Goal: Transaction & Acquisition: Purchase product/service

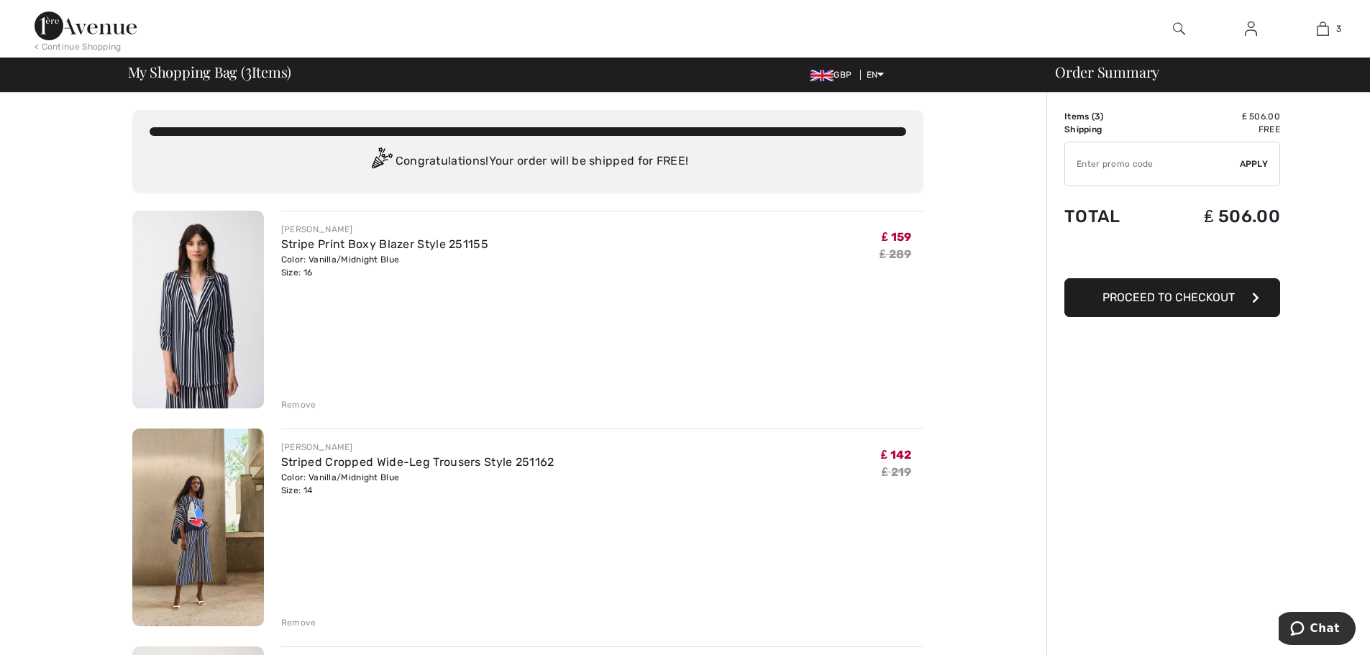
click at [288, 406] on div "Remove" at bounding box center [298, 404] width 35 height 13
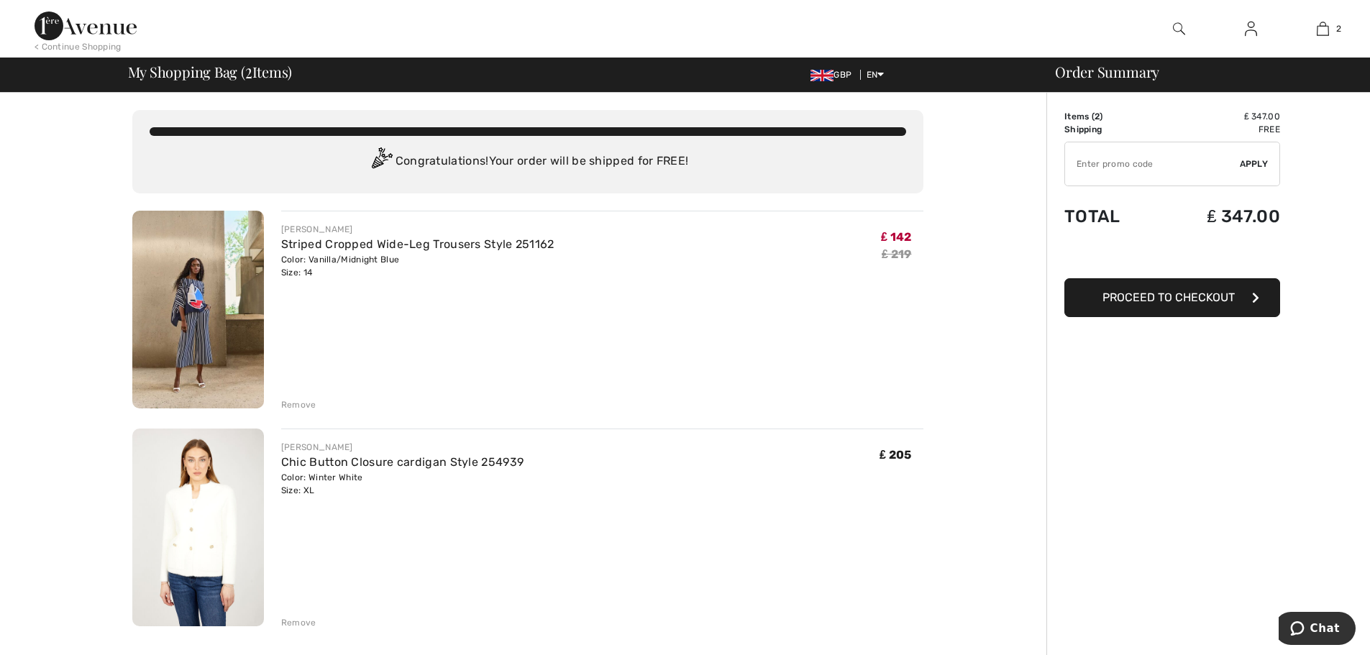
click at [297, 403] on div "Remove" at bounding box center [298, 404] width 35 height 13
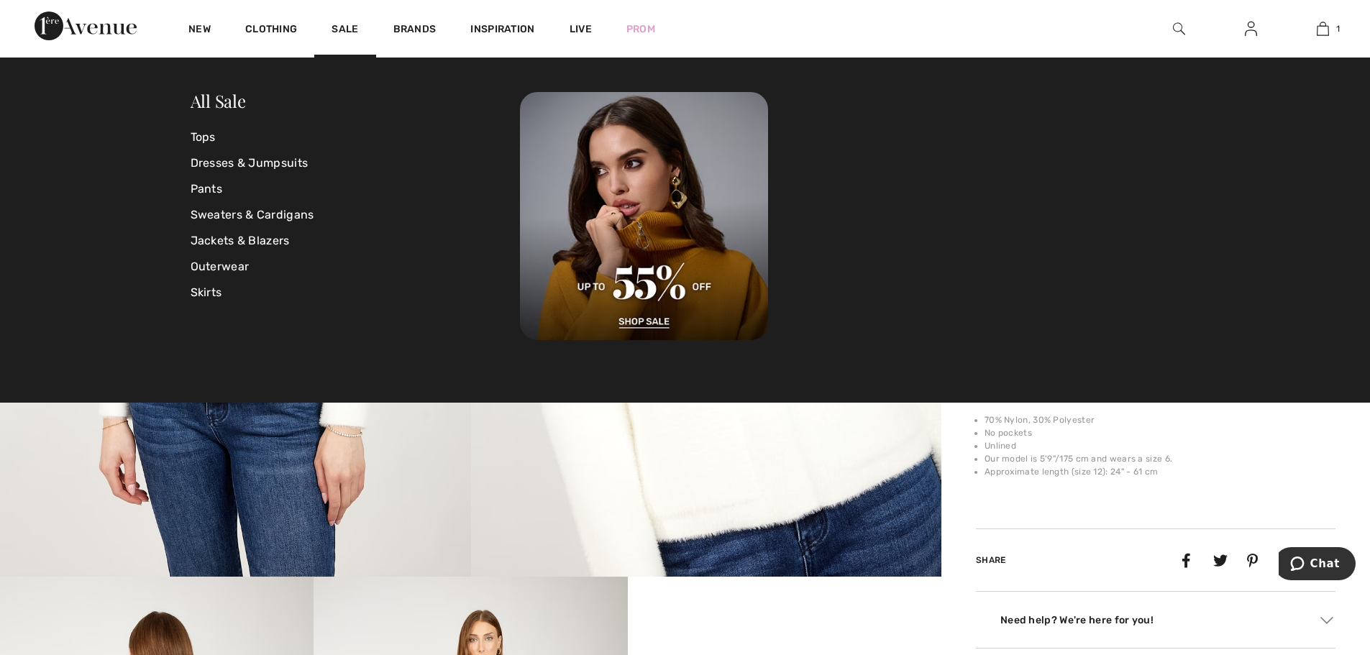
scroll to position [216, 0]
click at [268, 241] on link "Jackets & Blazers" at bounding box center [356, 241] width 330 height 26
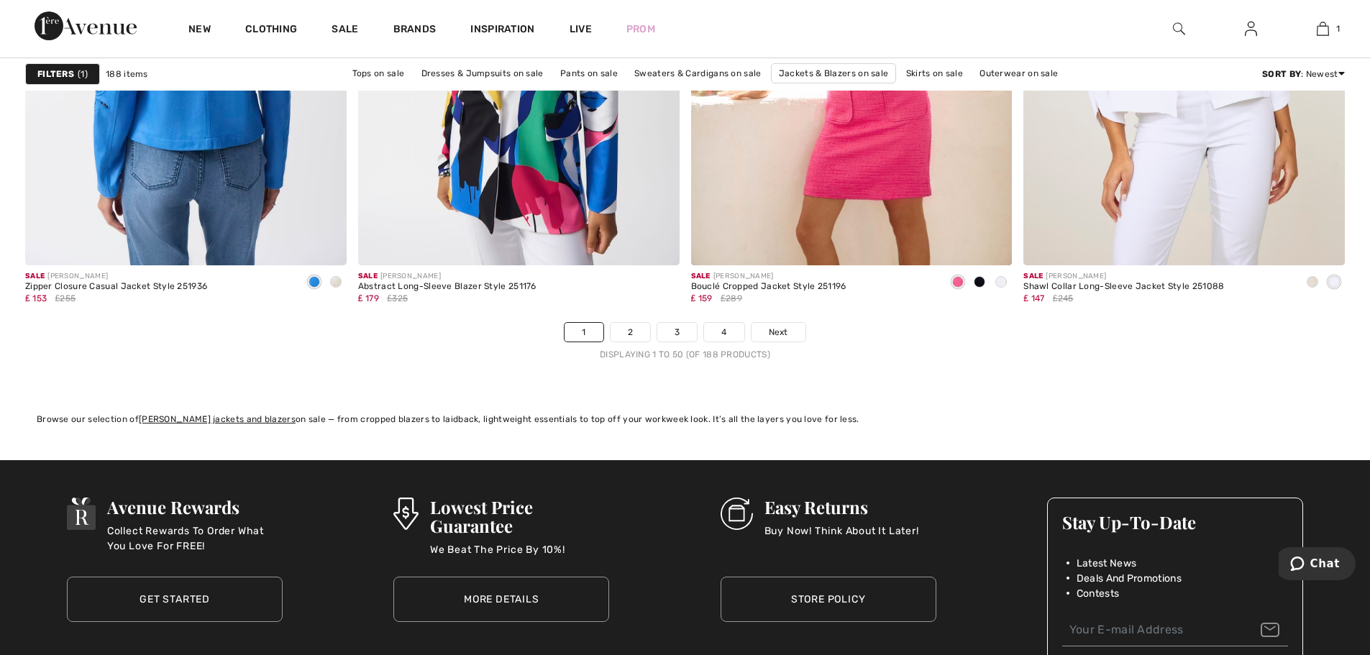
scroll to position [8272, 0]
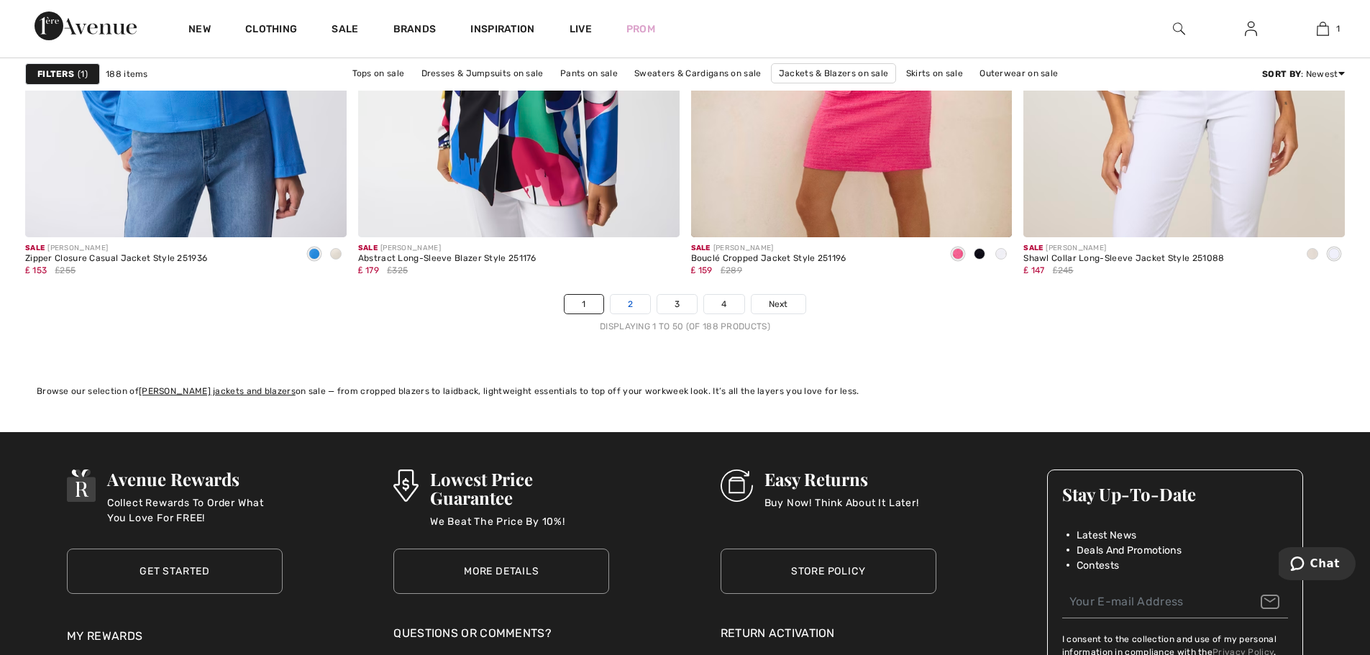
click at [627, 304] on link "2" at bounding box center [631, 304] width 40 height 19
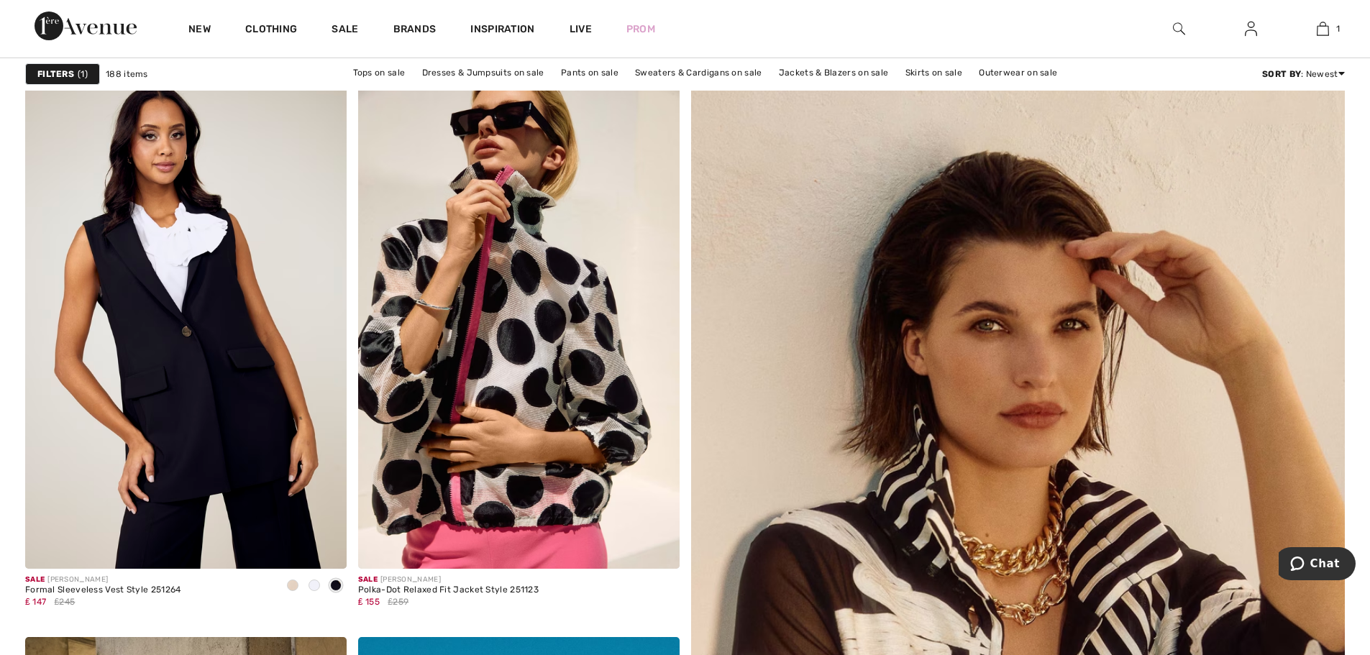
scroll to position [144, 0]
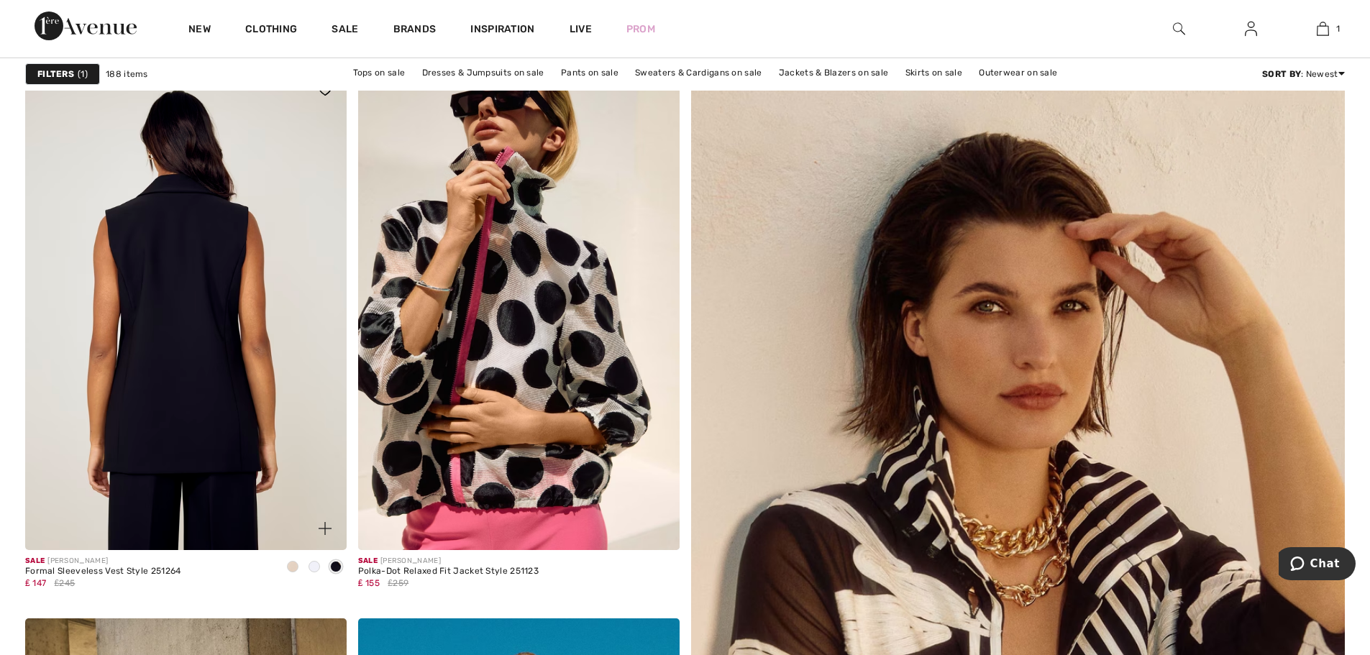
click at [232, 361] on img at bounding box center [186, 309] width 322 height 482
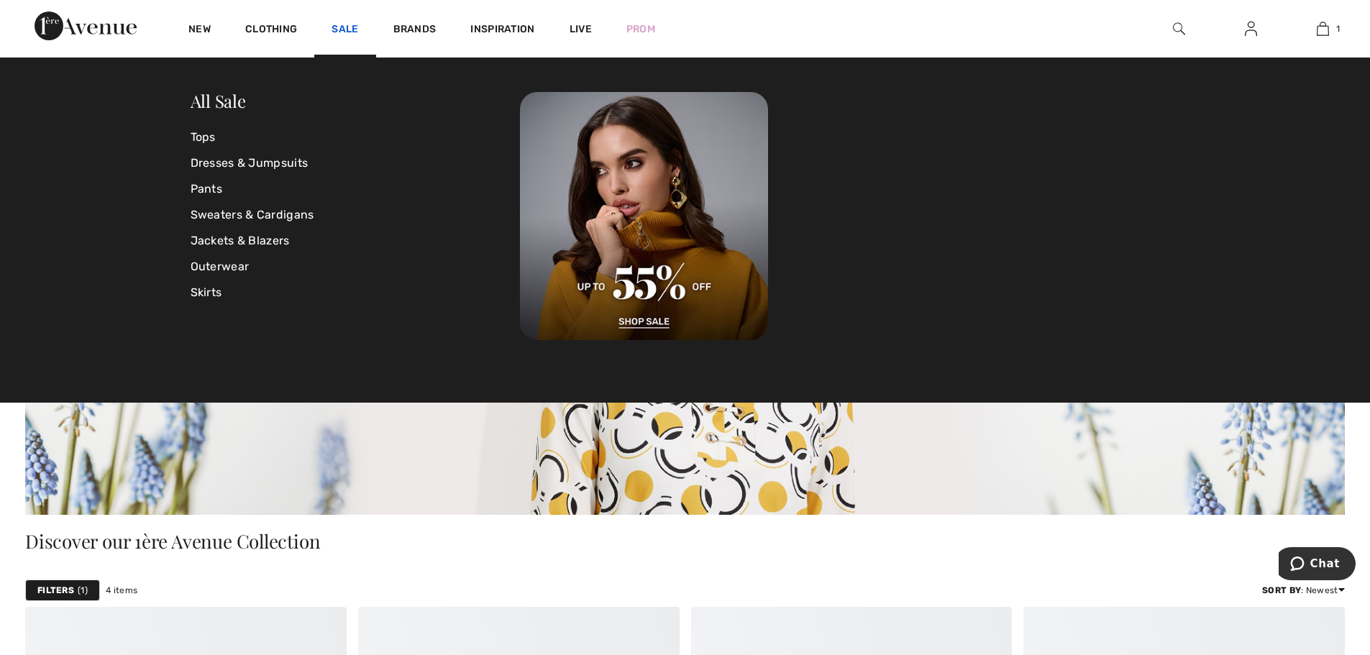
click at [348, 27] on link "Sale" at bounding box center [345, 30] width 27 height 15
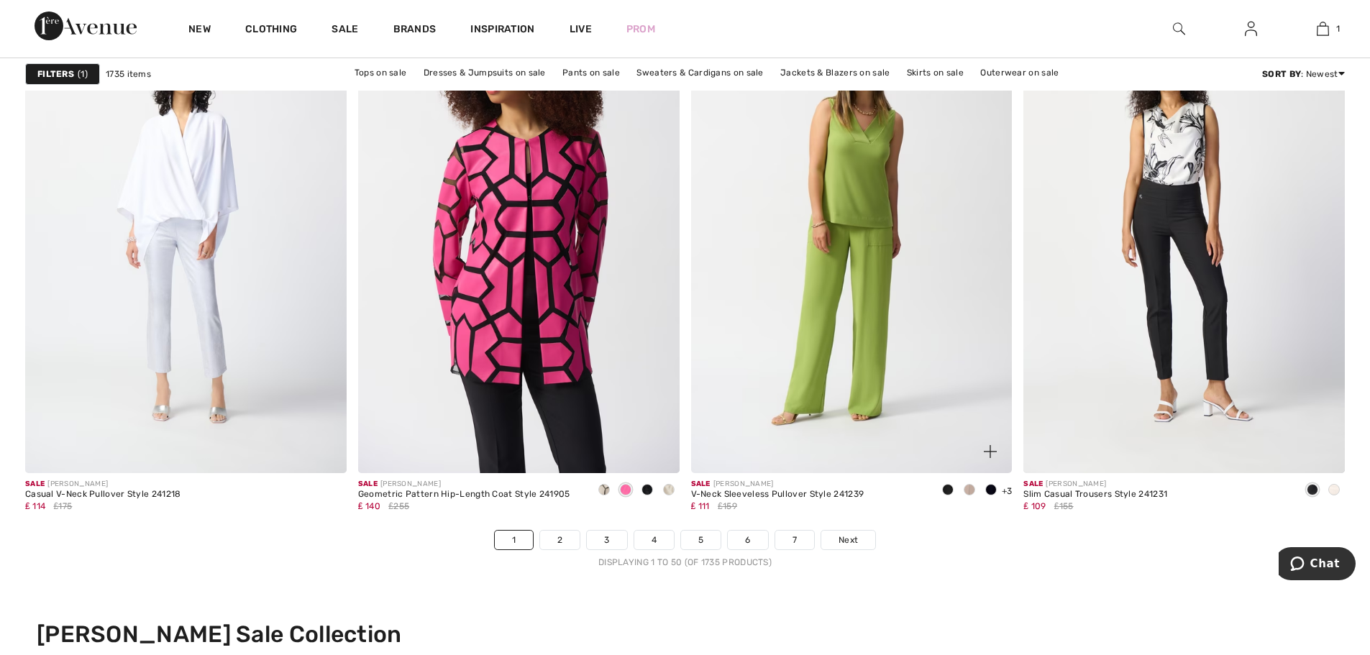
scroll to position [8200, 0]
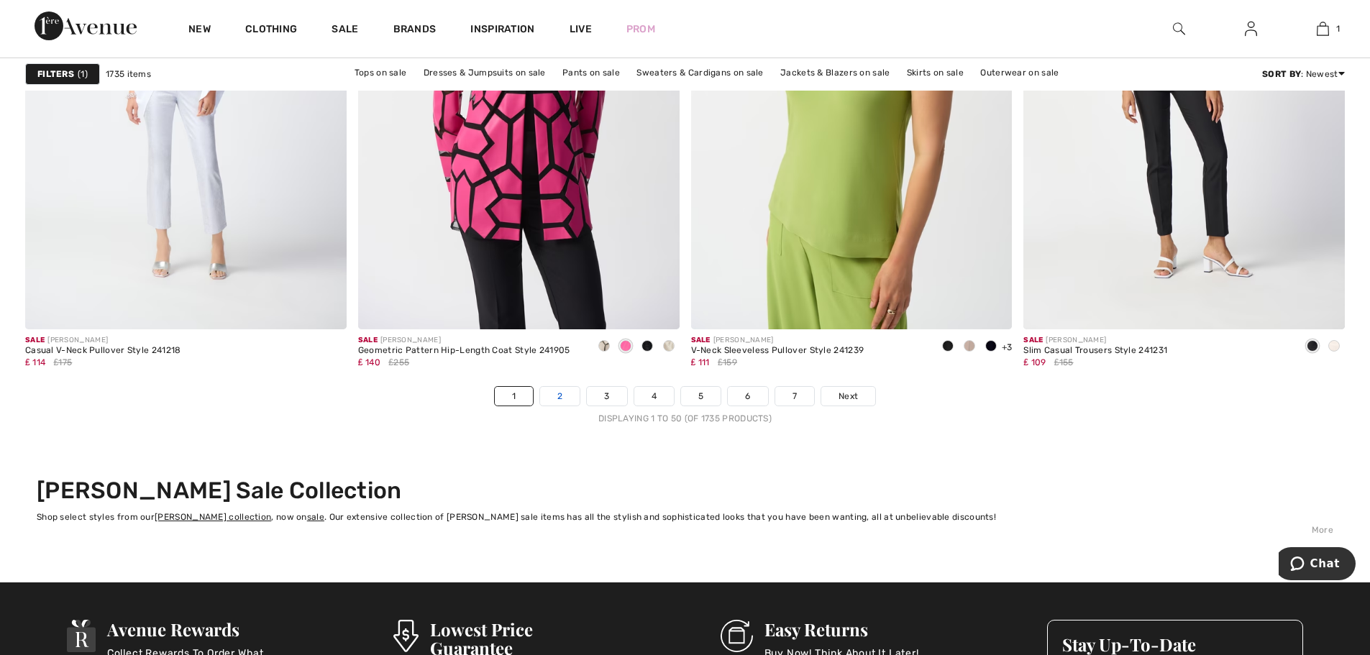
click at [553, 399] on link "2" at bounding box center [560, 396] width 40 height 19
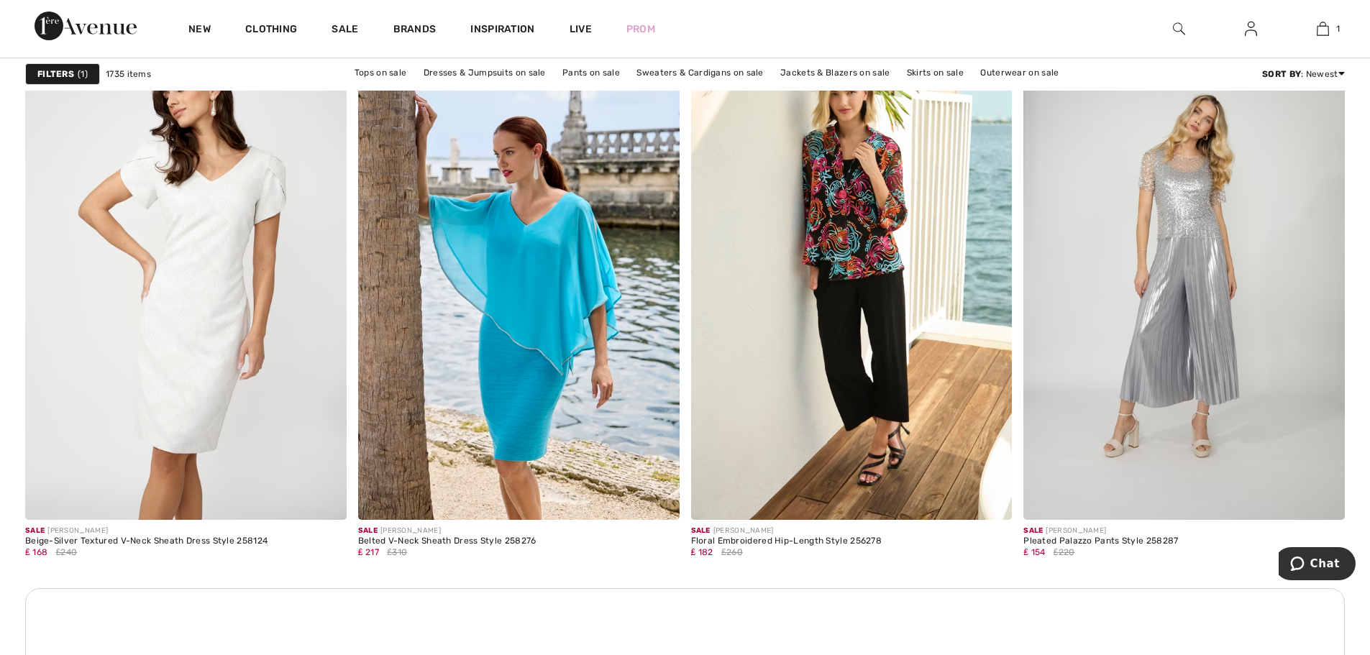
scroll to position [1870, 0]
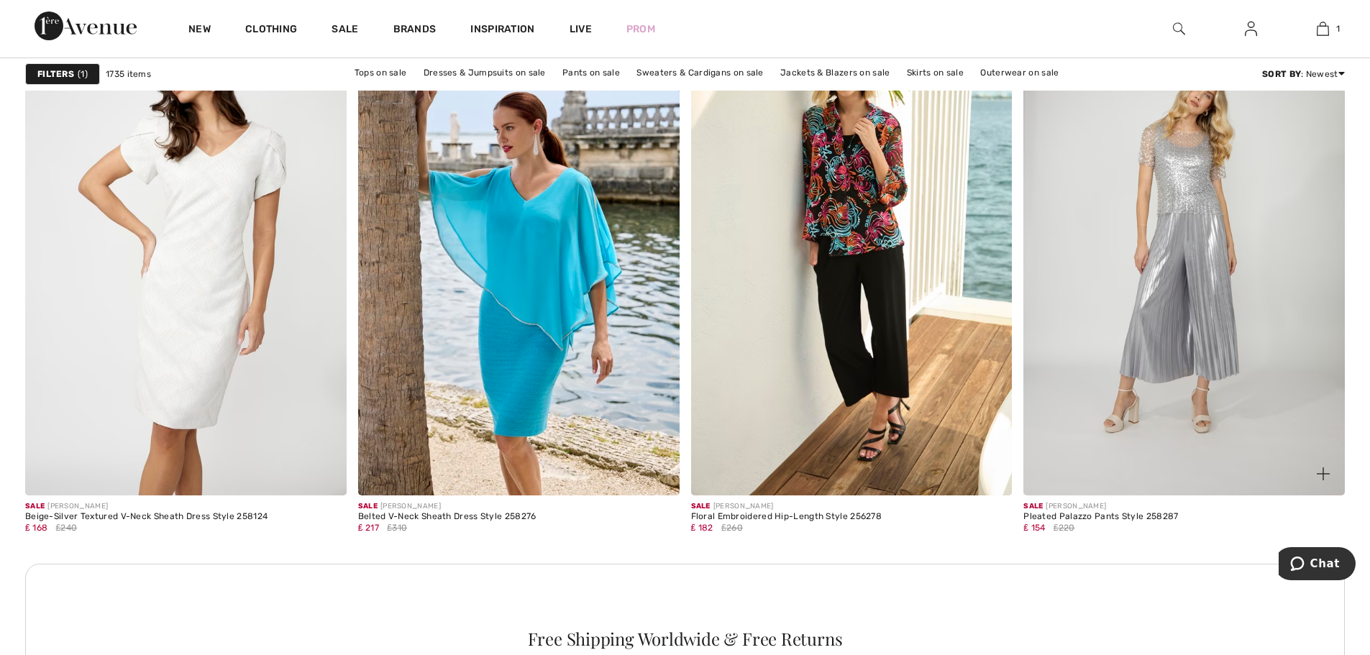
click at [1182, 204] on img at bounding box center [1185, 254] width 322 height 482
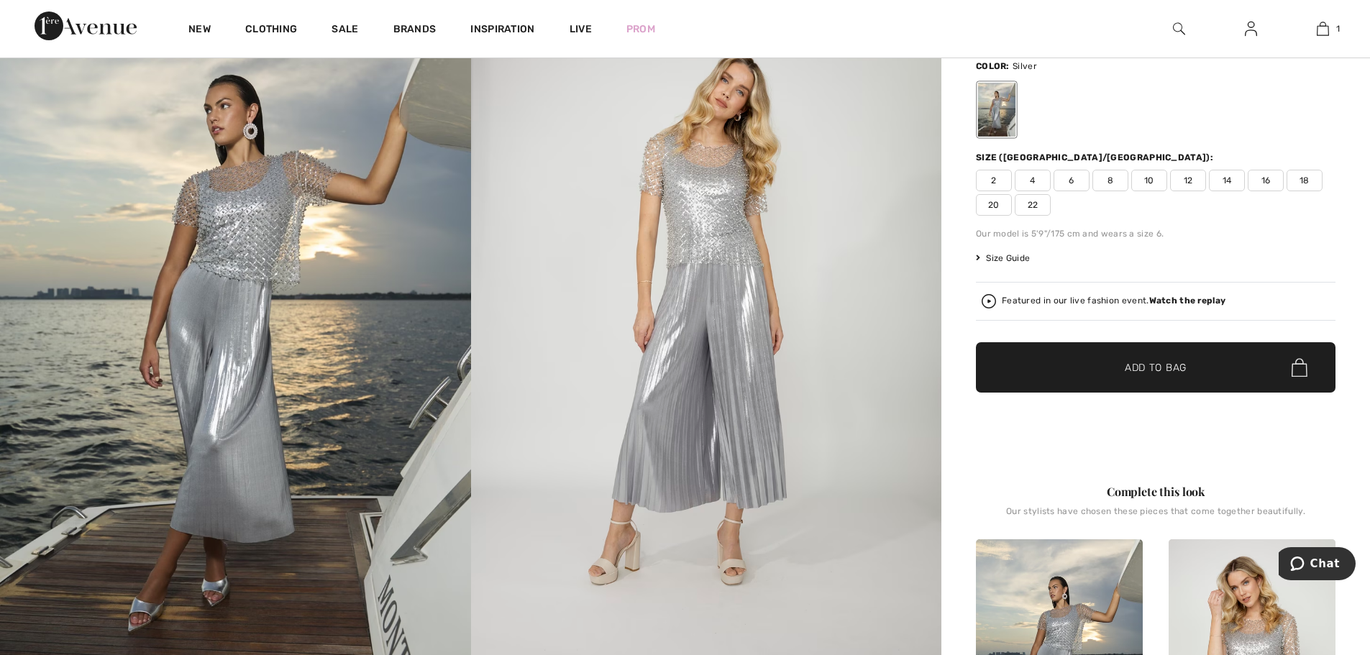
scroll to position [144, 0]
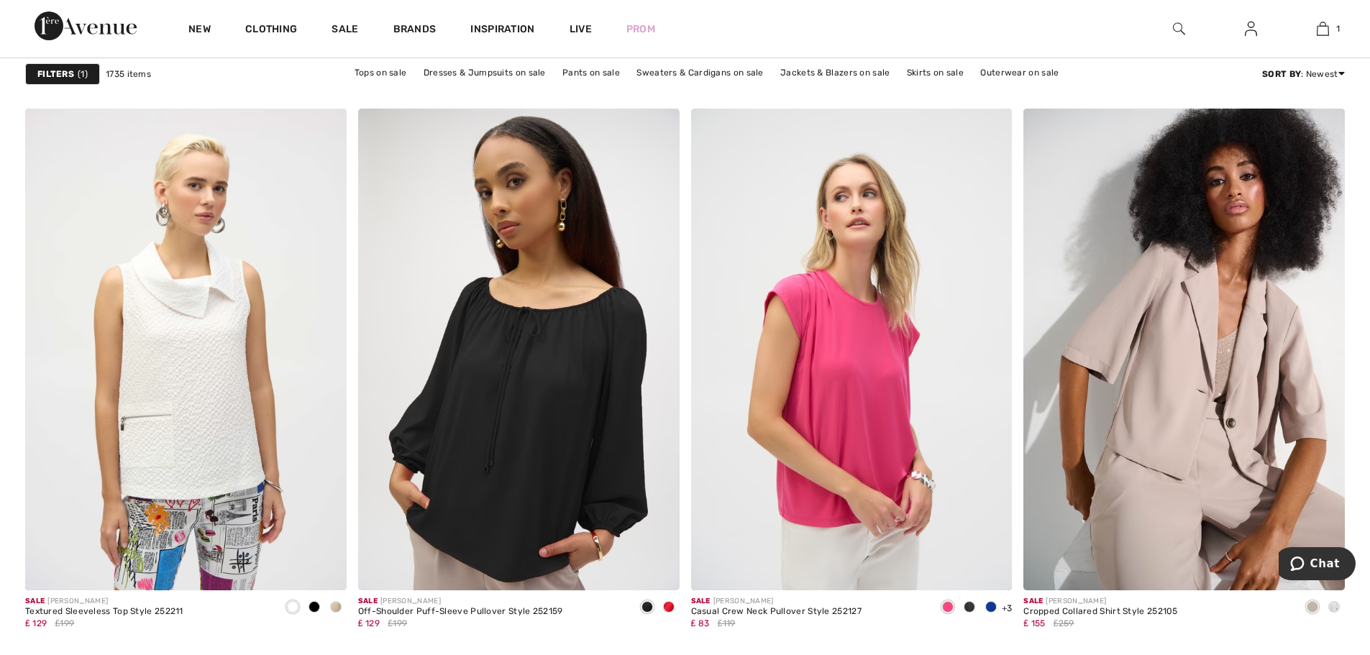
scroll to position [5610, 0]
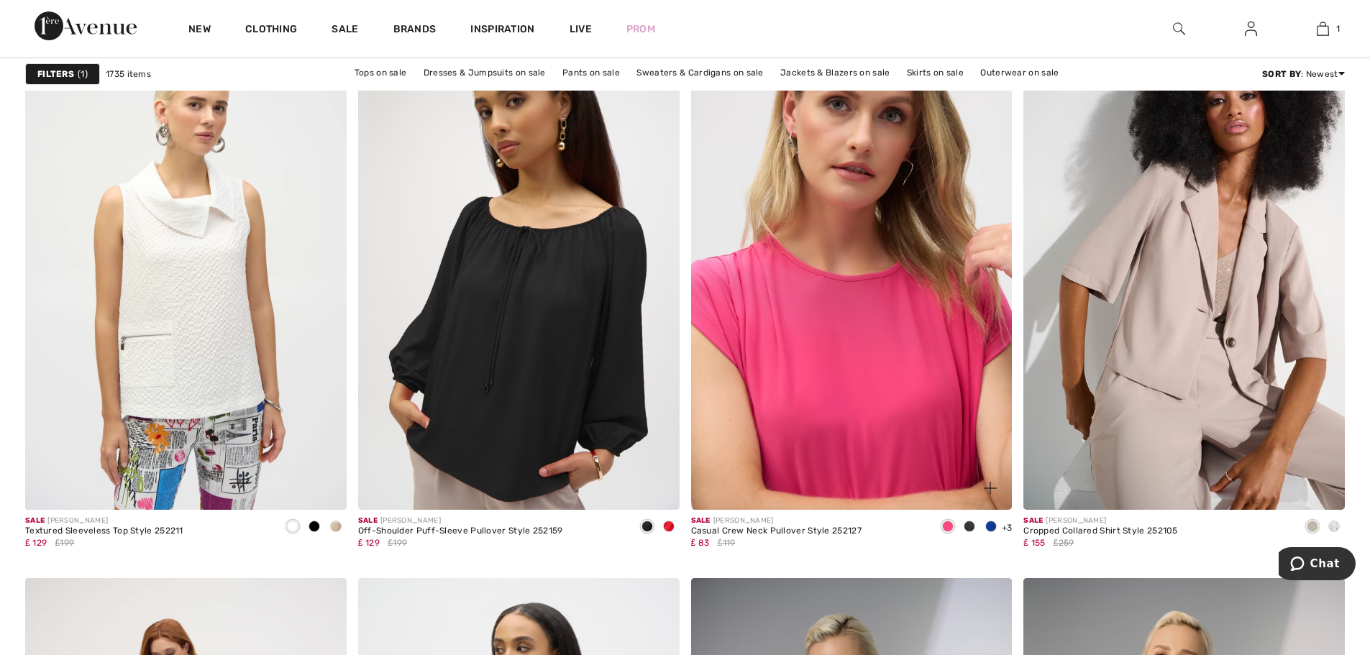
click at [831, 387] on img at bounding box center [852, 269] width 322 height 482
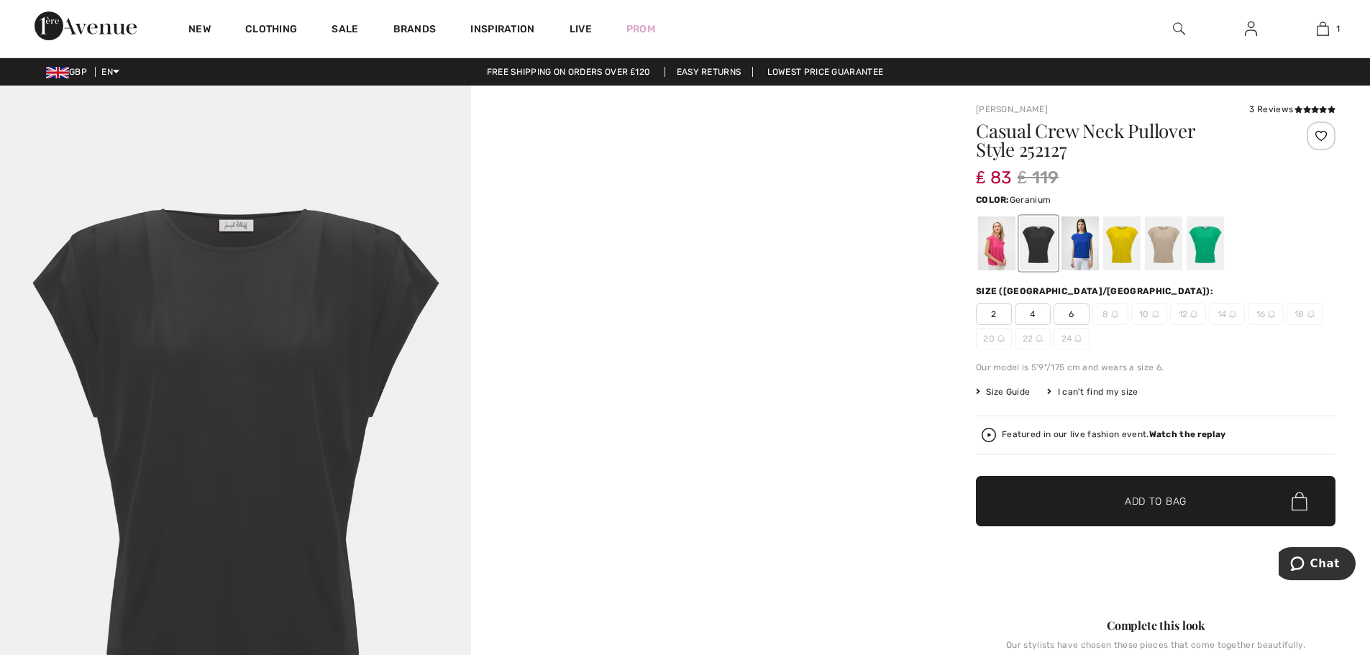
click at [992, 256] on div at bounding box center [996, 244] width 37 height 54
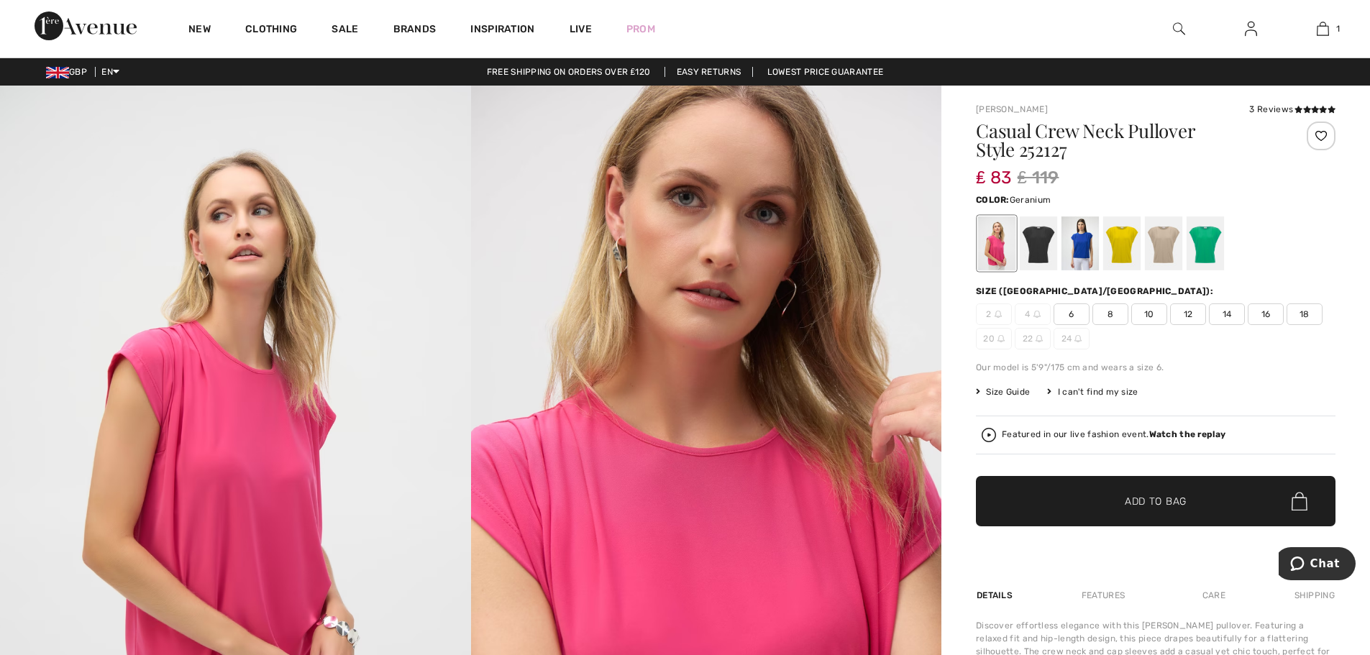
click at [1265, 318] on span "16" at bounding box center [1266, 315] width 36 height 22
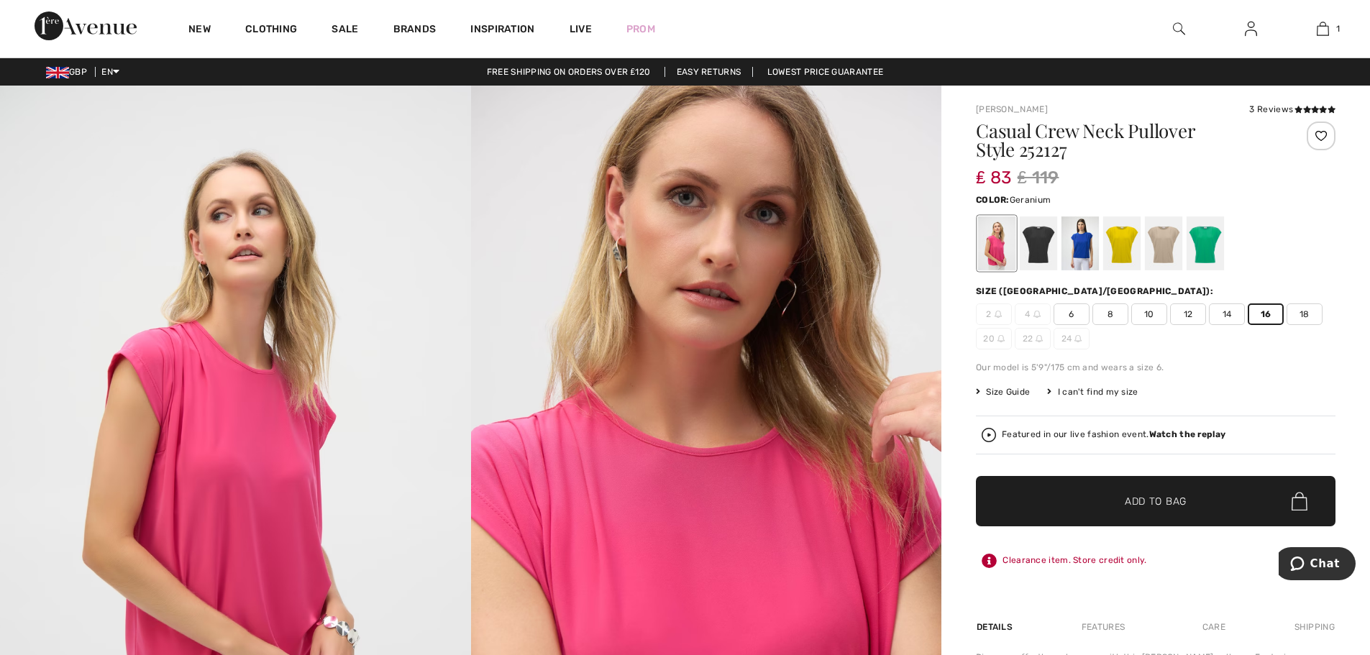
click at [1157, 502] on span "Add to Bag" at bounding box center [1156, 501] width 62 height 15
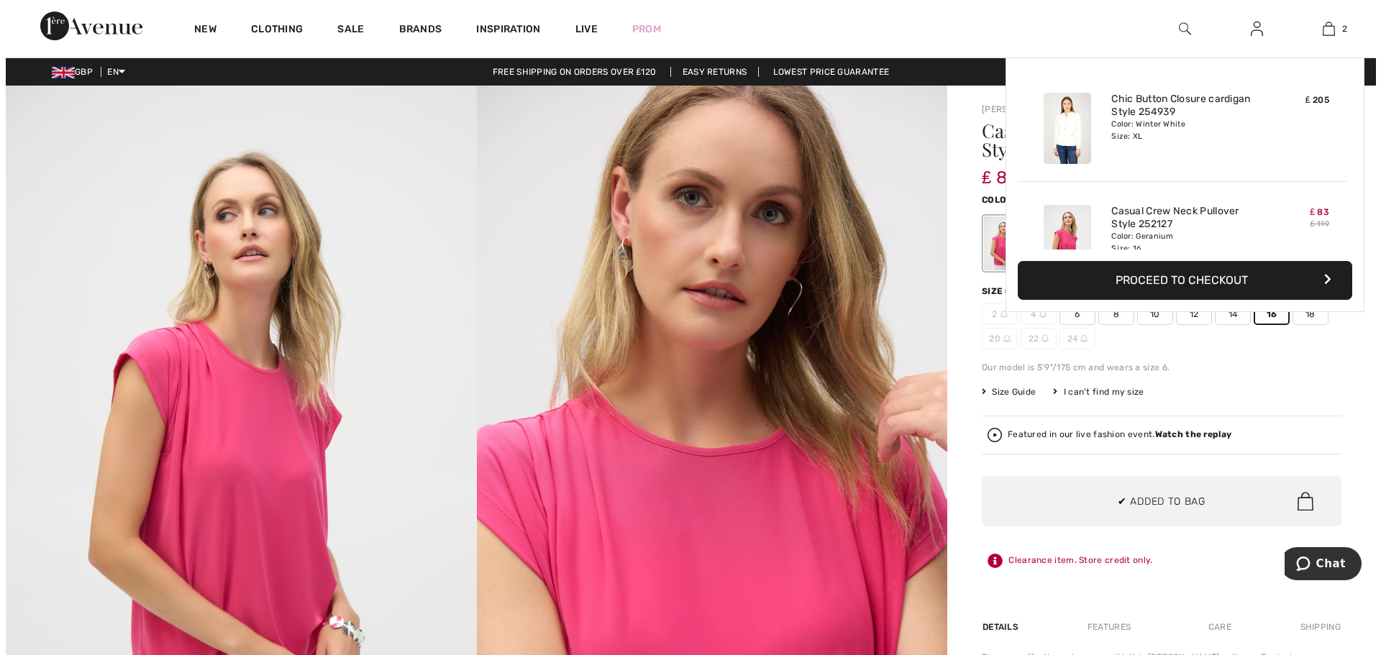
scroll to position [45, 0]
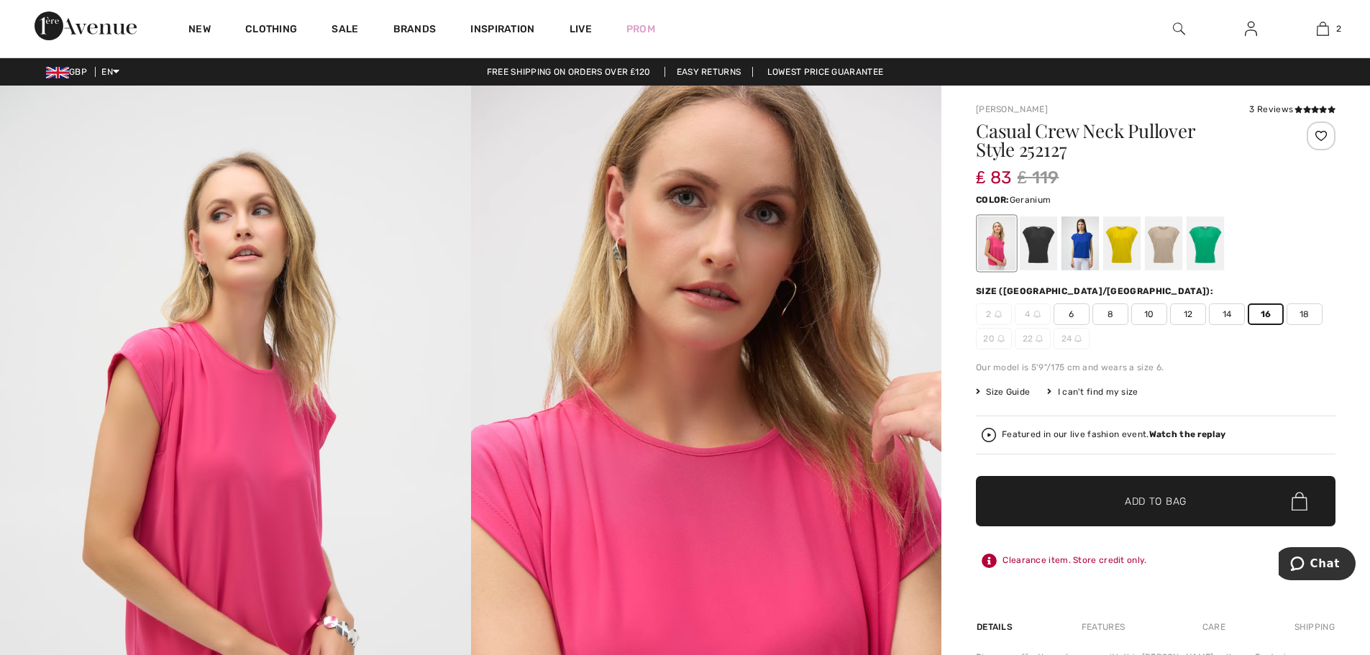
click at [1178, 31] on img at bounding box center [1179, 28] width 12 height 17
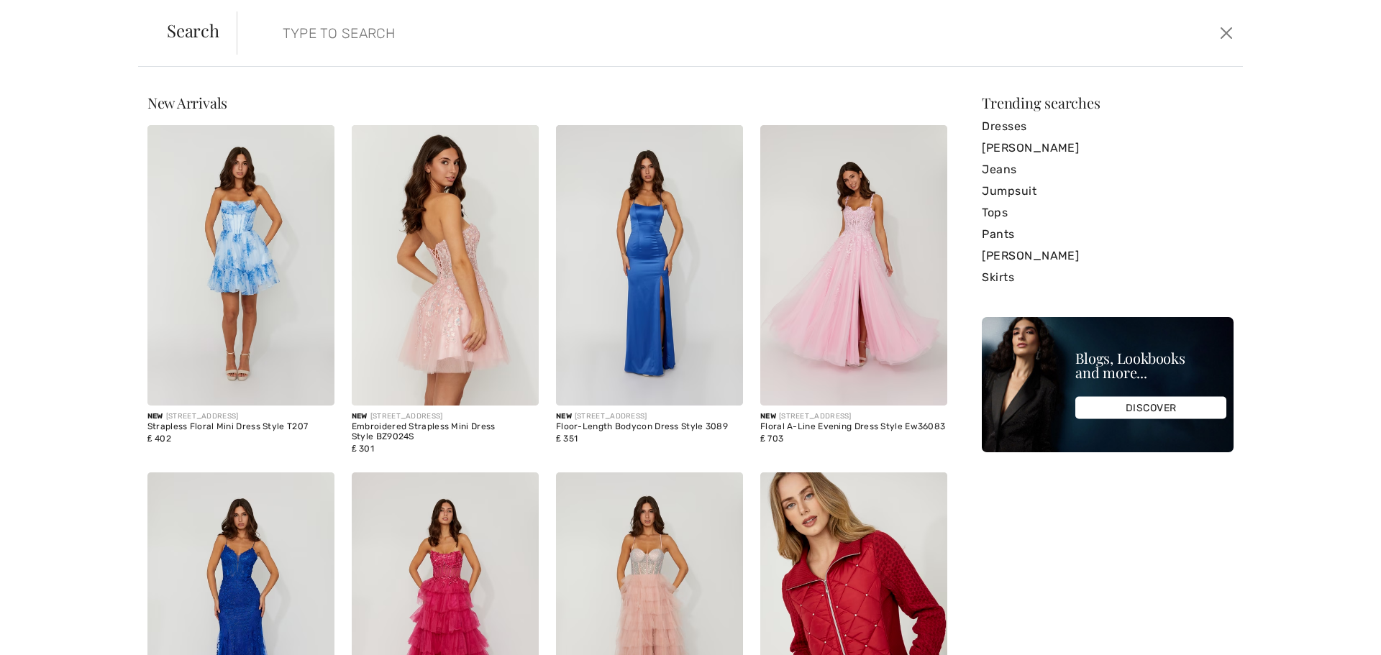
click at [832, 43] on input "search" at bounding box center [626, 33] width 708 height 43
click at [743, 35] on input "search" at bounding box center [626, 33] width 708 height 43
type input "geranium"
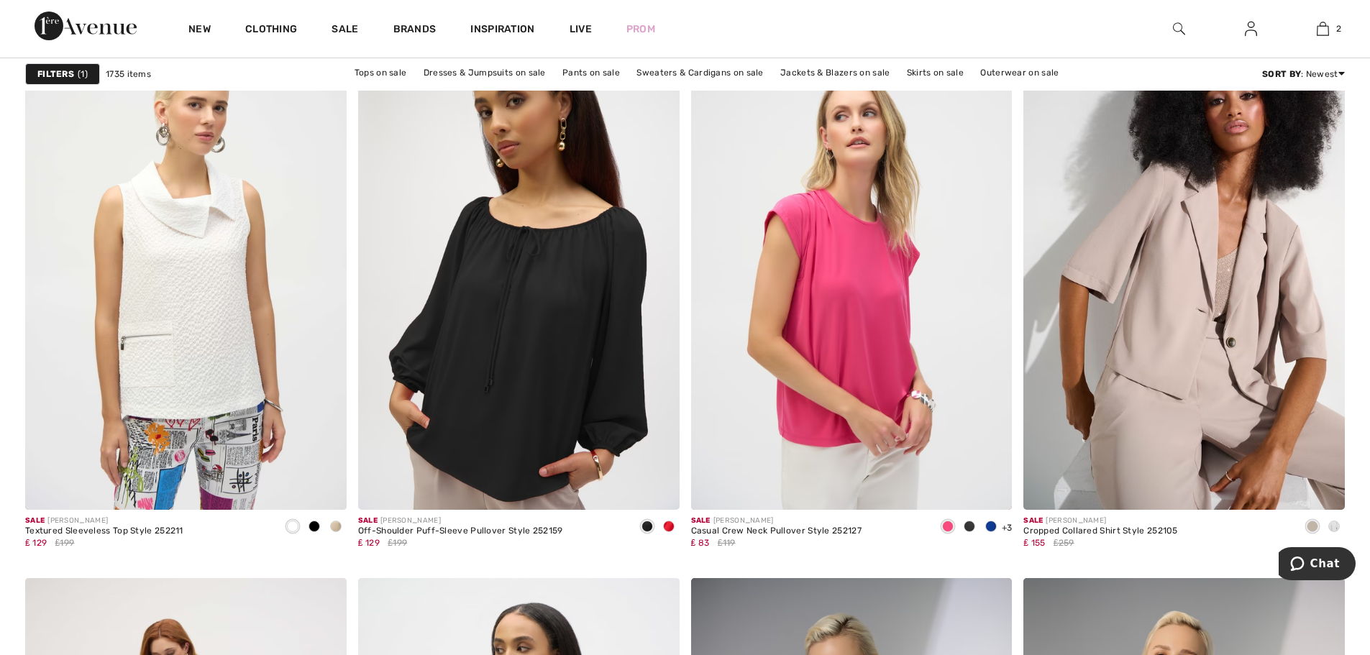
click at [1176, 28] on img at bounding box center [1179, 28] width 12 height 17
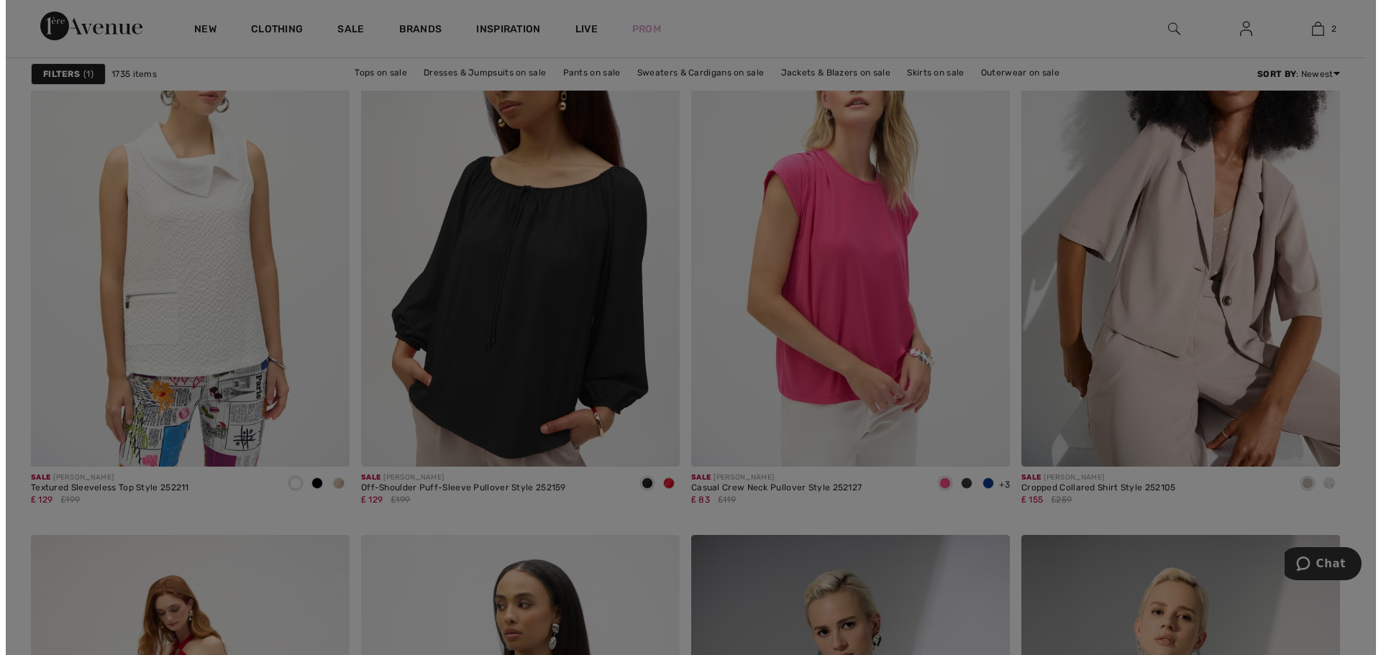
scroll to position [5650, 0]
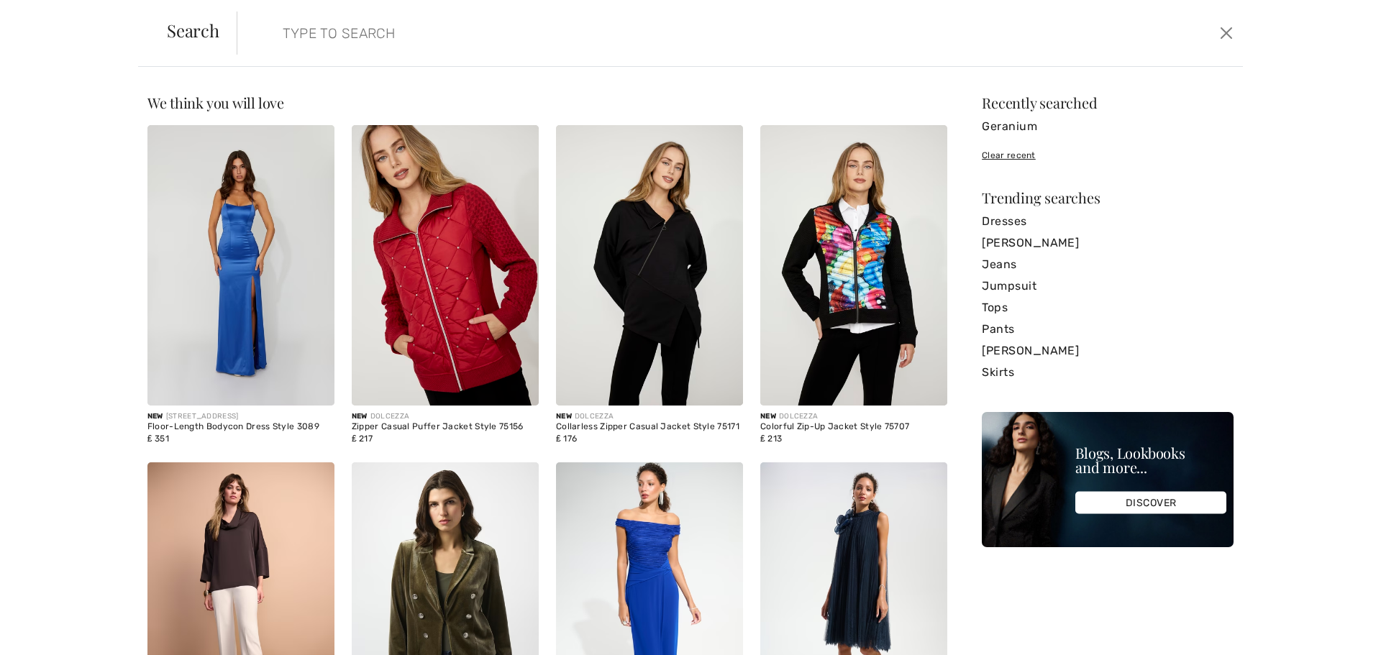
click at [455, 30] on input "search" at bounding box center [626, 33] width 708 height 43
type input "geranium"
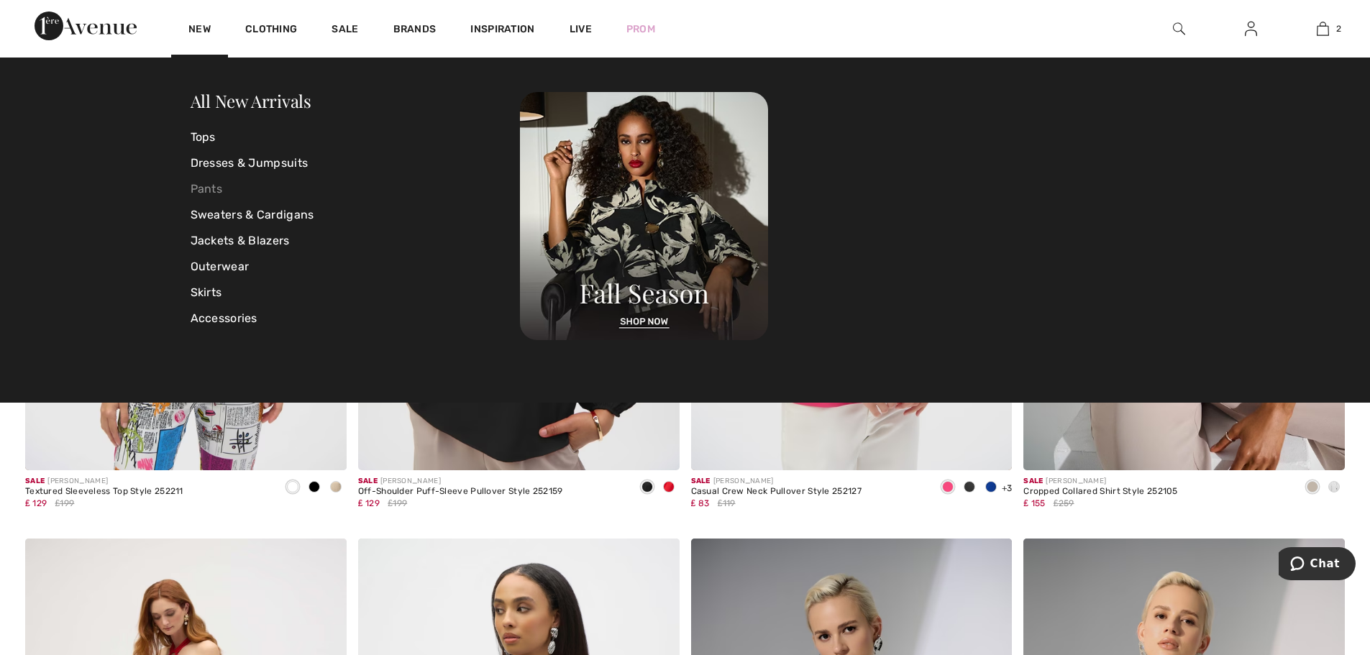
click at [196, 191] on link "Pants" at bounding box center [356, 189] width 330 height 26
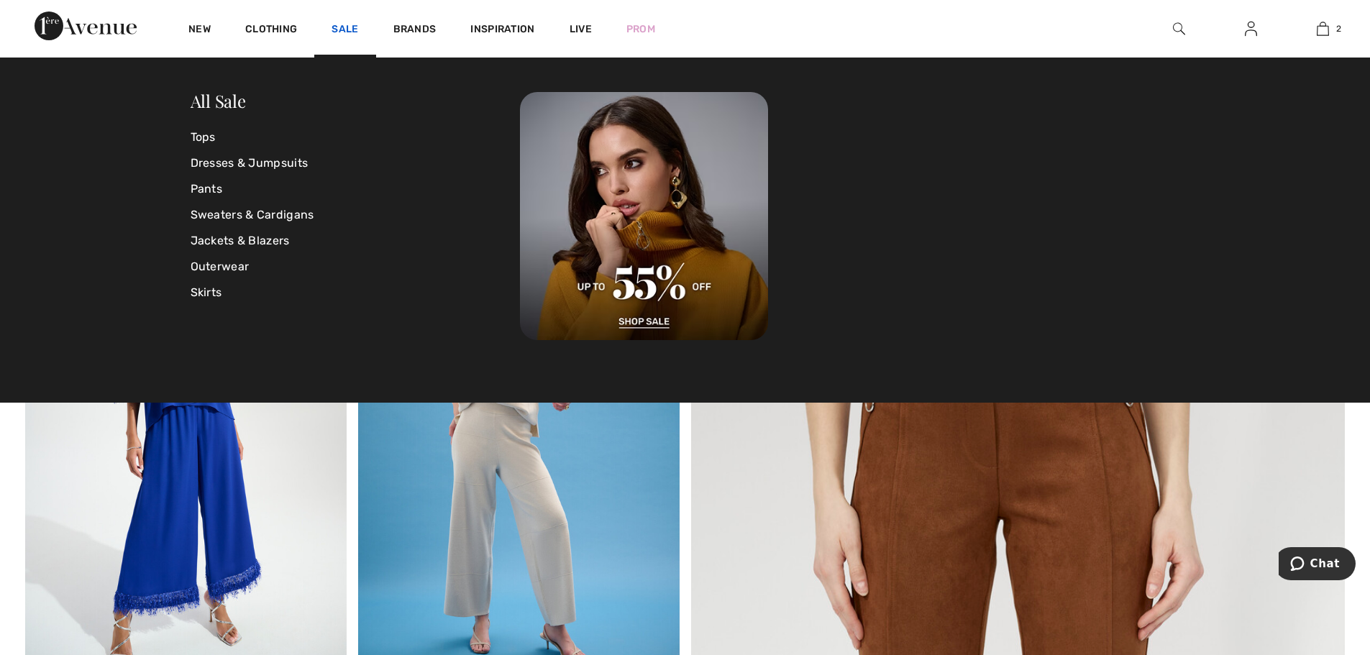
click at [340, 31] on link "Sale" at bounding box center [345, 30] width 27 height 15
click at [202, 190] on link "Pants" at bounding box center [356, 189] width 330 height 26
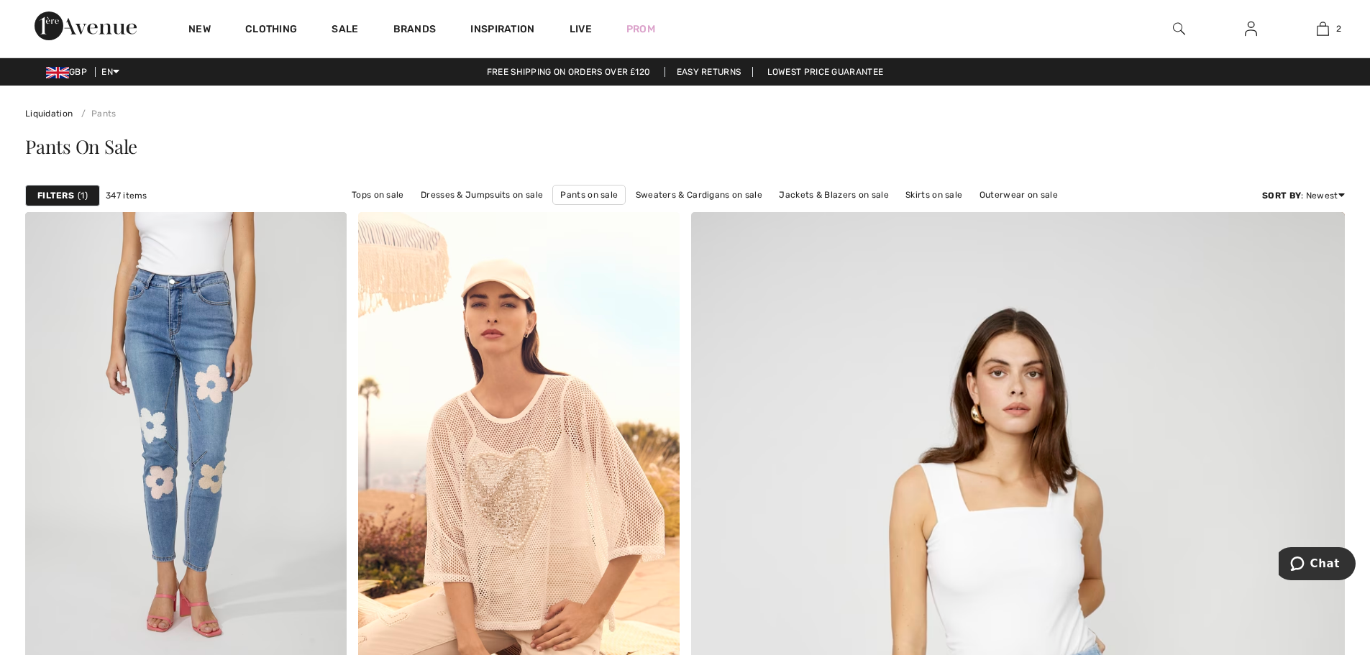
click at [58, 201] on strong "Filters" at bounding box center [55, 195] width 37 height 13
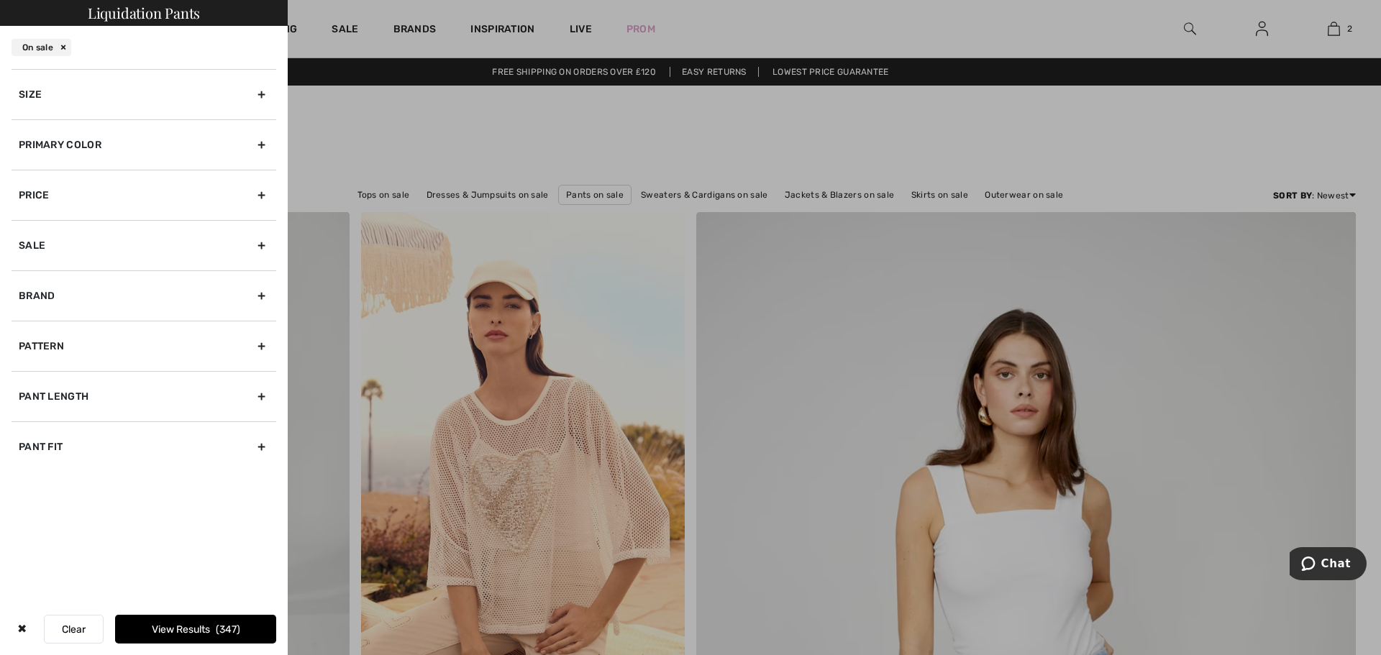
click at [63, 155] on div "Primary Color" at bounding box center [144, 144] width 265 height 50
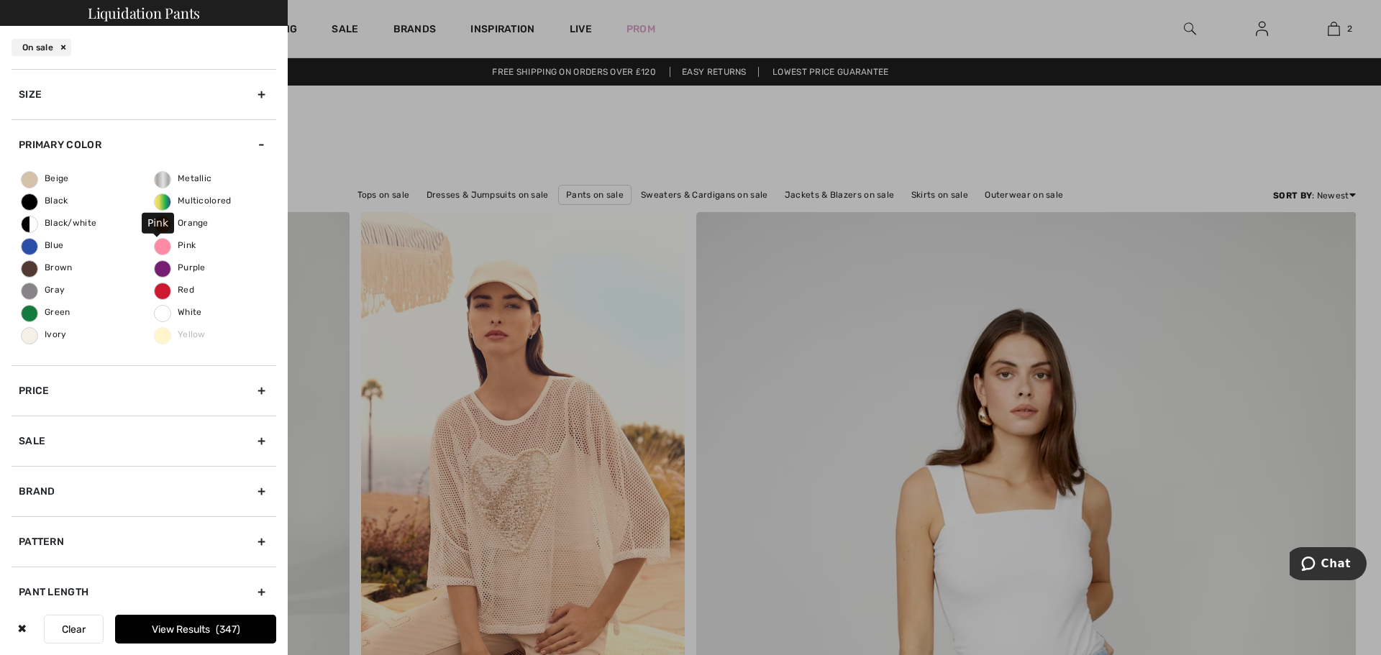
click at [157, 242] on span "Pink" at bounding box center [175, 245] width 41 height 10
click at [0, 0] on input "Pink" at bounding box center [0, 0] width 0 height 0
click at [177, 626] on button "View Results 12" at bounding box center [195, 629] width 161 height 29
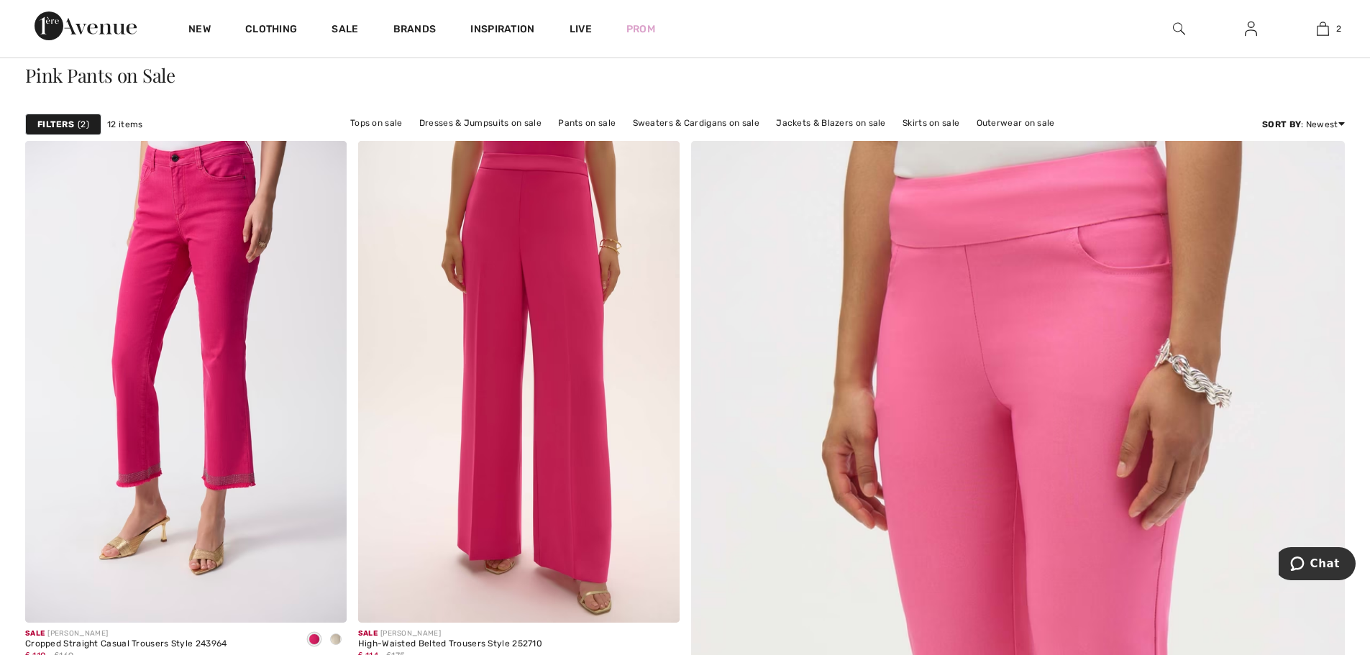
scroll to position [72, 0]
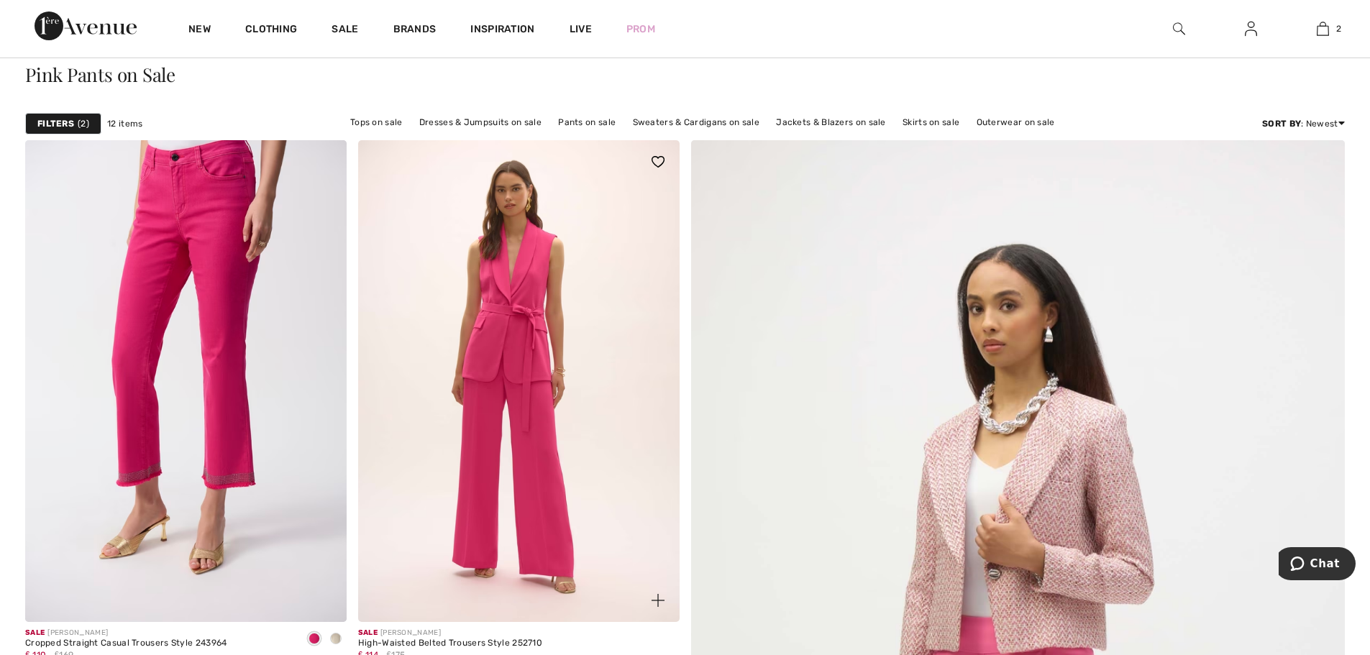
click at [518, 298] on img at bounding box center [519, 381] width 322 height 482
click at [517, 369] on img at bounding box center [519, 381] width 322 height 482
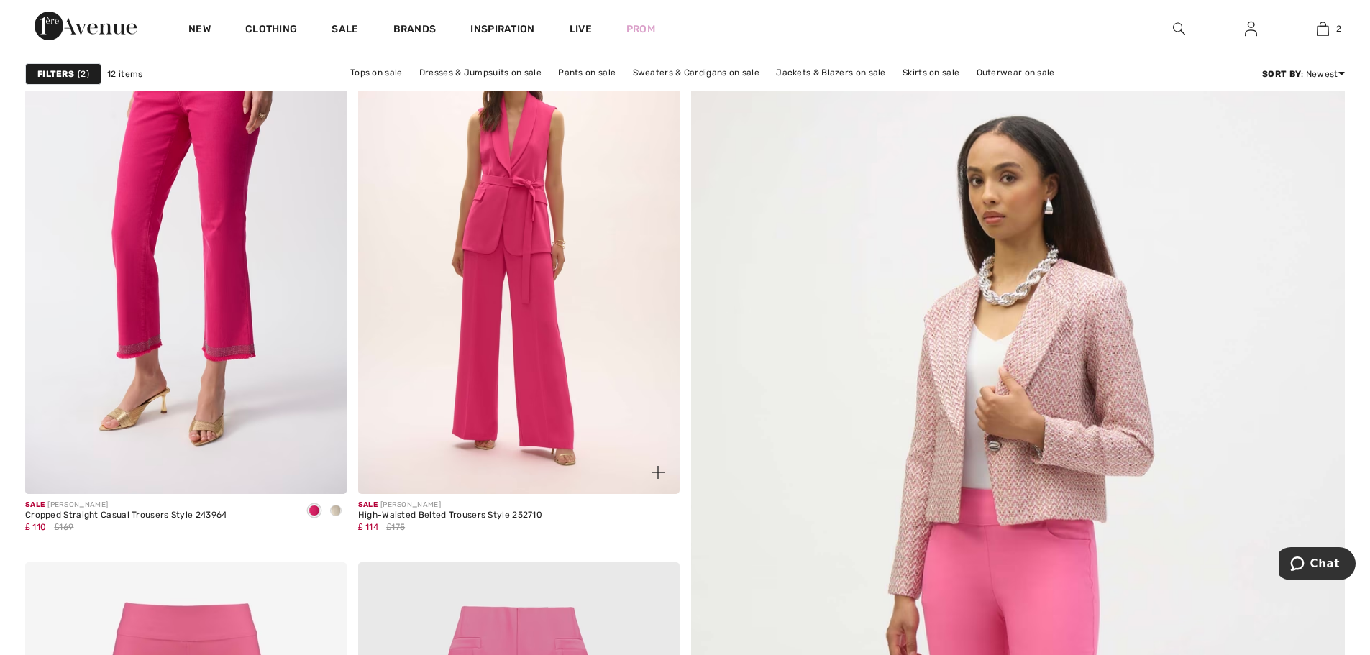
scroll to position [216, 0]
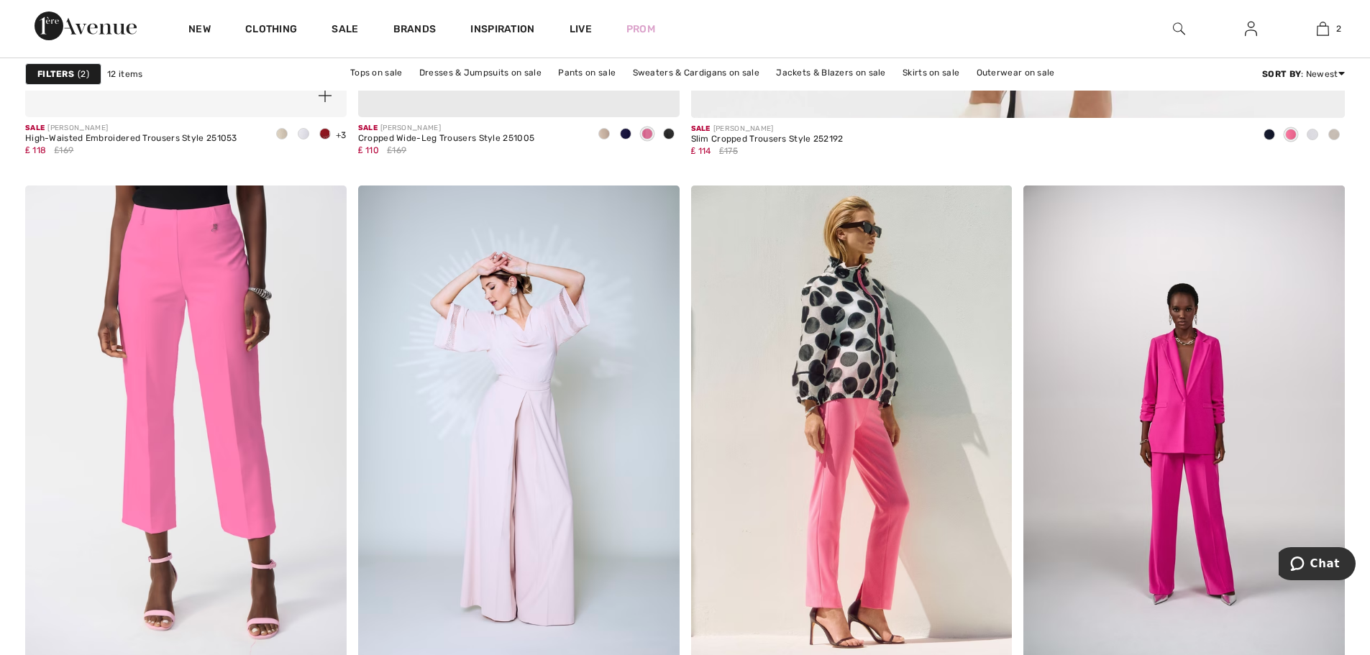
scroll to position [1151, 0]
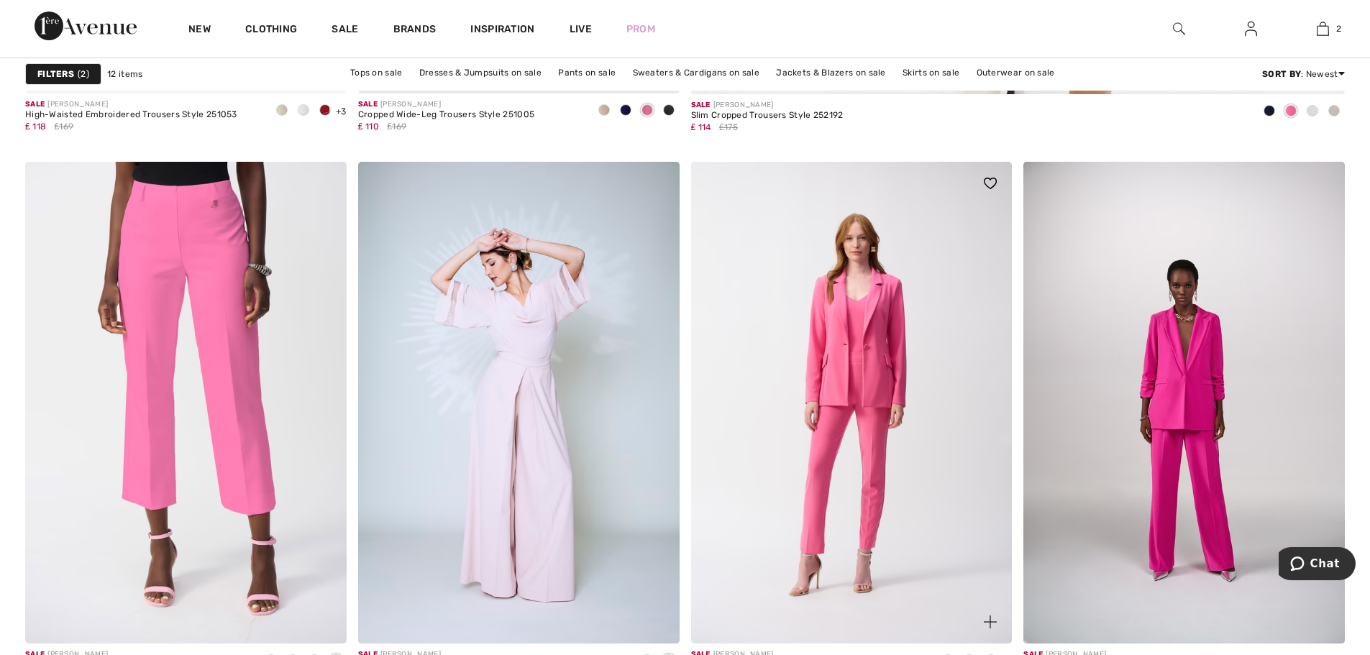
click at [870, 455] on img at bounding box center [852, 403] width 322 height 482
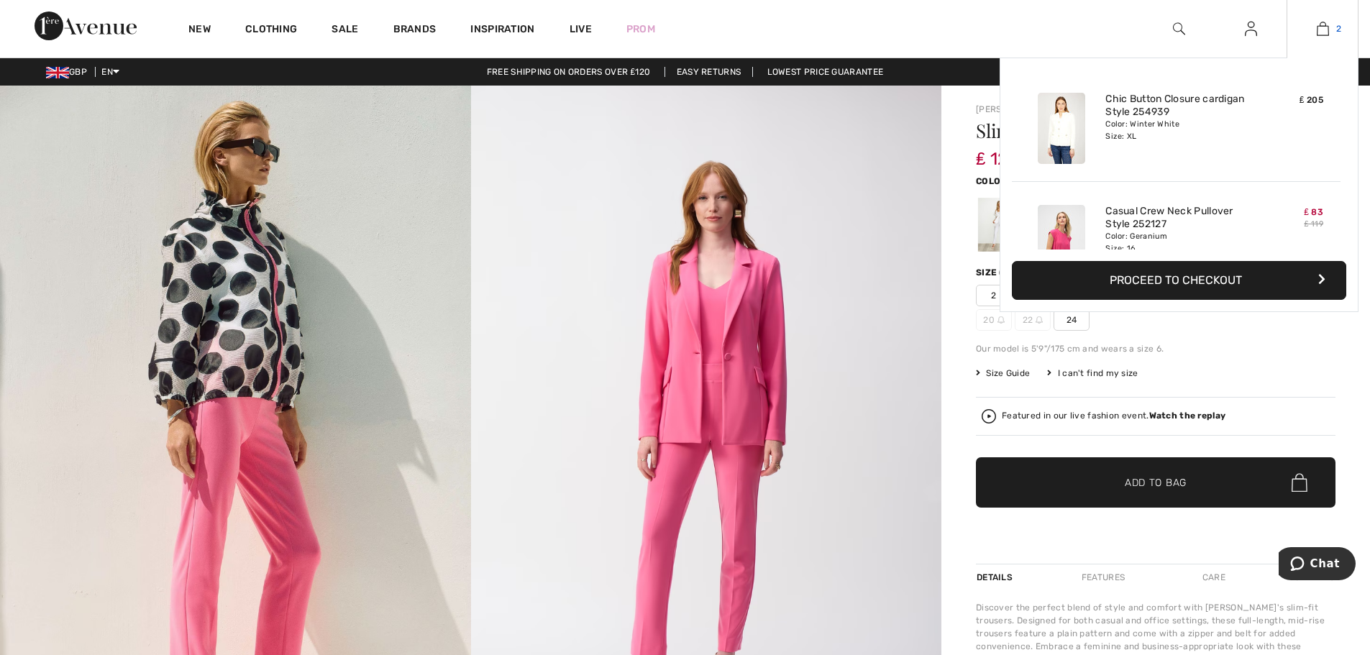
click at [1331, 27] on link "2" at bounding box center [1323, 28] width 70 height 17
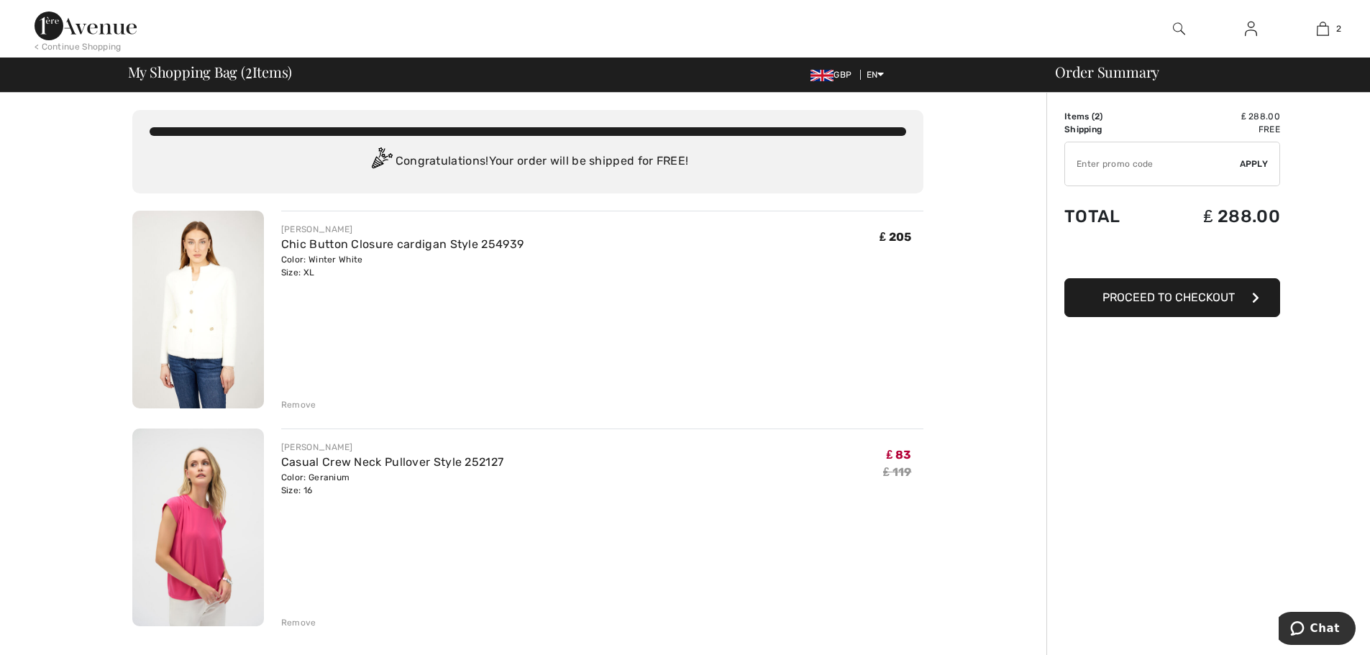
click at [210, 555] on img at bounding box center [198, 528] width 132 height 198
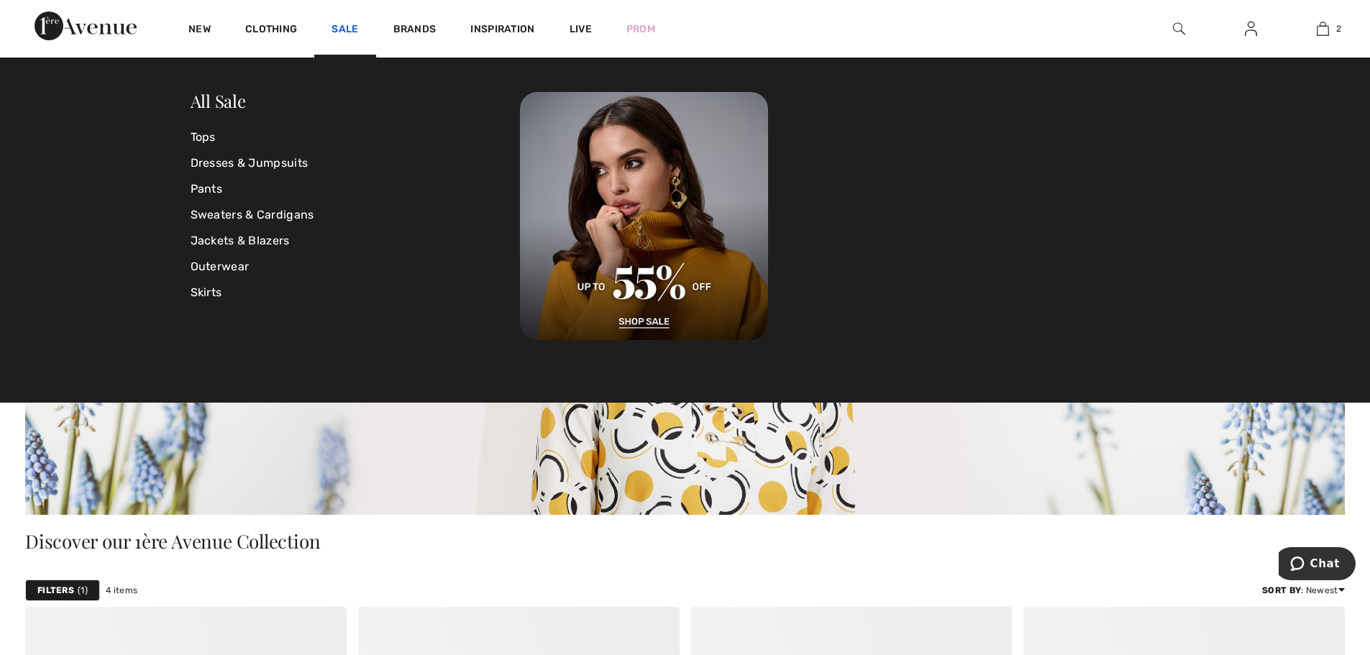
click at [351, 27] on link "Sale" at bounding box center [345, 30] width 27 height 15
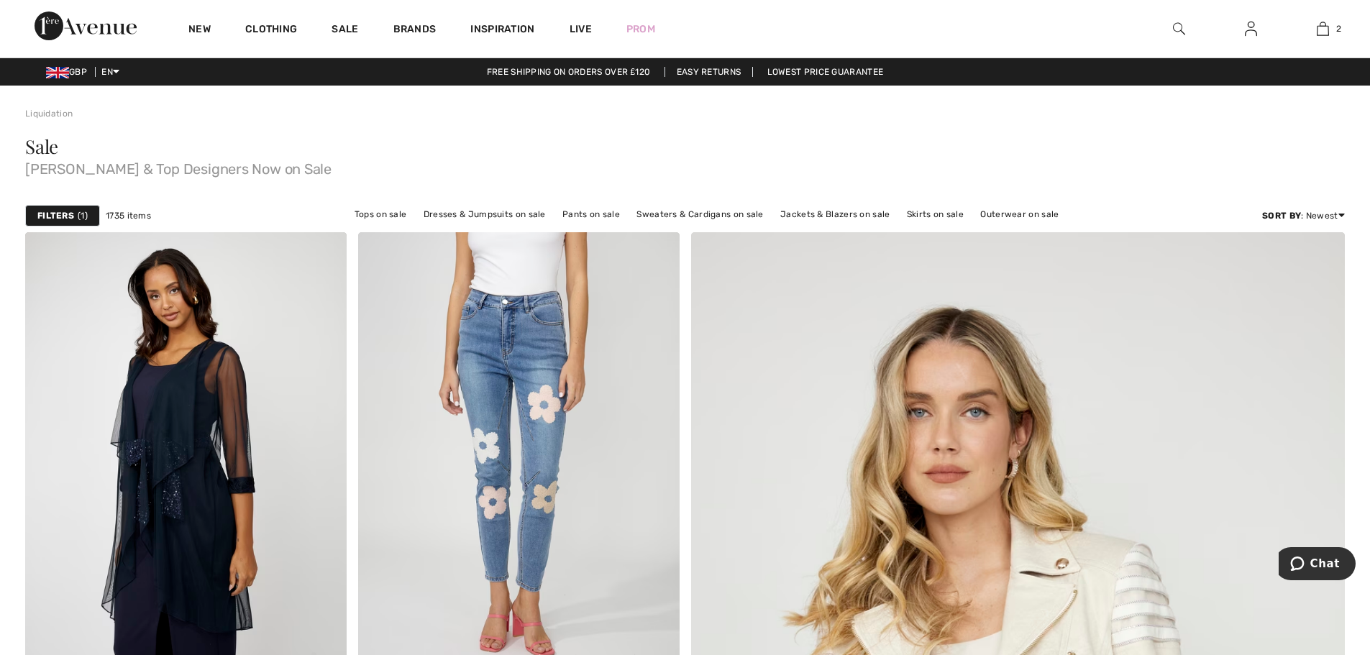
click at [1173, 27] on img at bounding box center [1179, 28] width 12 height 17
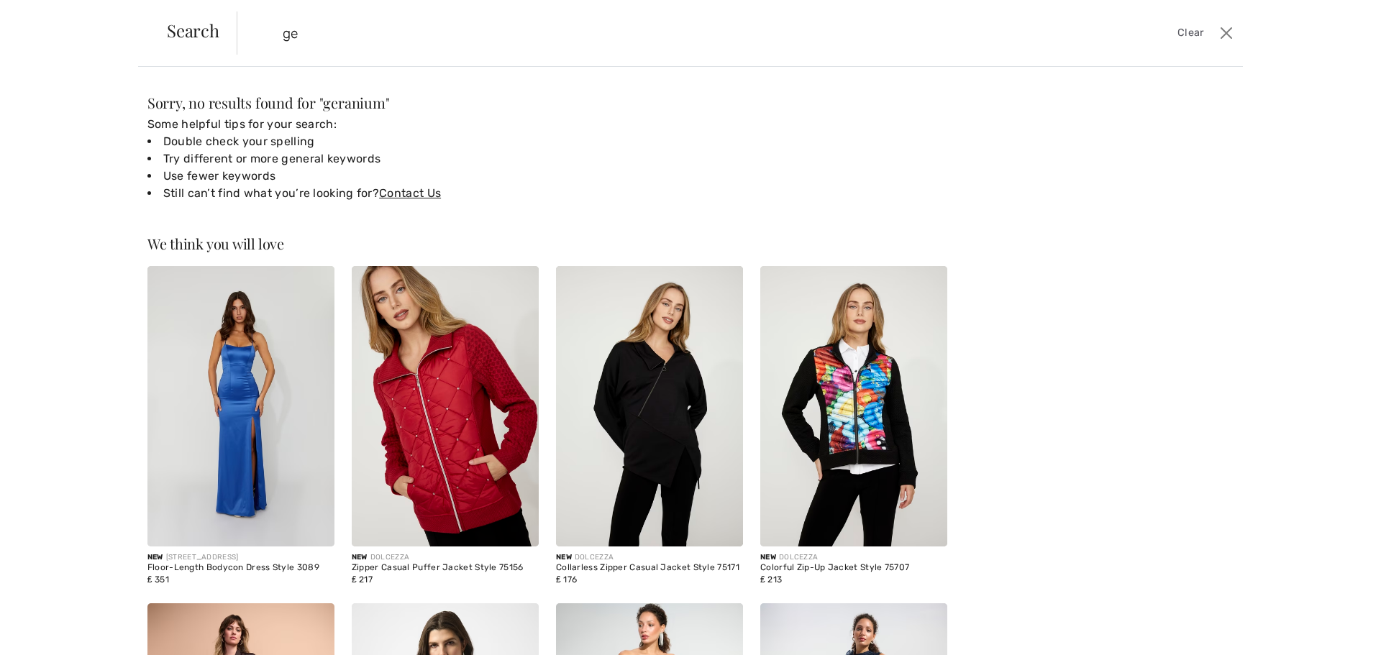
type input "g"
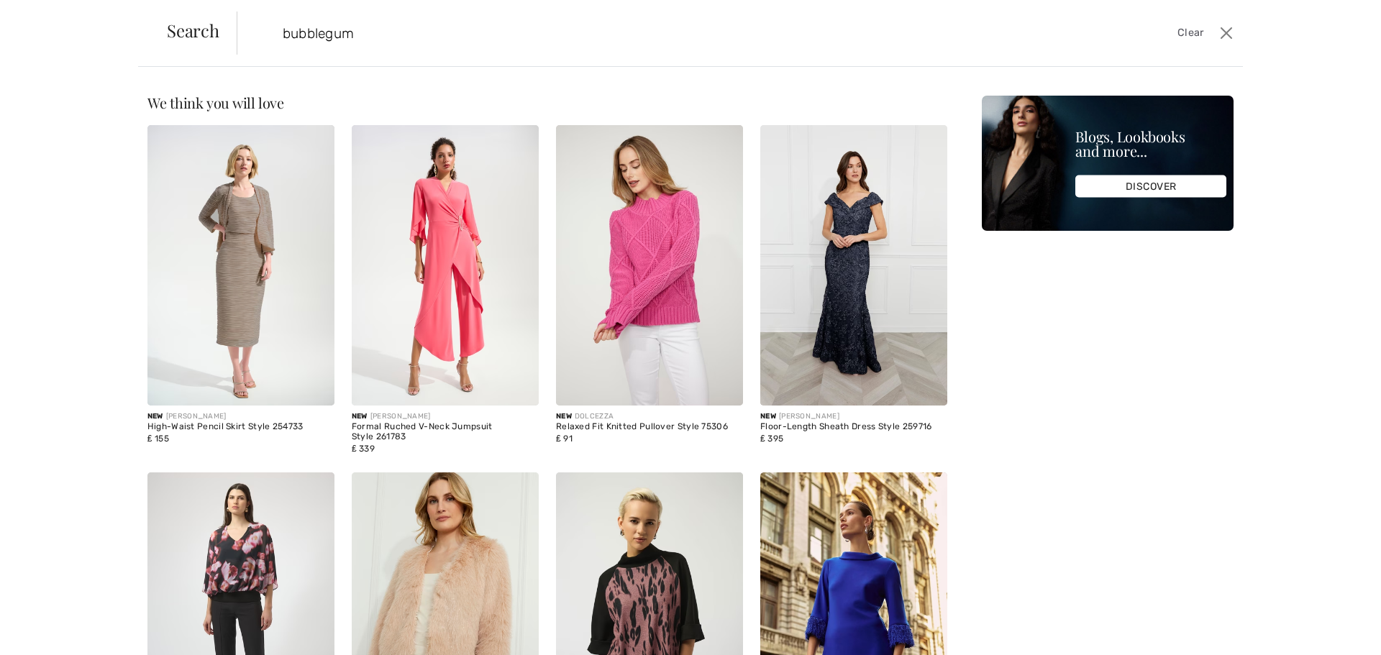
type input "bubblegum"
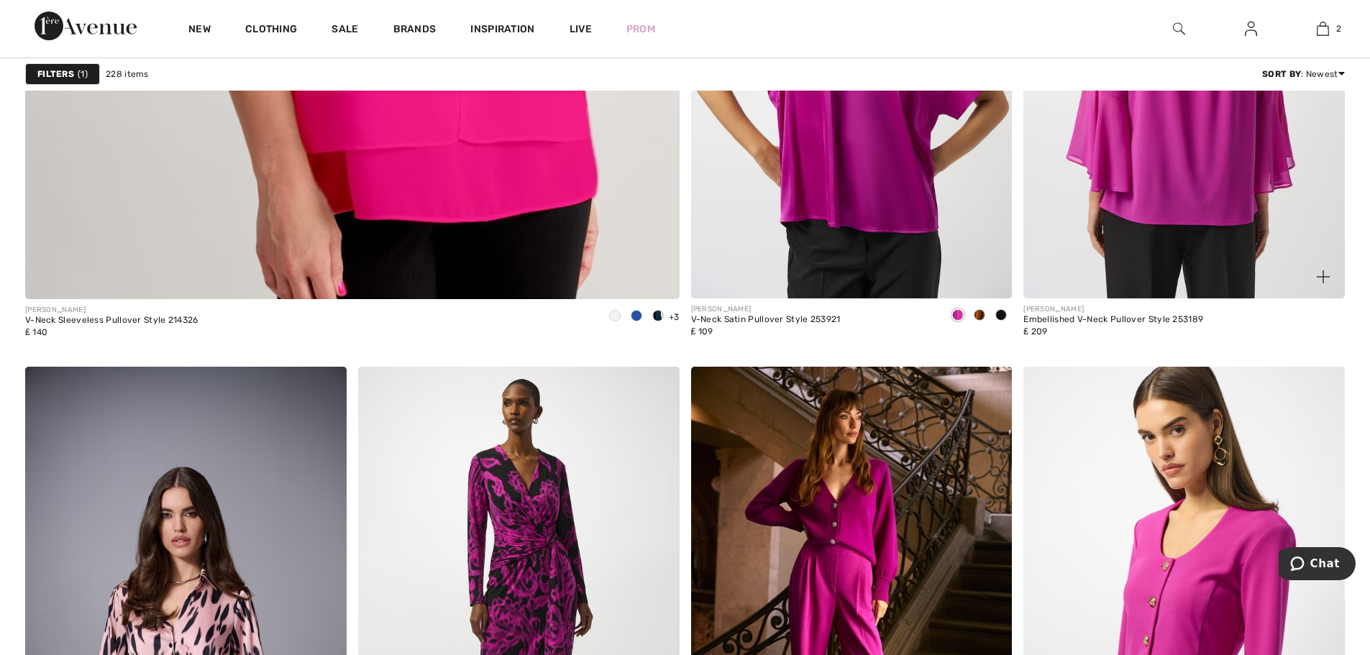
scroll to position [5251, 0]
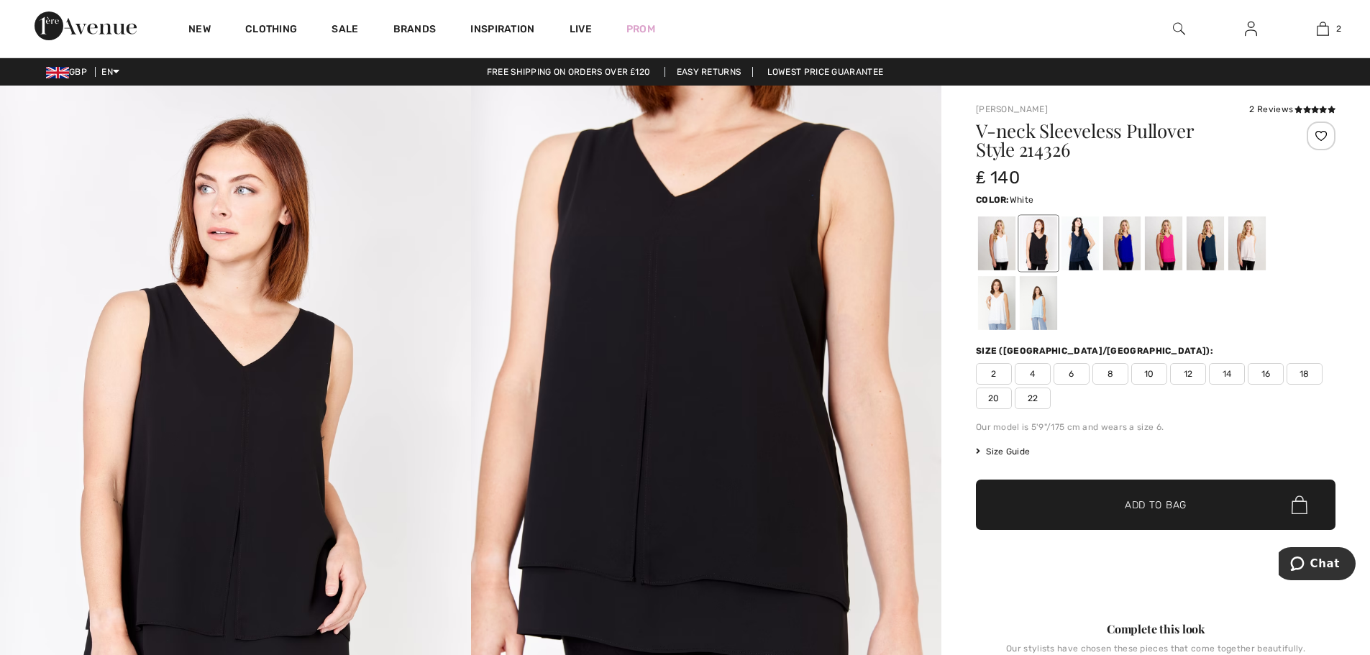
click at [1001, 314] on div at bounding box center [996, 303] width 37 height 54
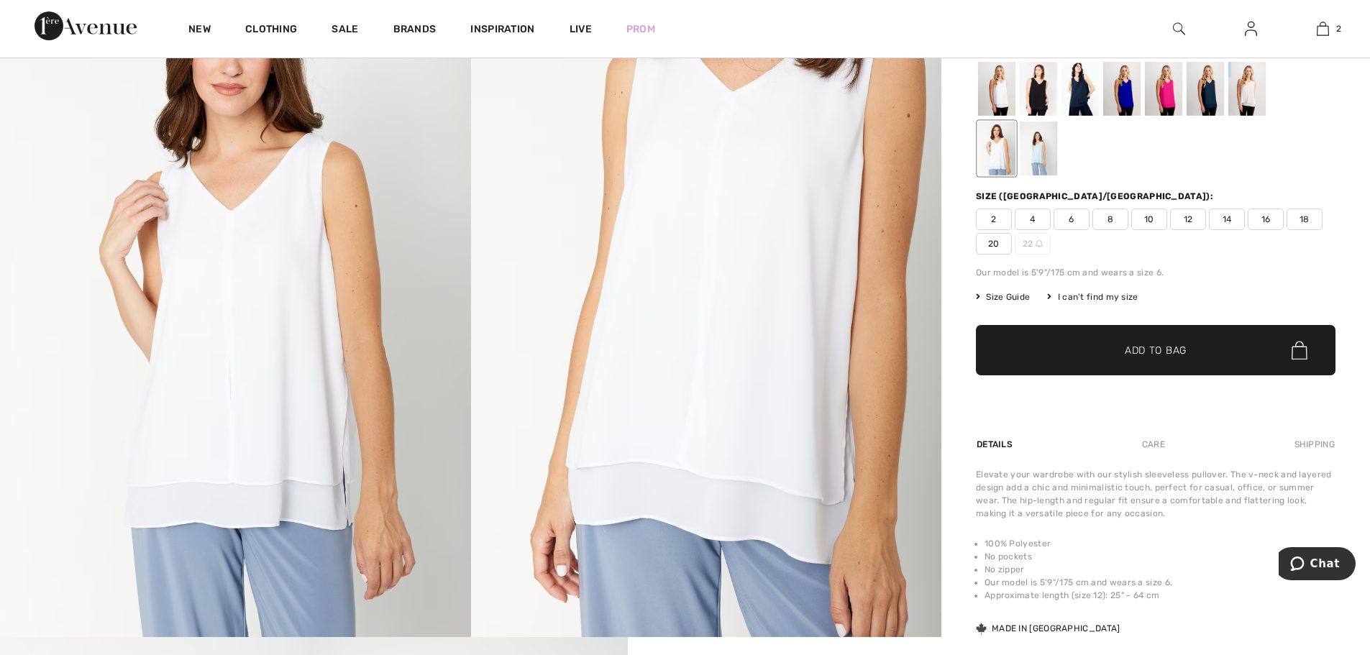
scroll to position [216, 0]
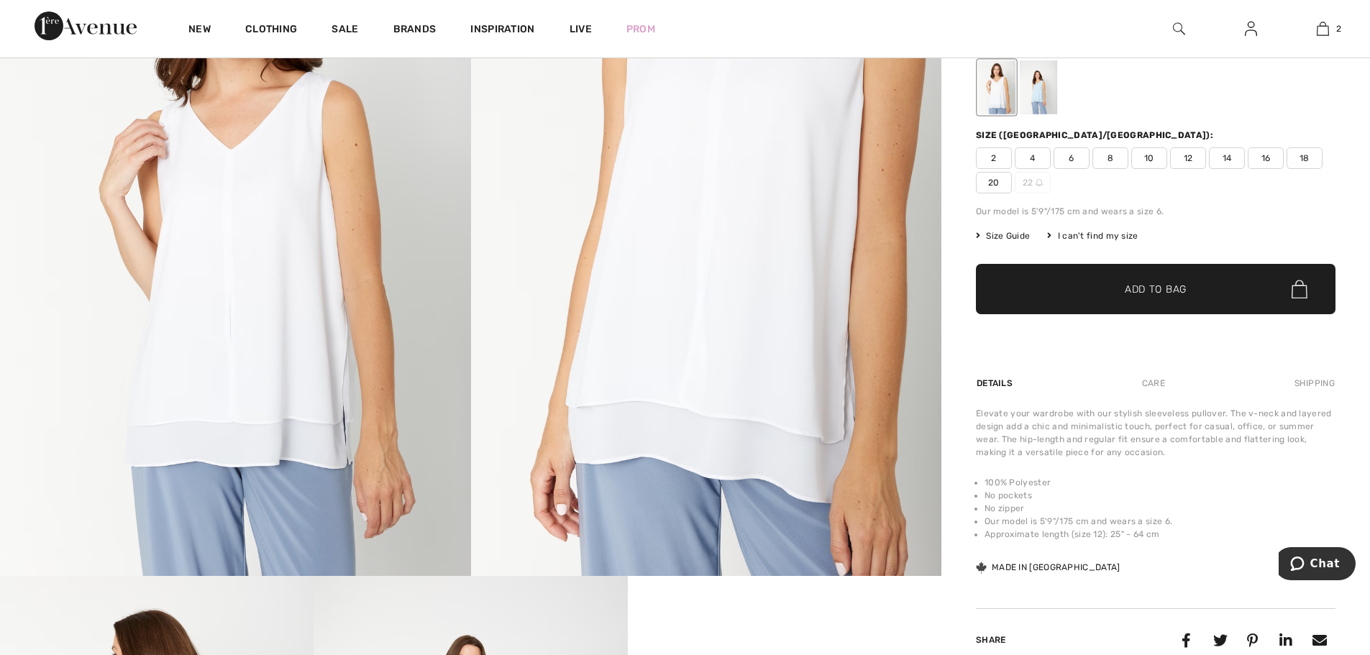
click at [1270, 161] on span "16" at bounding box center [1266, 158] width 36 height 22
click at [1142, 296] on span "Add to Bag" at bounding box center [1156, 289] width 62 height 15
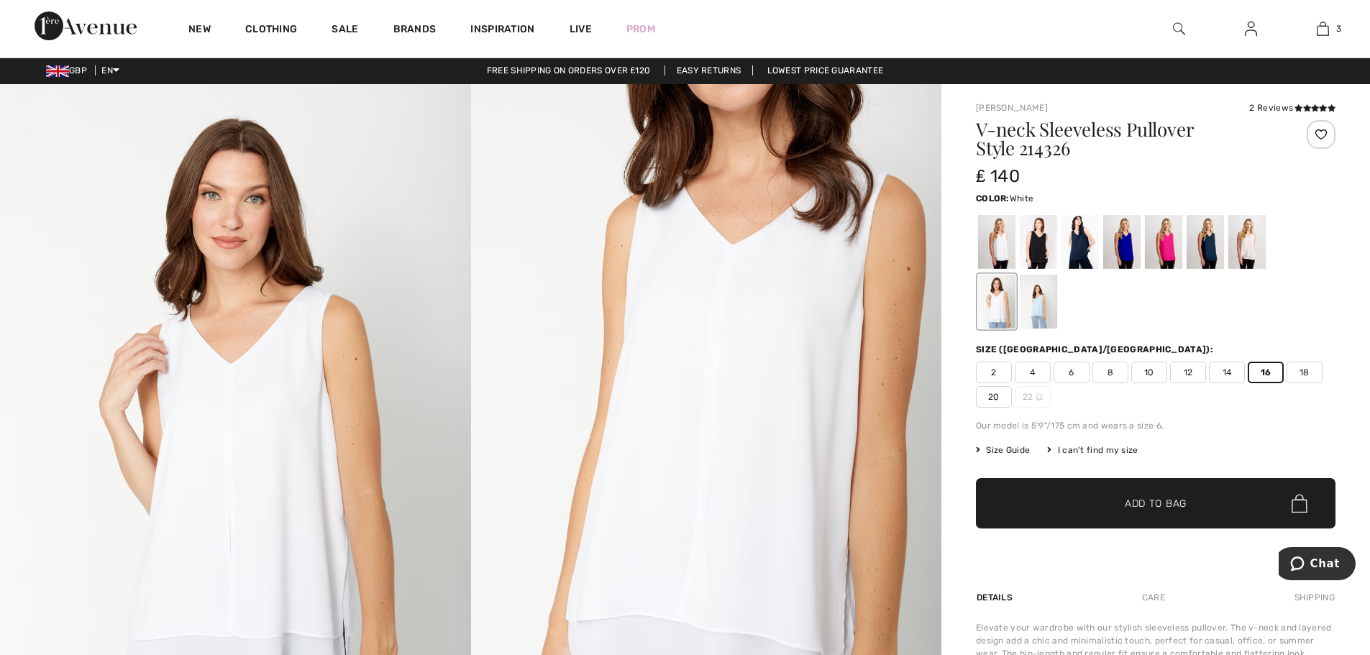
scroll to position [0, 0]
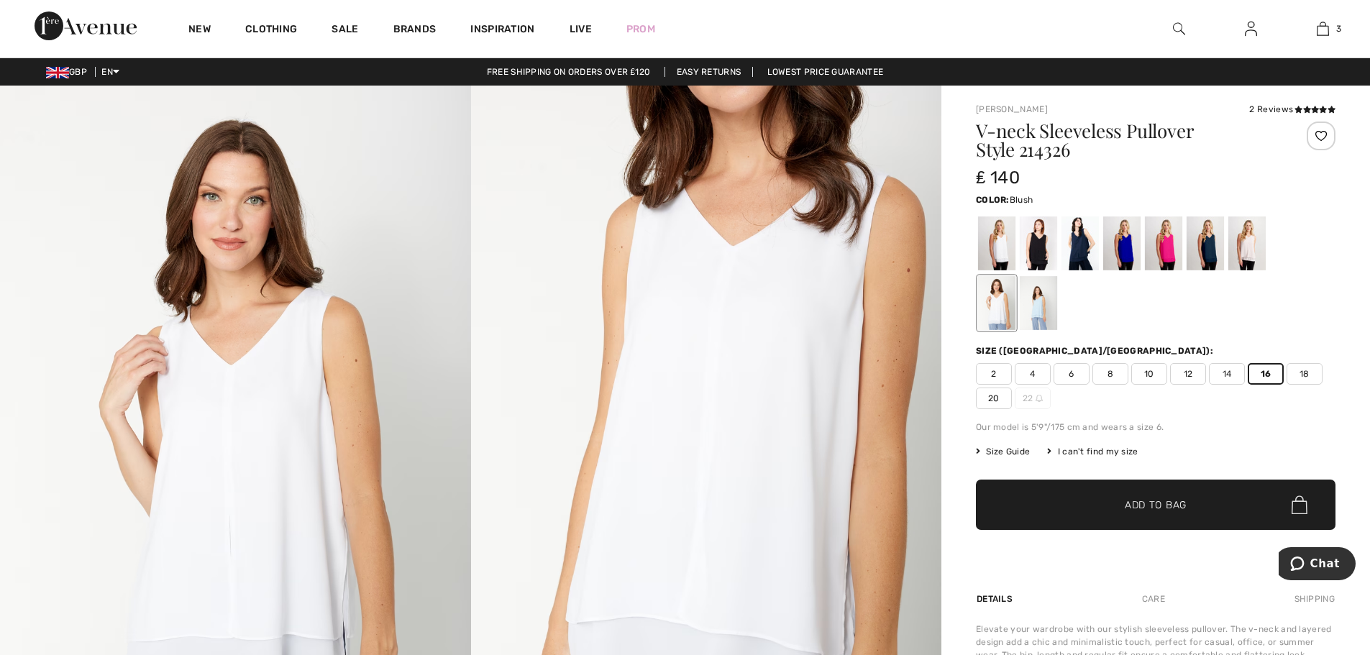
click at [1252, 260] on div at bounding box center [1247, 244] width 37 height 54
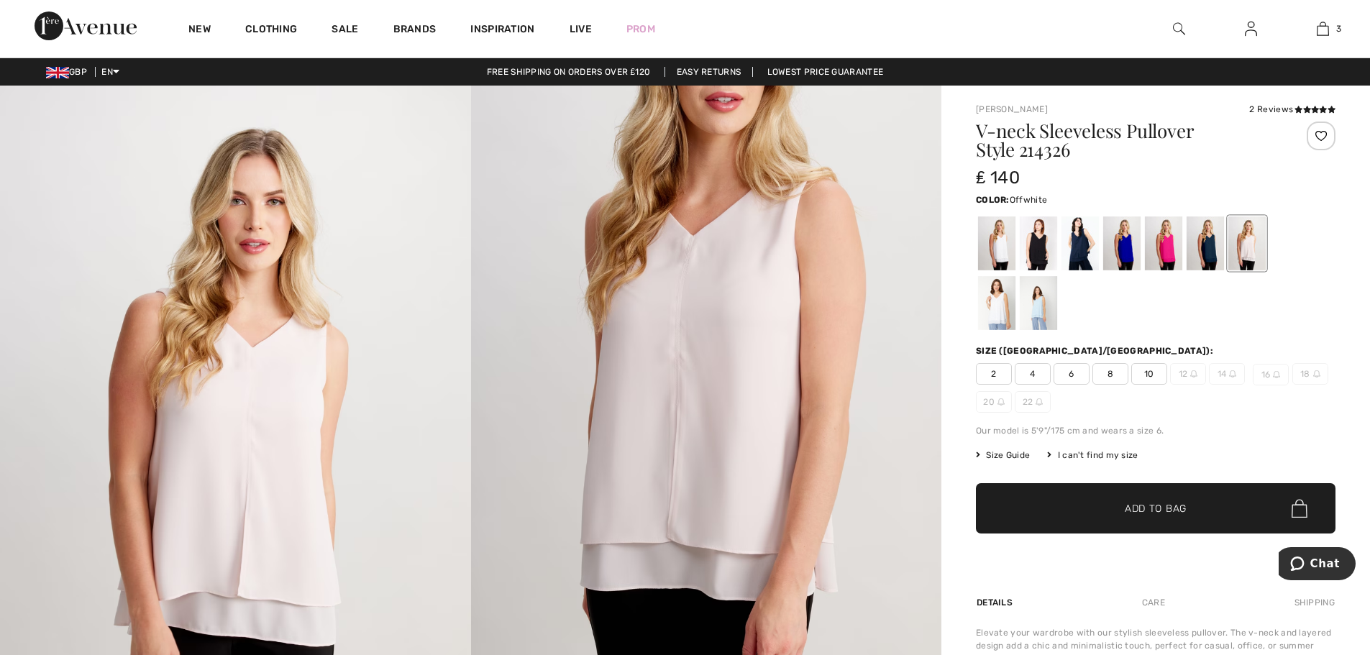
click at [999, 252] on div at bounding box center [996, 244] width 37 height 54
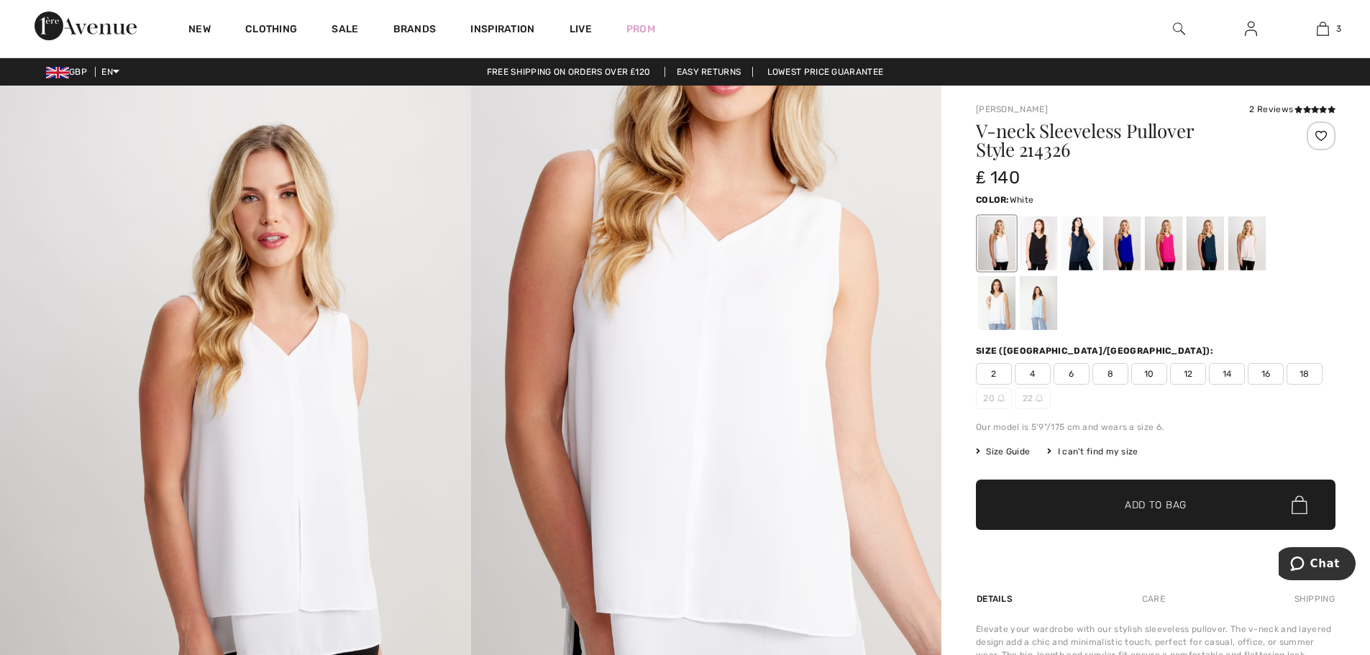
click at [999, 310] on div at bounding box center [996, 303] width 37 height 54
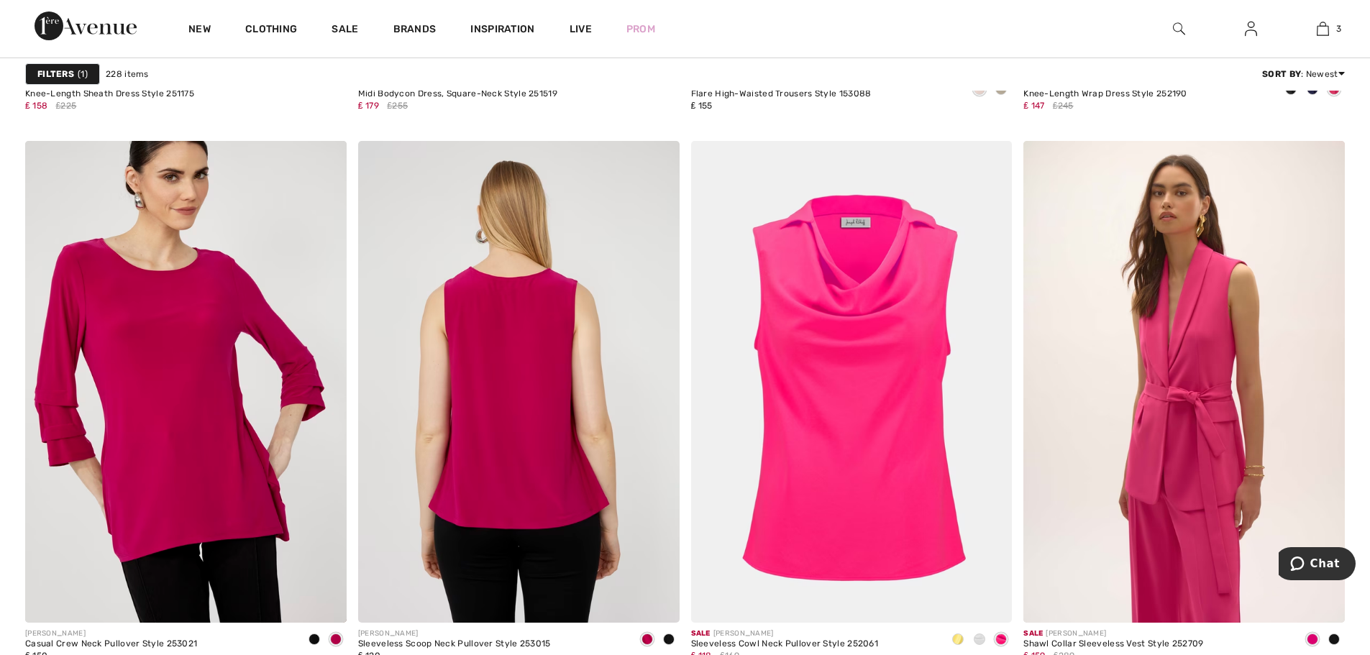
scroll to position [7337, 0]
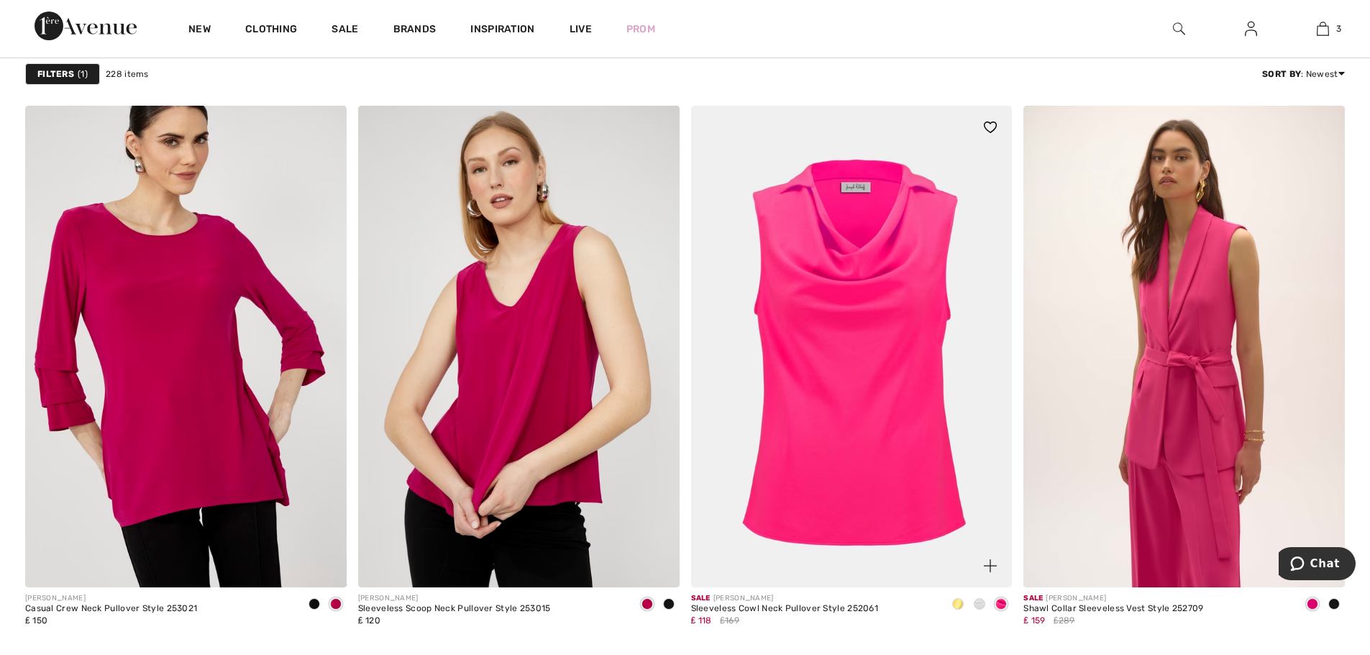
click at [957, 606] on span at bounding box center [958, 604] width 12 height 12
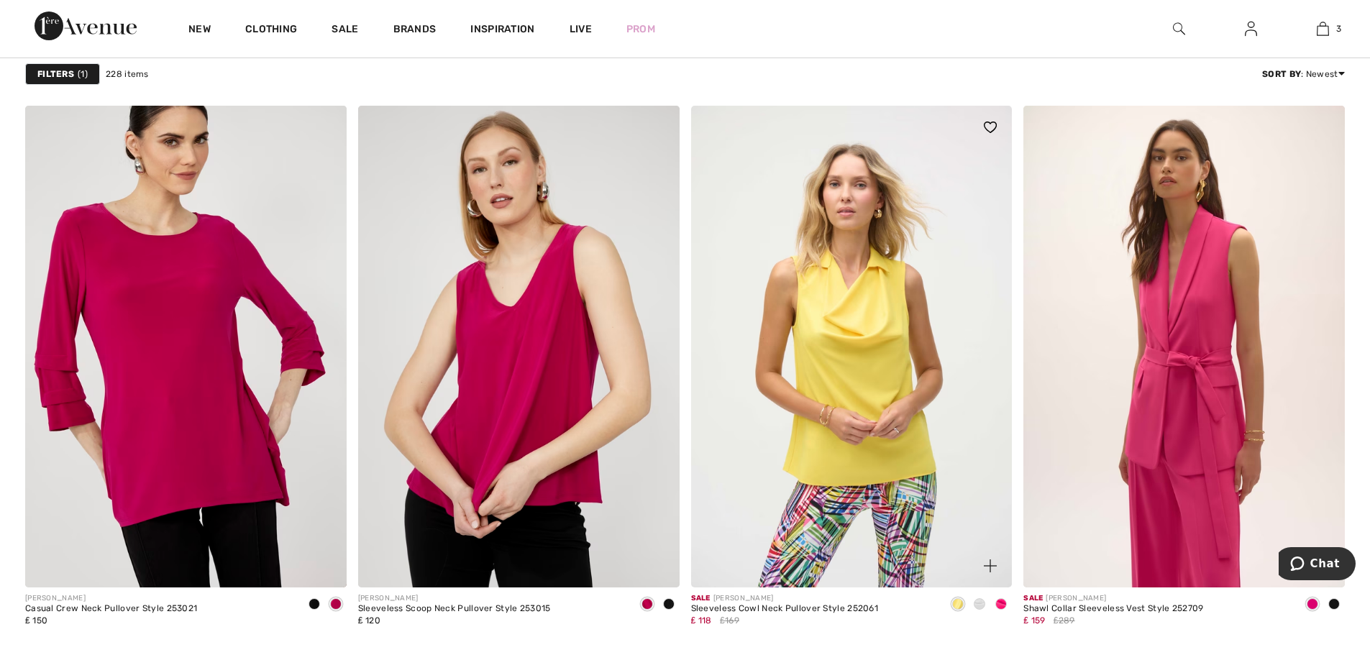
click at [981, 600] on span at bounding box center [980, 604] width 12 height 12
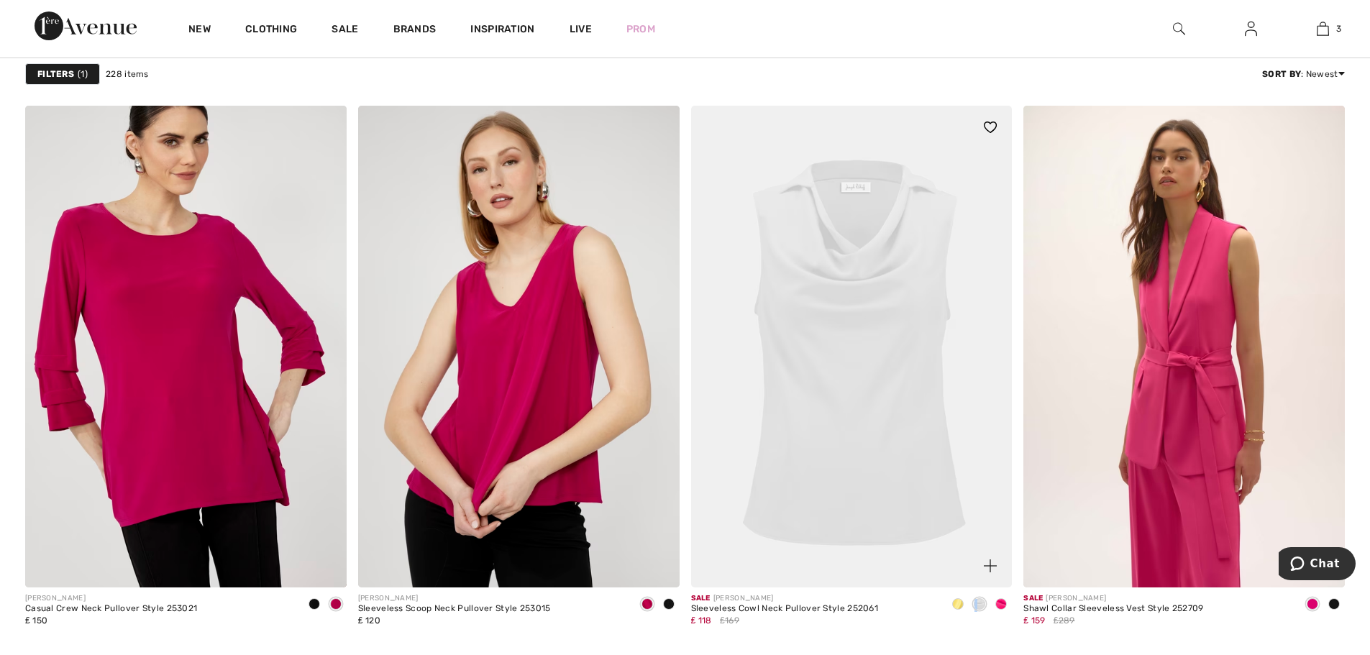
click at [981, 600] on span at bounding box center [980, 604] width 12 height 12
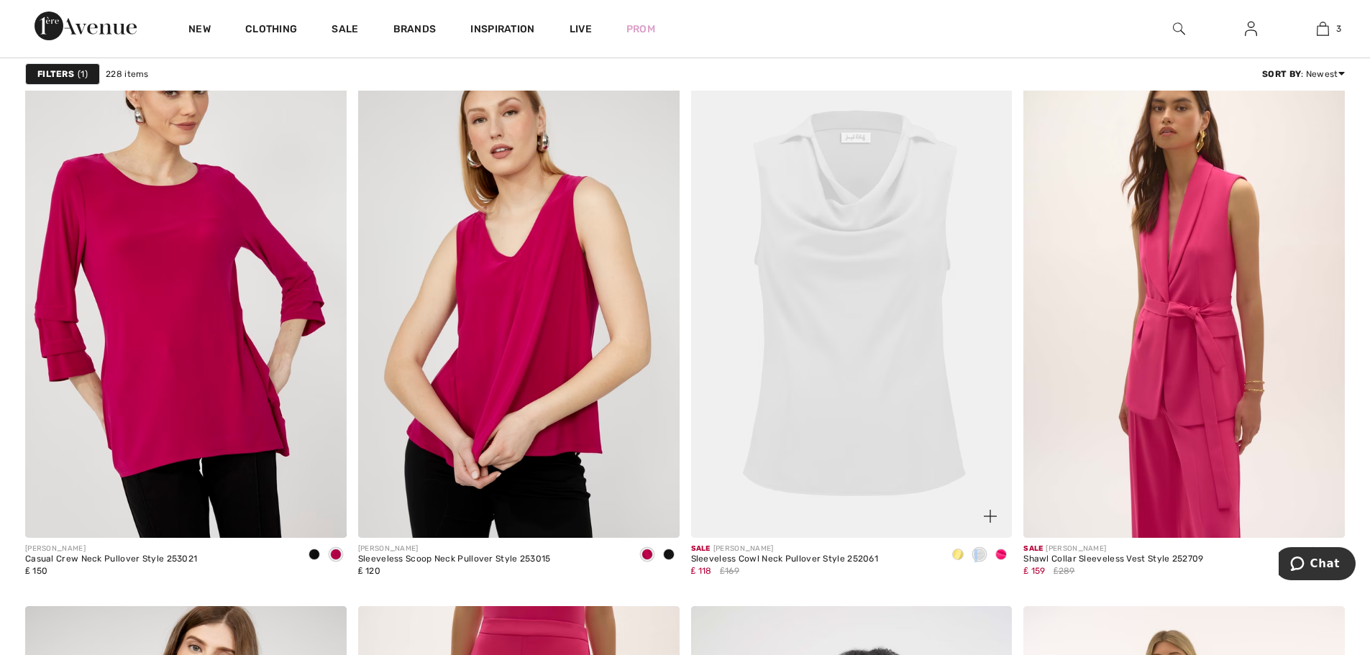
scroll to position [7409, 0]
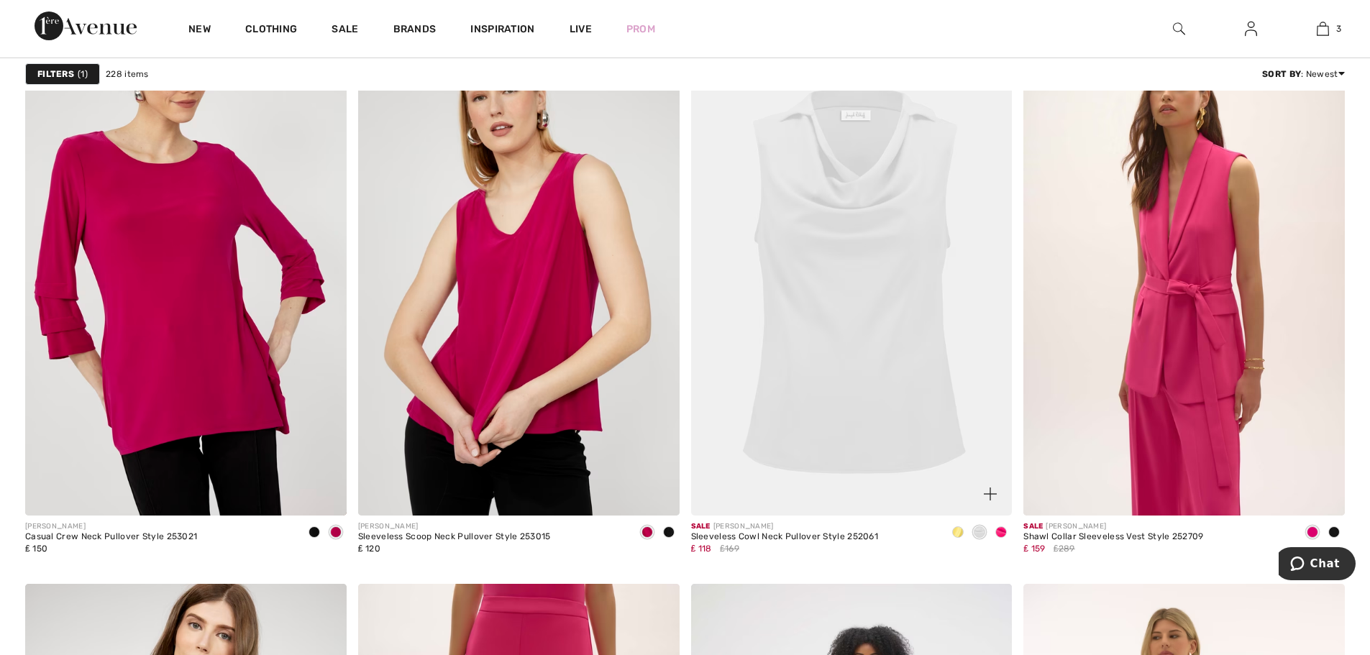
click at [1000, 530] on span at bounding box center [1001, 533] width 12 height 12
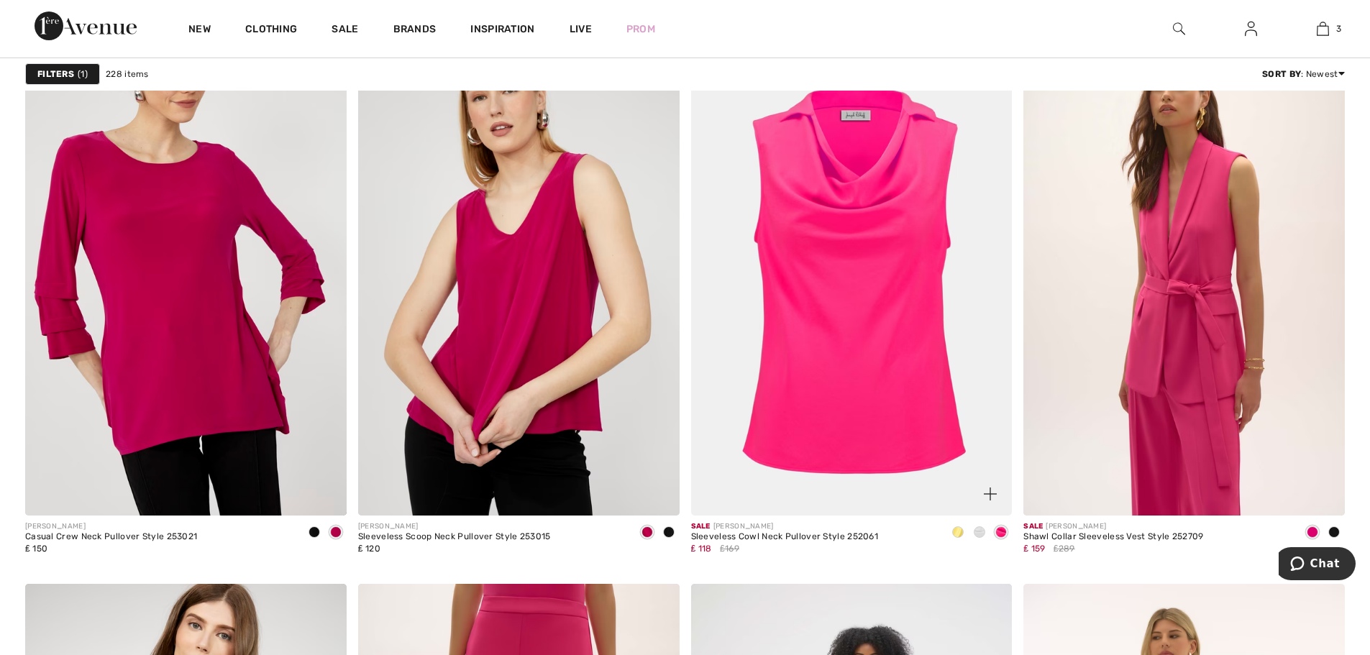
click at [908, 434] on img at bounding box center [852, 275] width 322 height 482
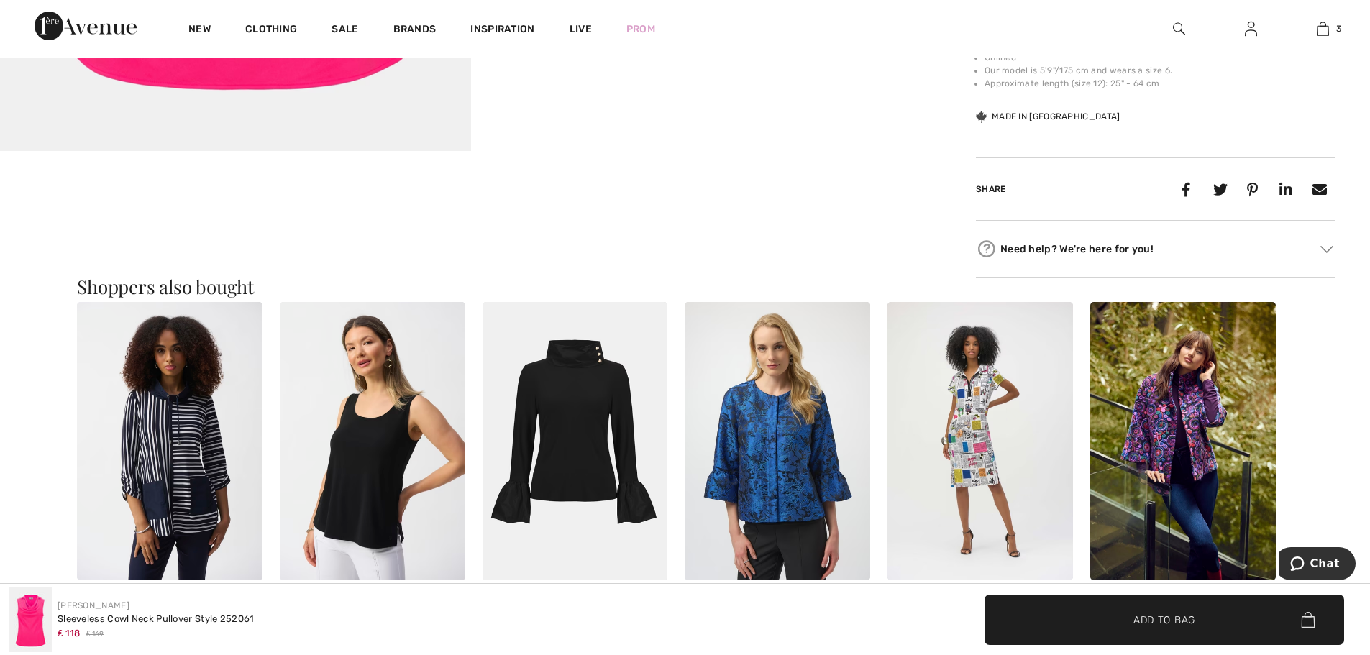
scroll to position [647, 0]
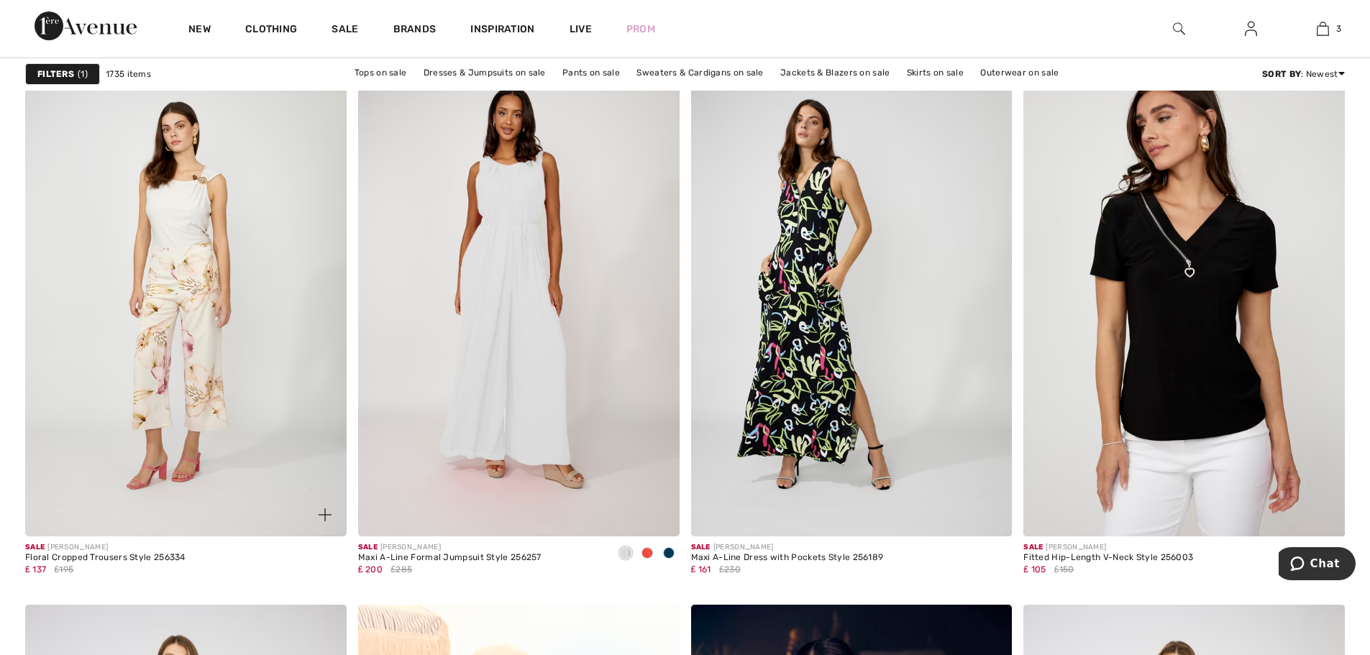
scroll to position [2661, 0]
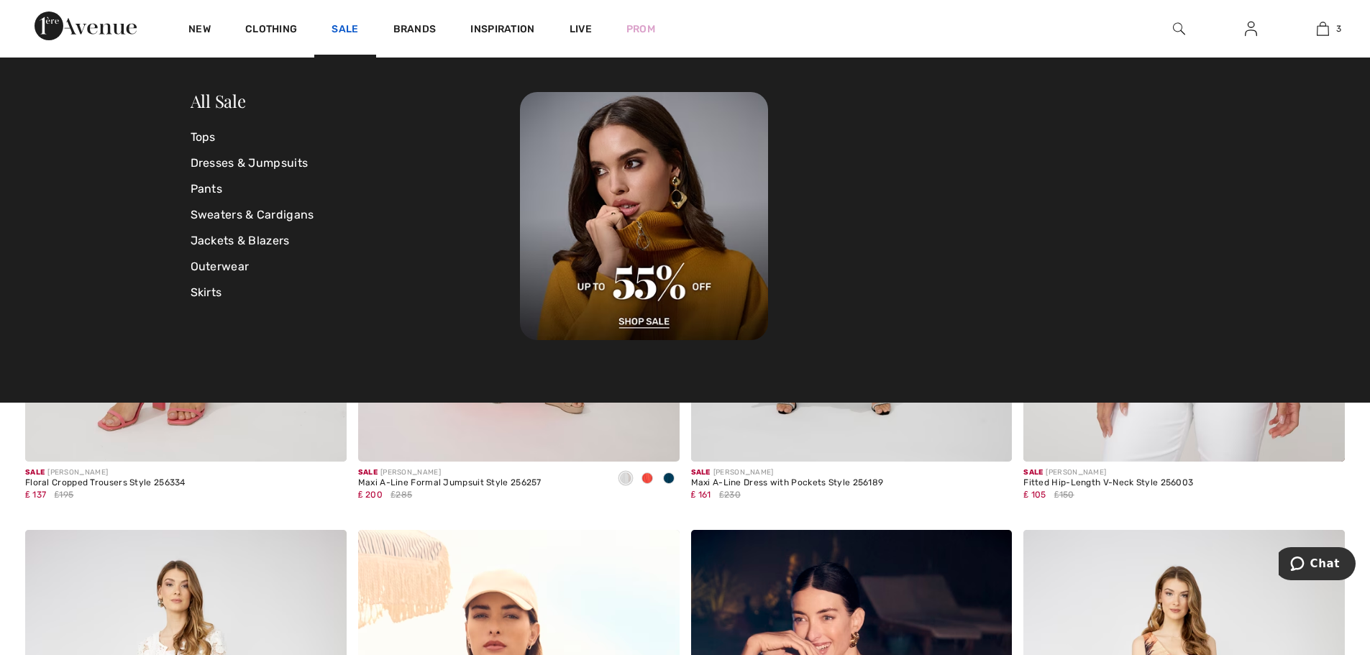
click at [349, 30] on link "Sale" at bounding box center [345, 30] width 27 height 15
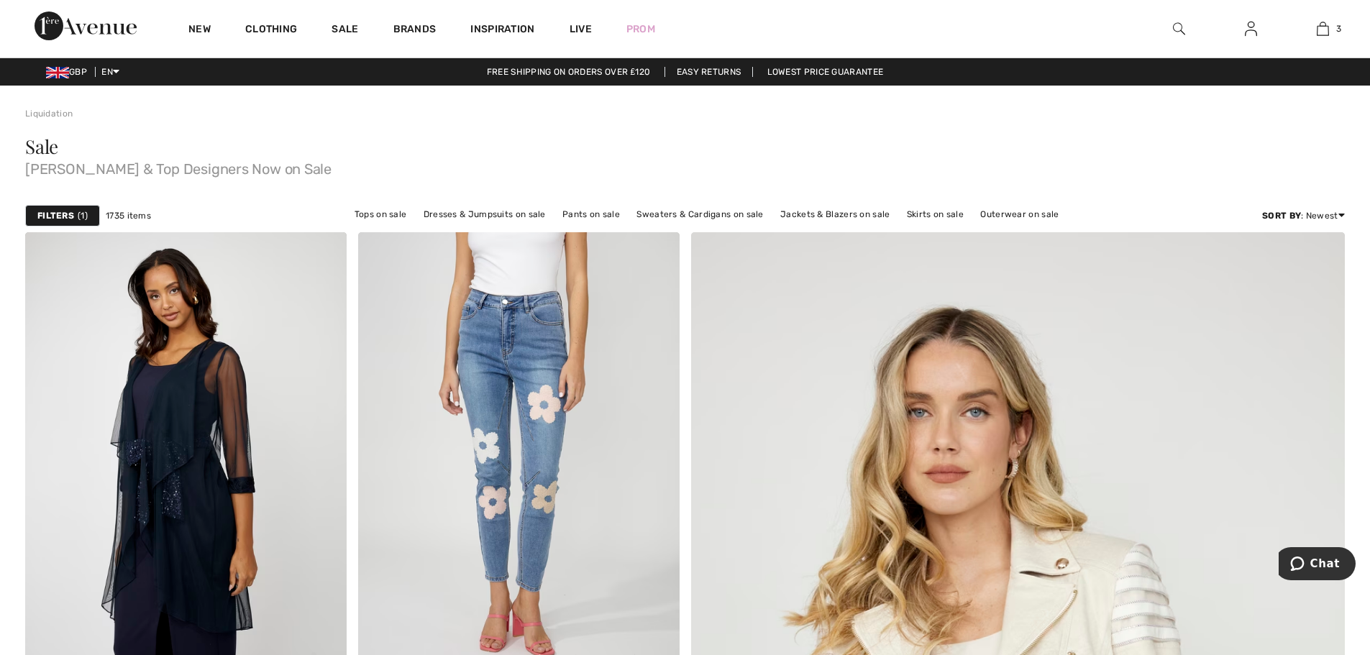
click at [58, 214] on strong "Filters" at bounding box center [55, 215] width 37 height 13
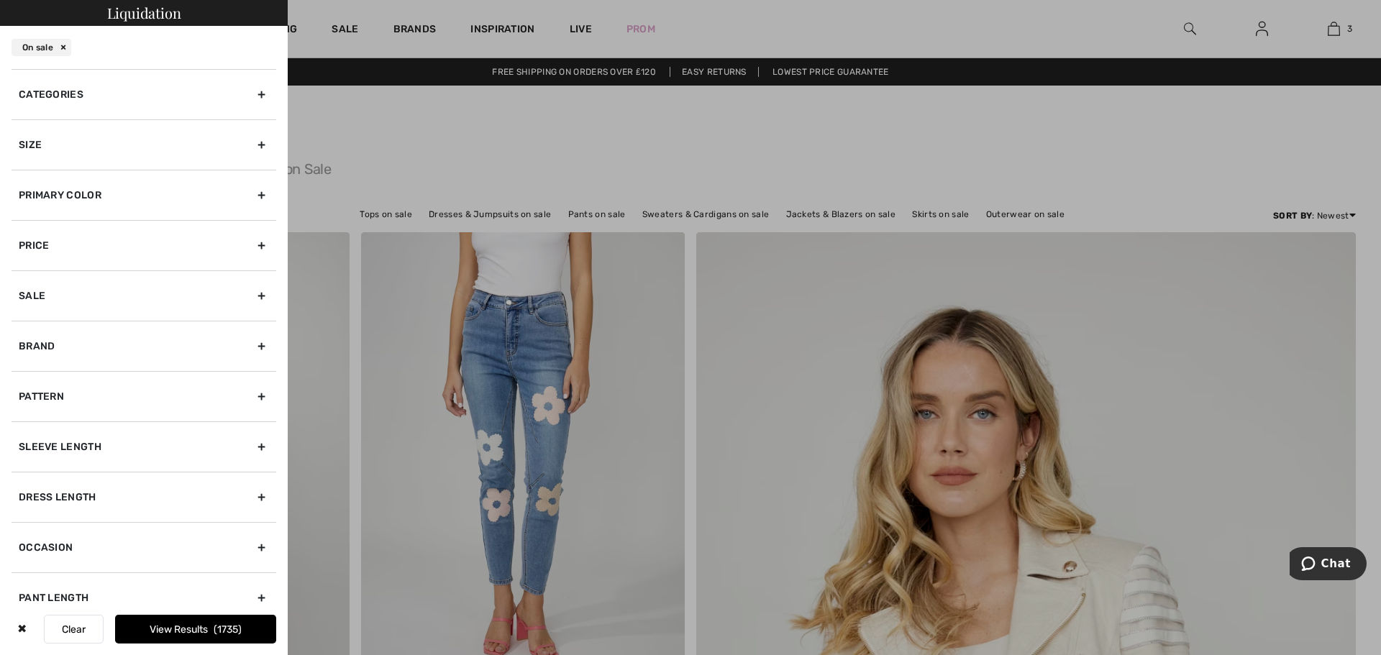
click at [158, 199] on div "Primary Color" at bounding box center [144, 195] width 265 height 50
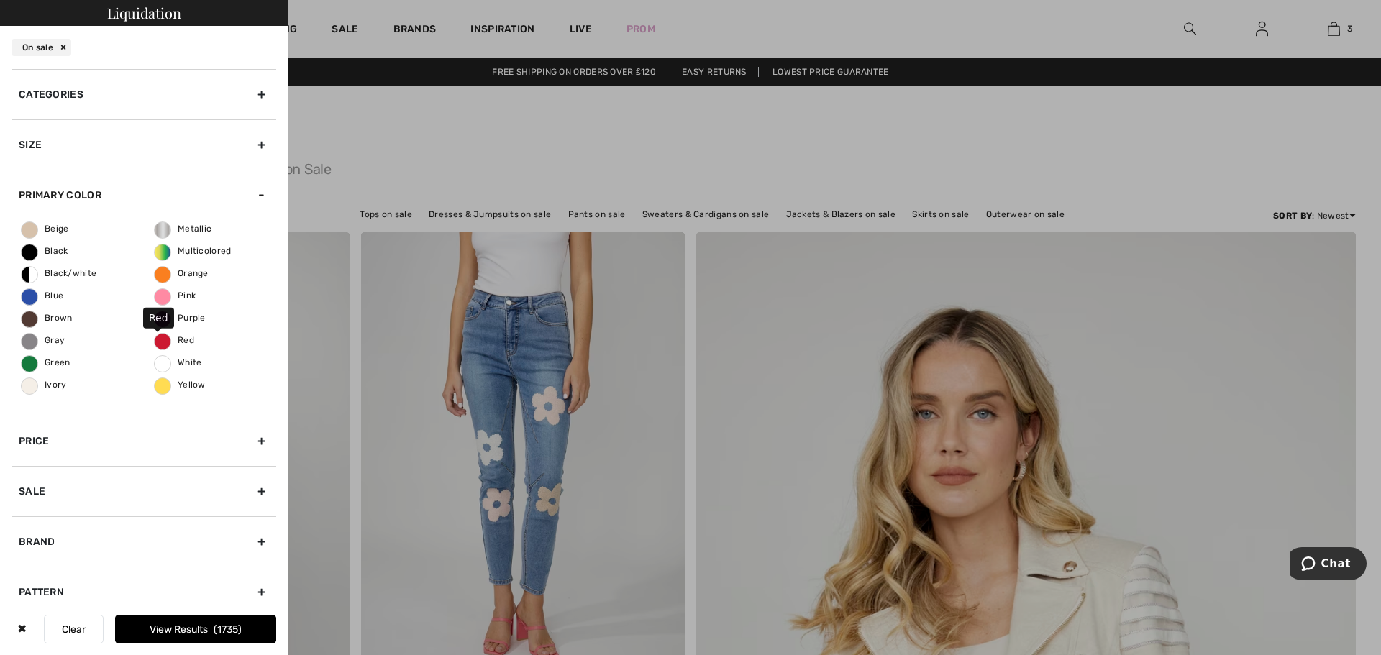
click at [155, 342] on span "Red" at bounding box center [175, 340] width 40 height 10
click at [0, 0] on input "Red" at bounding box center [0, 0] width 0 height 0
click at [174, 626] on button "View Results 80" at bounding box center [195, 629] width 161 height 29
click at [174, 626] on button "Loading..." at bounding box center [195, 629] width 161 height 29
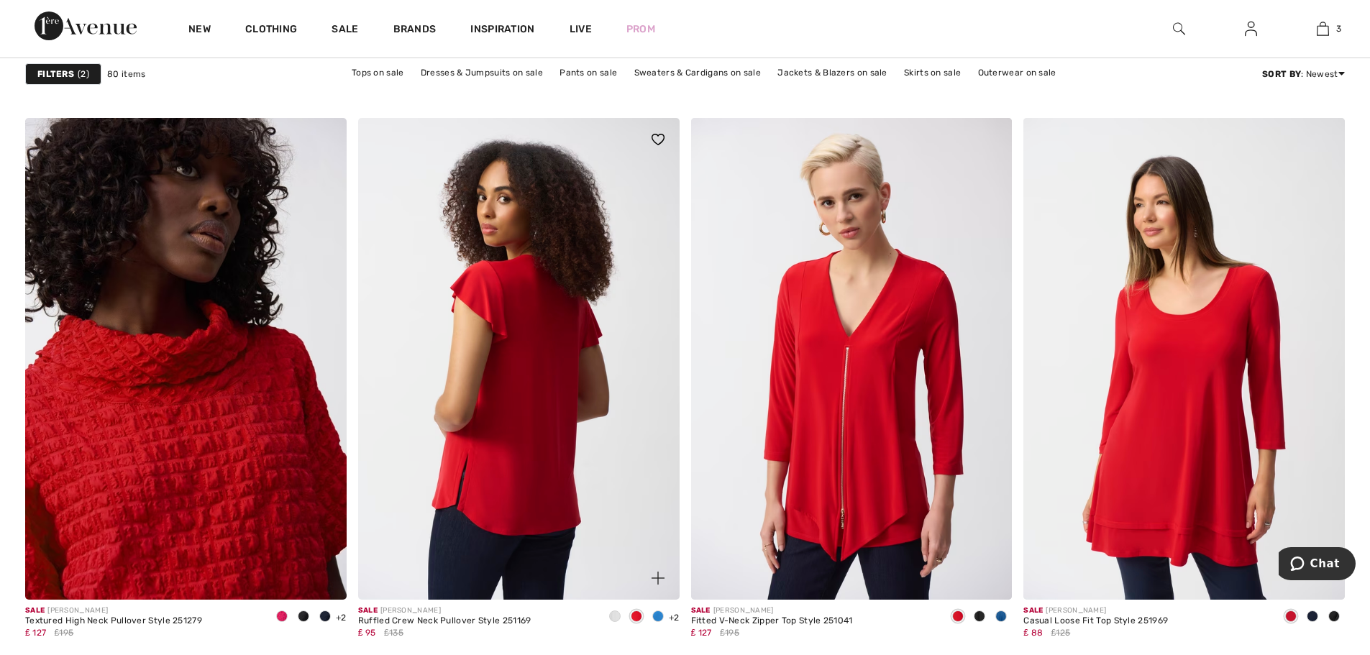
scroll to position [5538, 0]
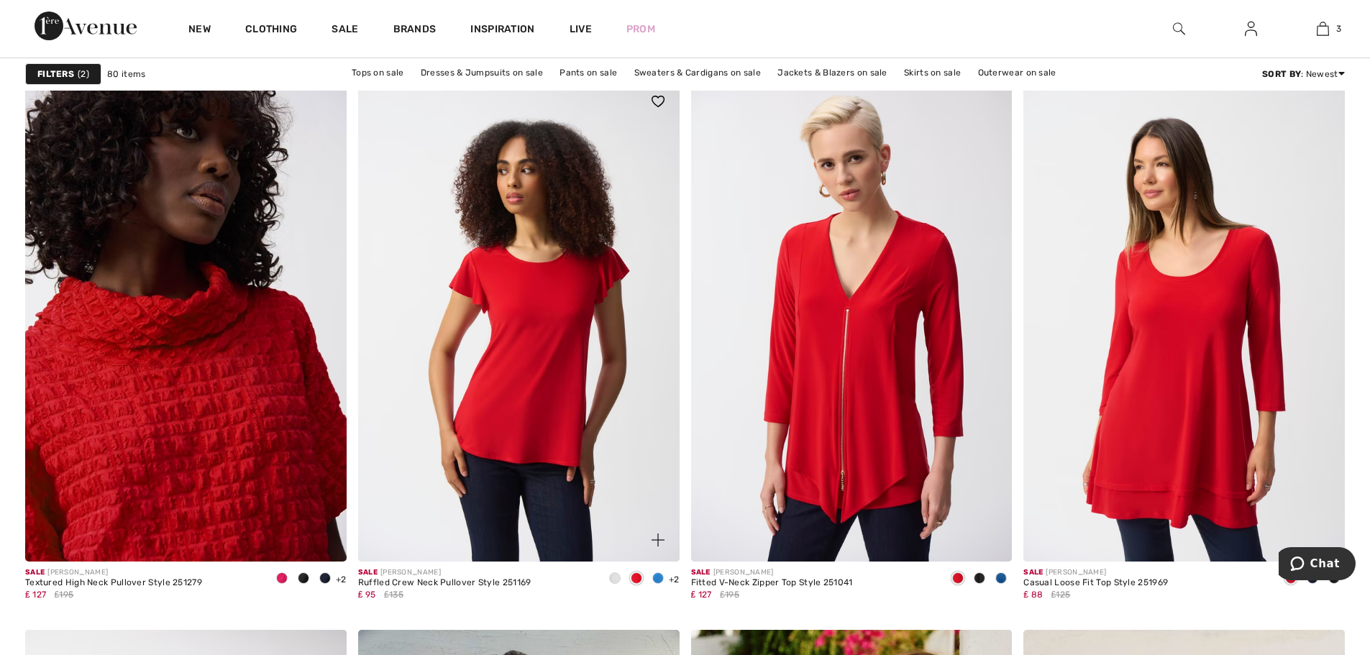
click at [657, 579] on span at bounding box center [658, 579] width 12 height 12
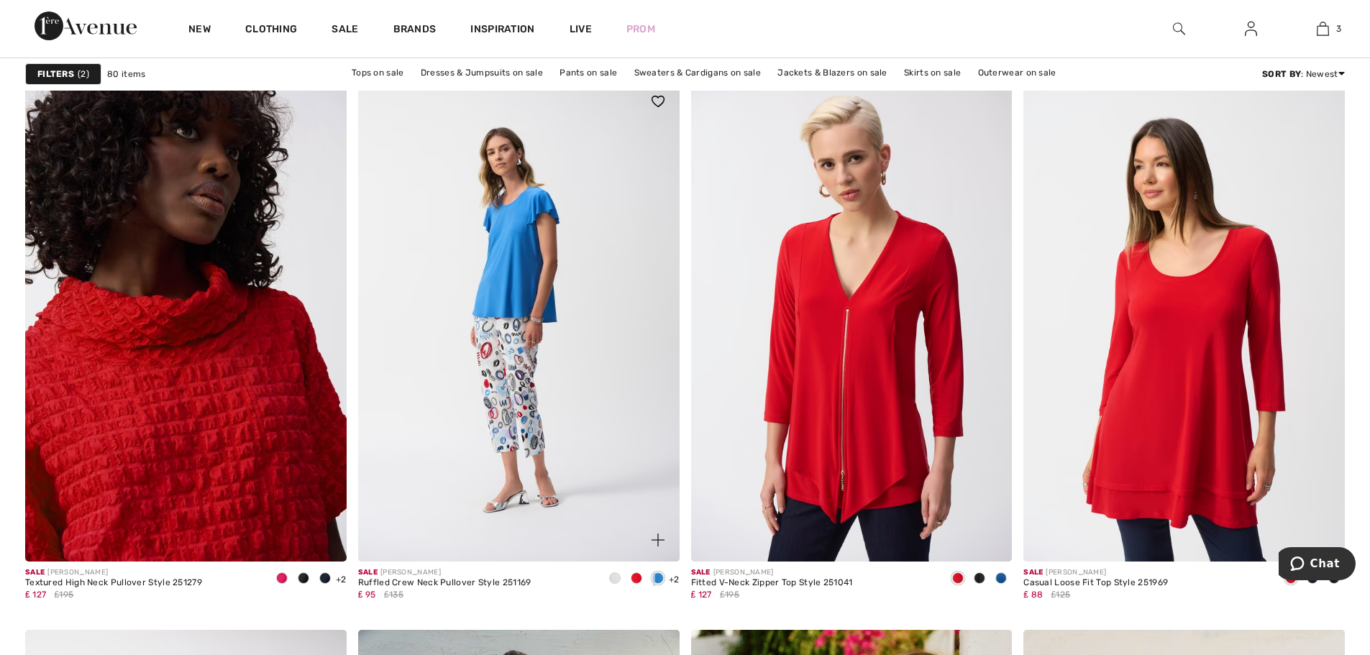
click at [657, 579] on span at bounding box center [658, 579] width 12 height 12
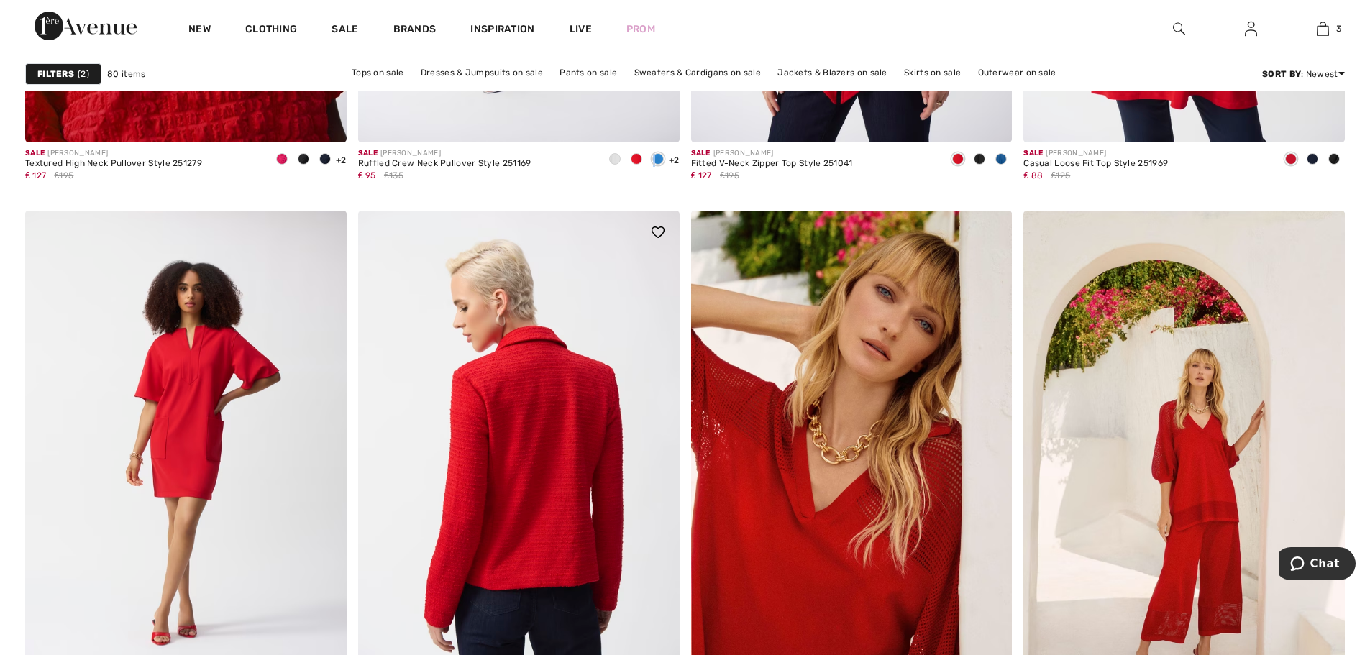
scroll to position [5970, 0]
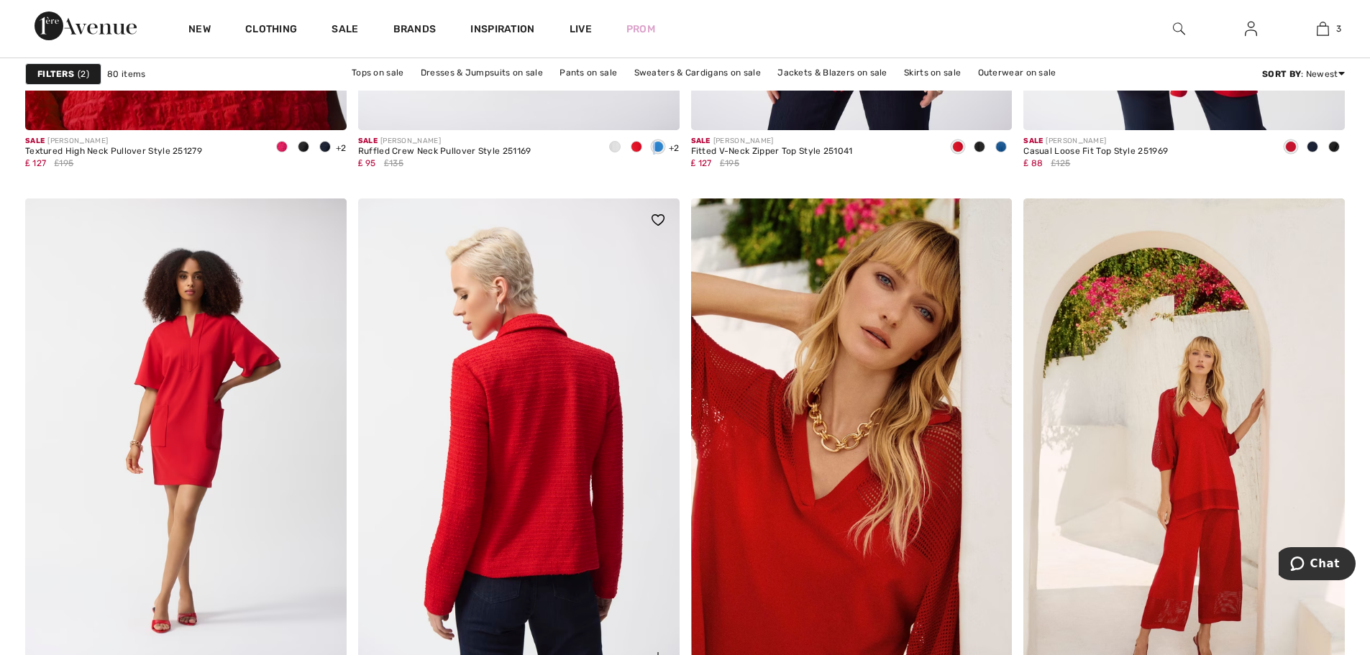
click at [536, 528] on img at bounding box center [519, 440] width 322 height 482
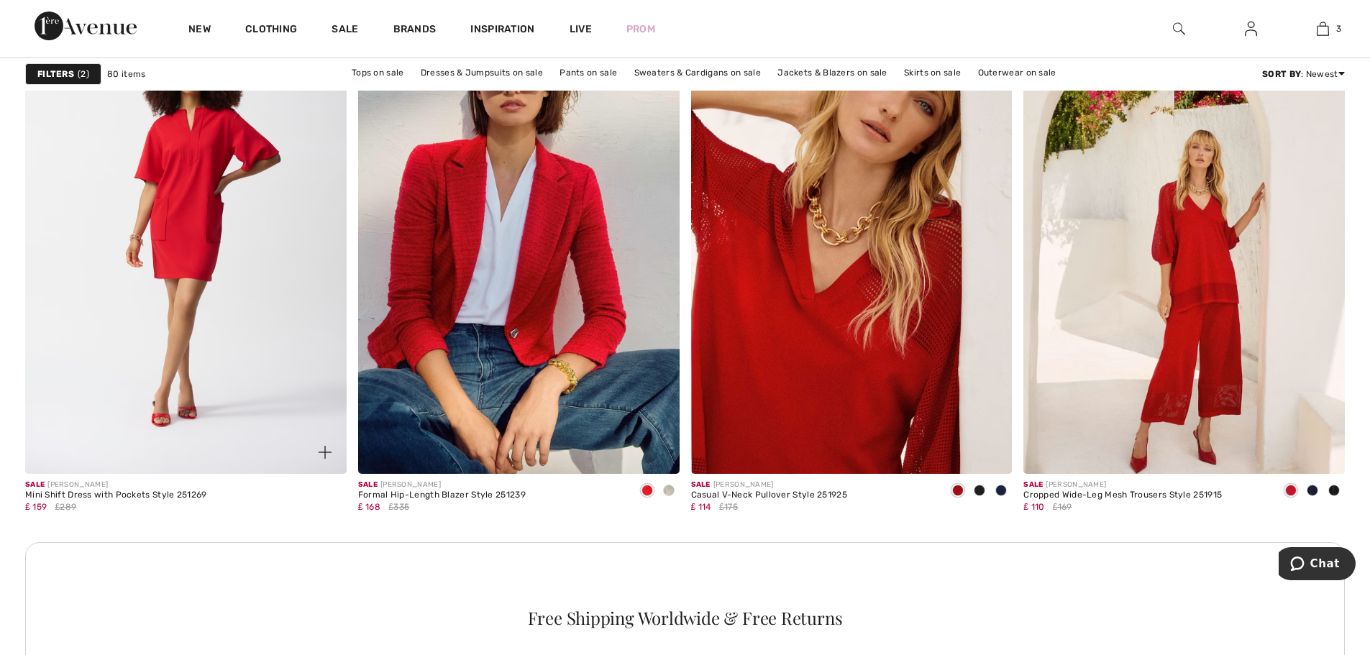
scroll to position [6186, 0]
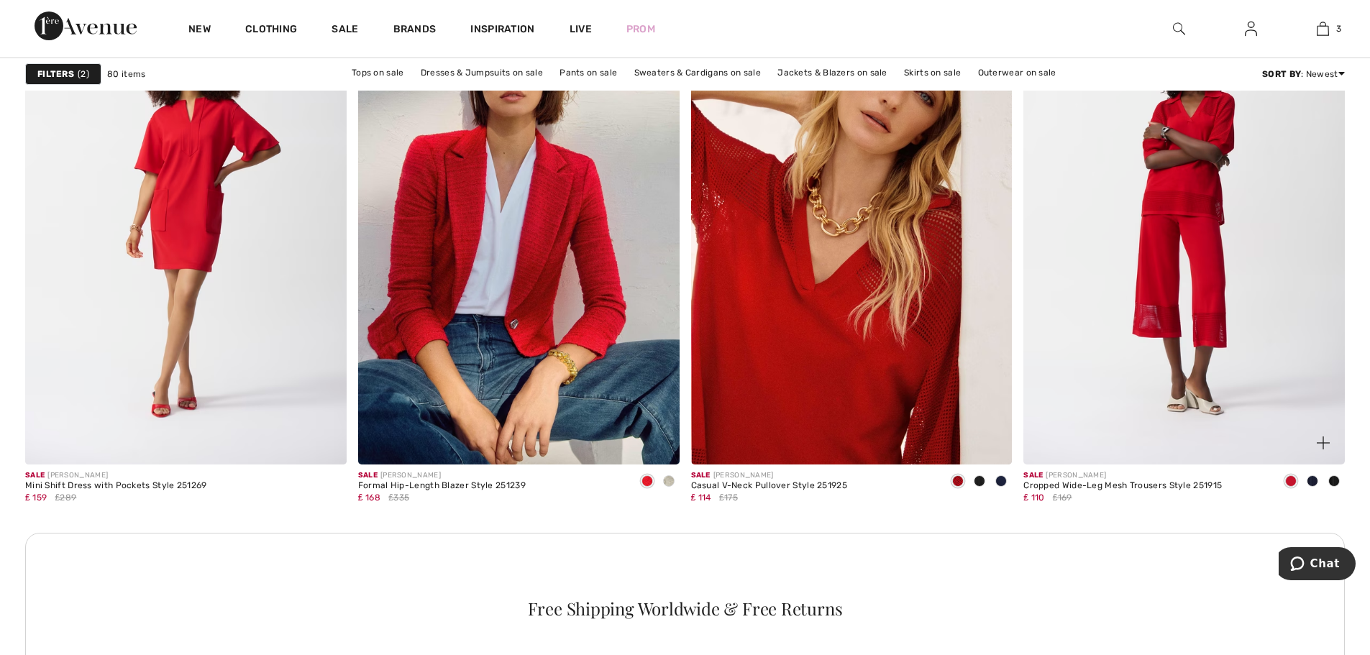
click at [1209, 305] on img at bounding box center [1185, 224] width 322 height 482
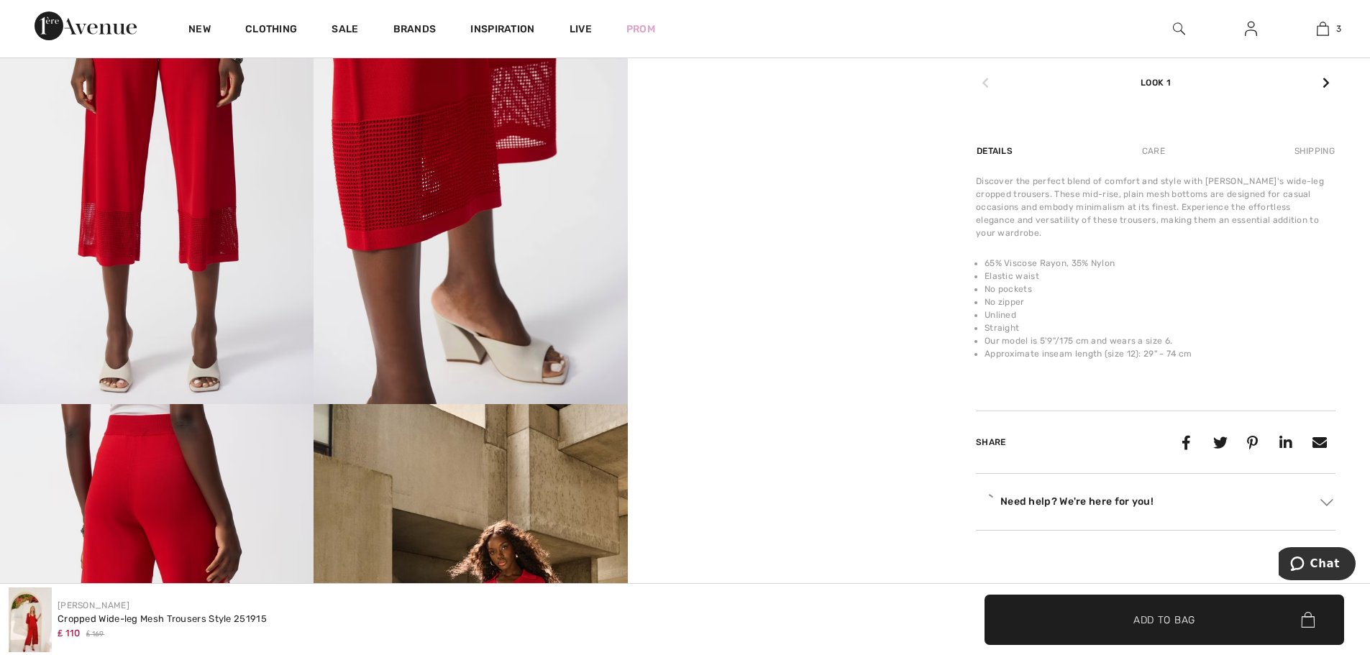
scroll to position [863, 0]
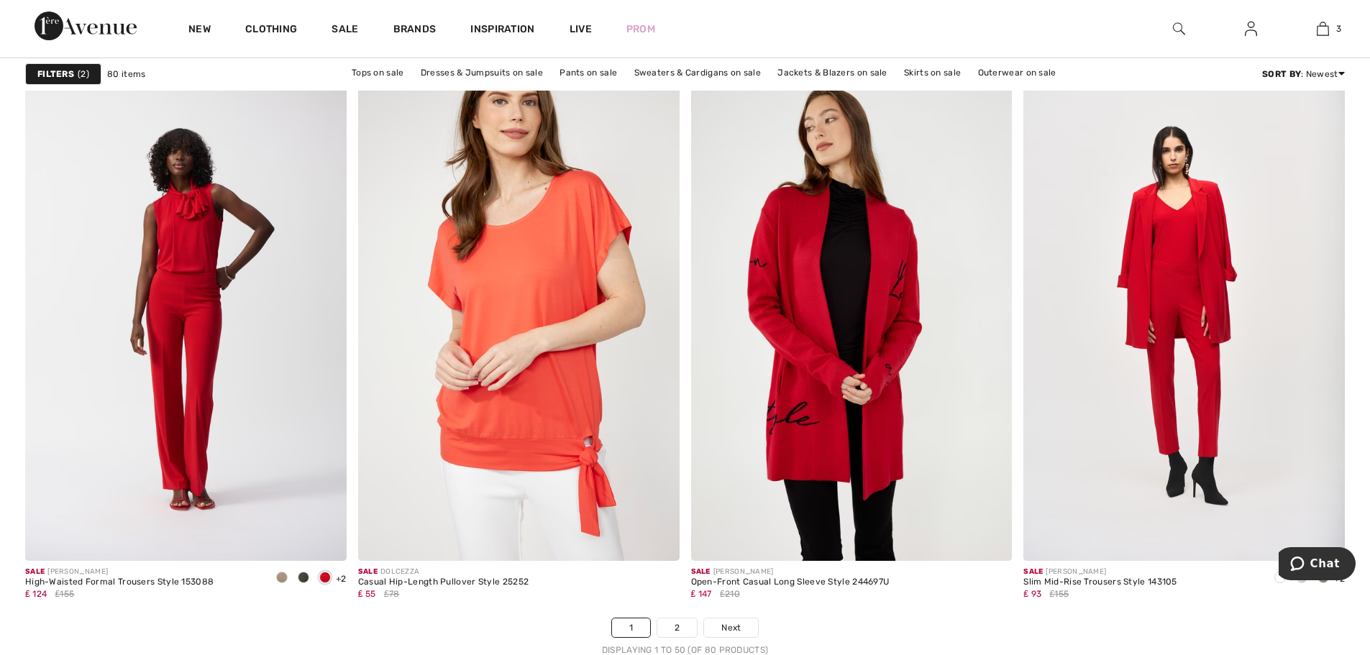
scroll to position [7984, 0]
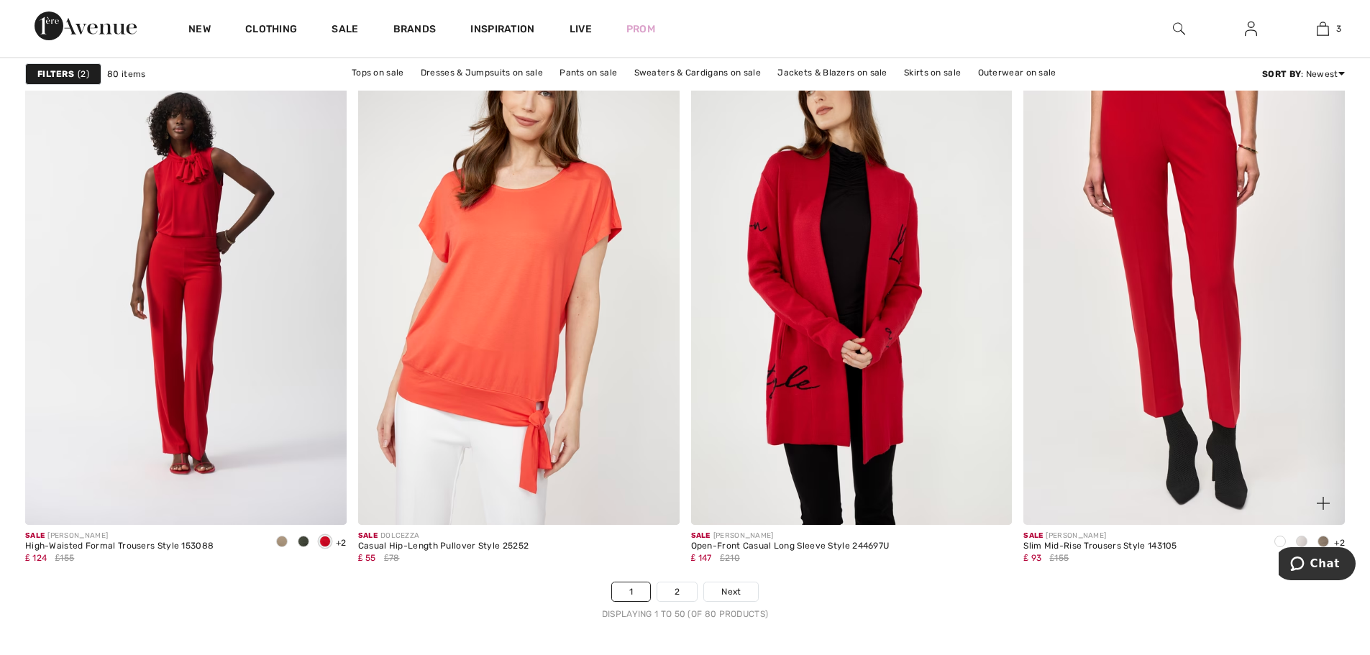
click at [1214, 285] on img at bounding box center [1185, 284] width 322 height 482
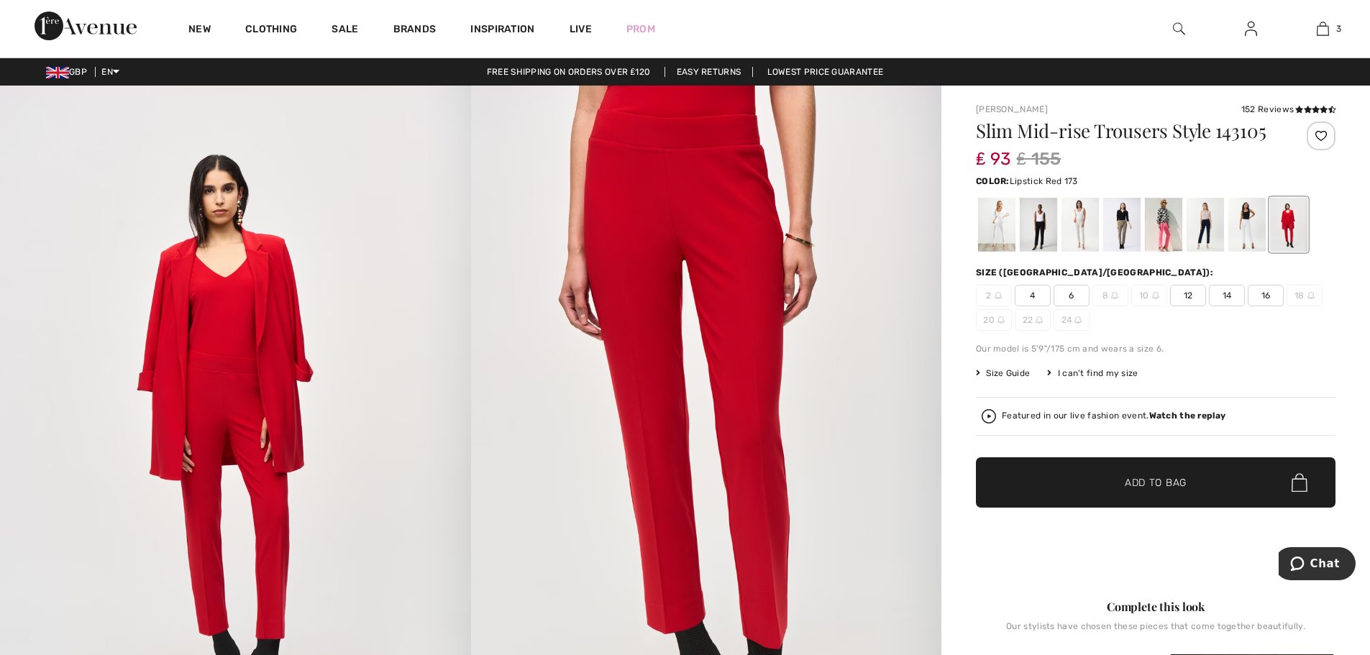
click at [1259, 299] on span "16" at bounding box center [1266, 296] width 36 height 22
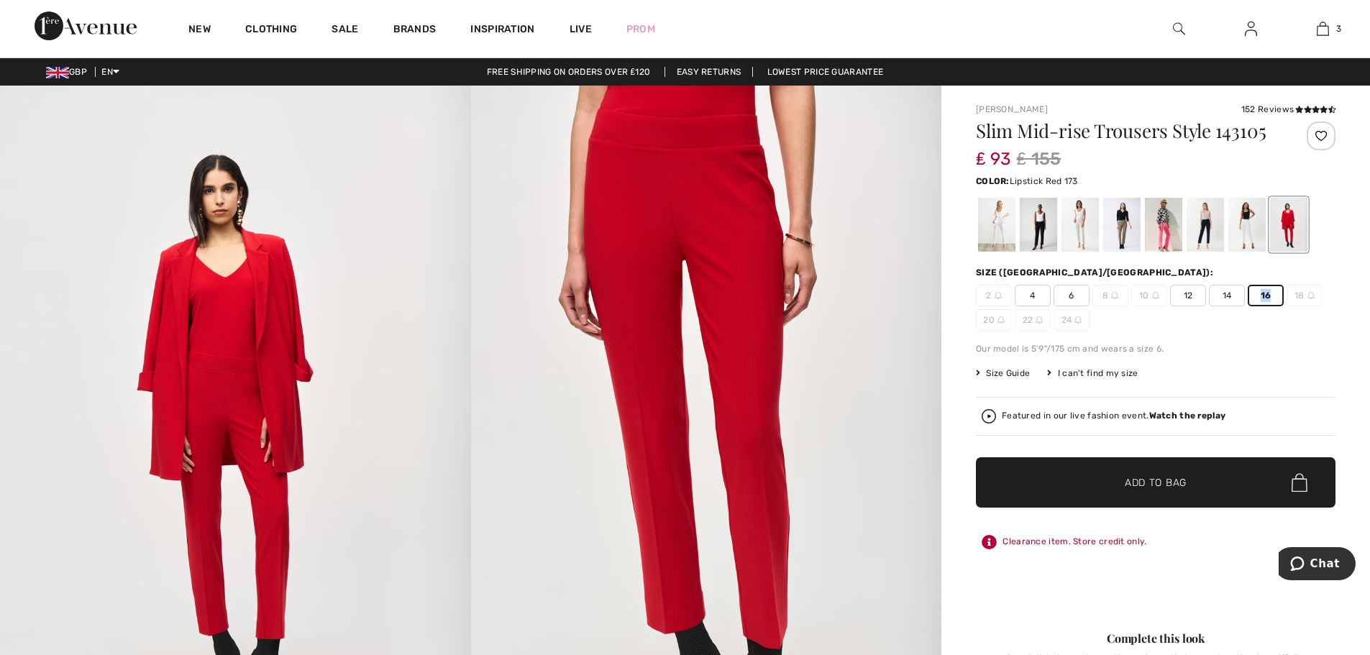
click at [1175, 489] on span "Add to Bag" at bounding box center [1156, 482] width 62 height 15
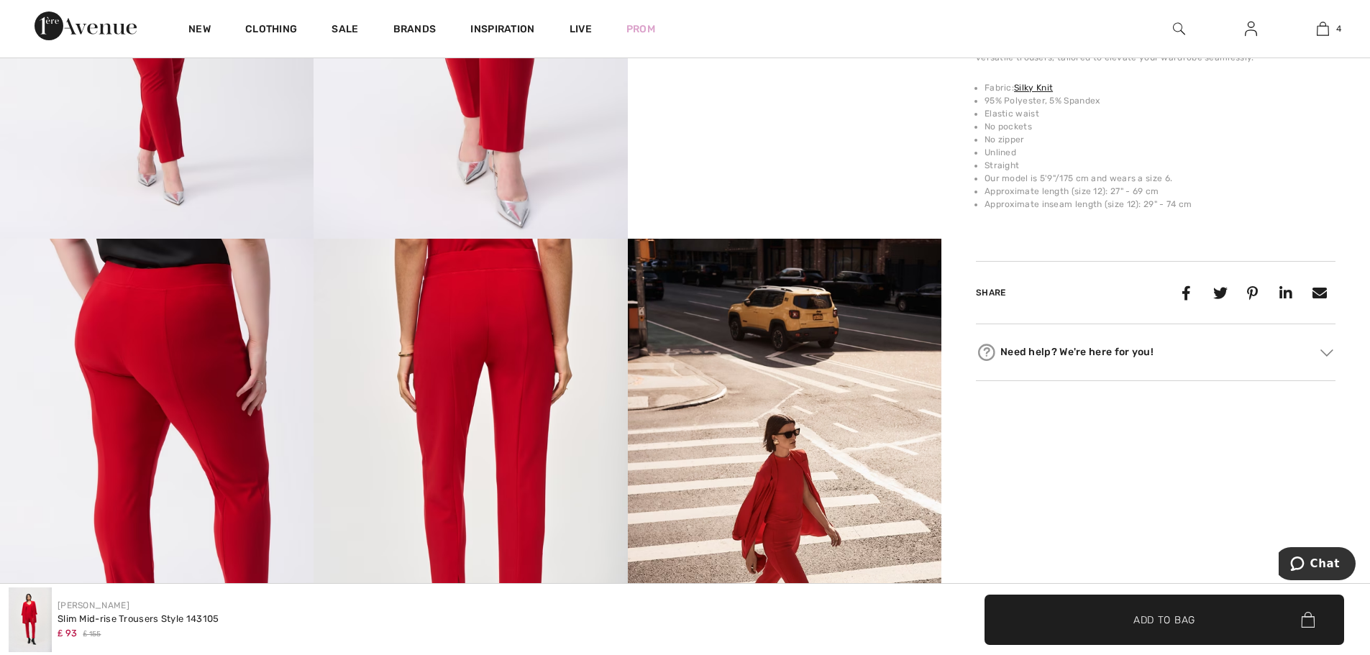
scroll to position [1007, 0]
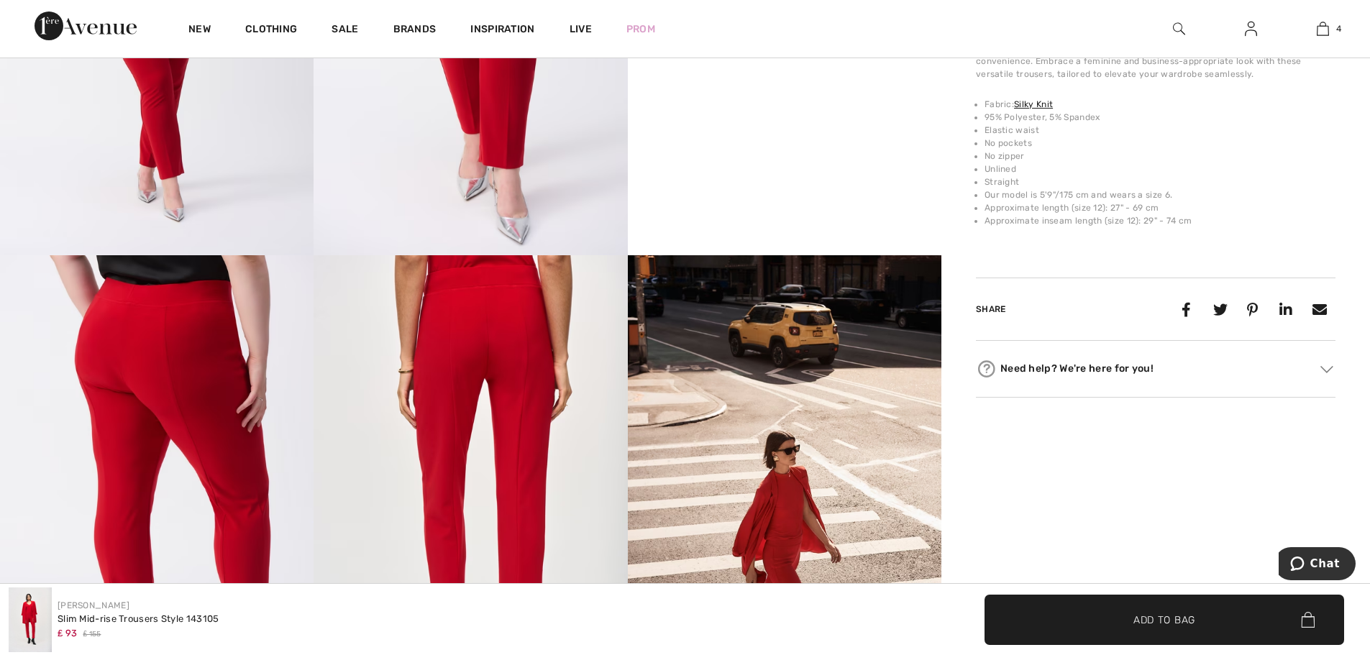
click at [504, 490] on img at bounding box center [471, 490] width 314 height 470
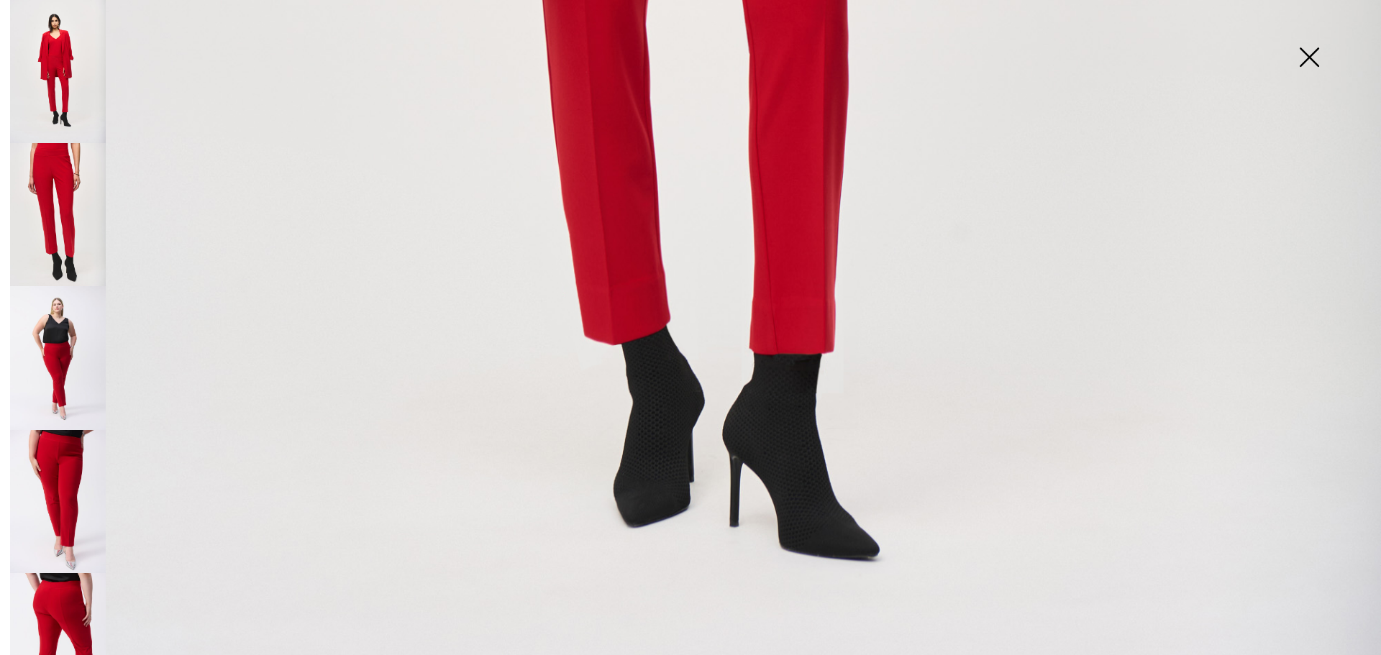
scroll to position [1295, 0]
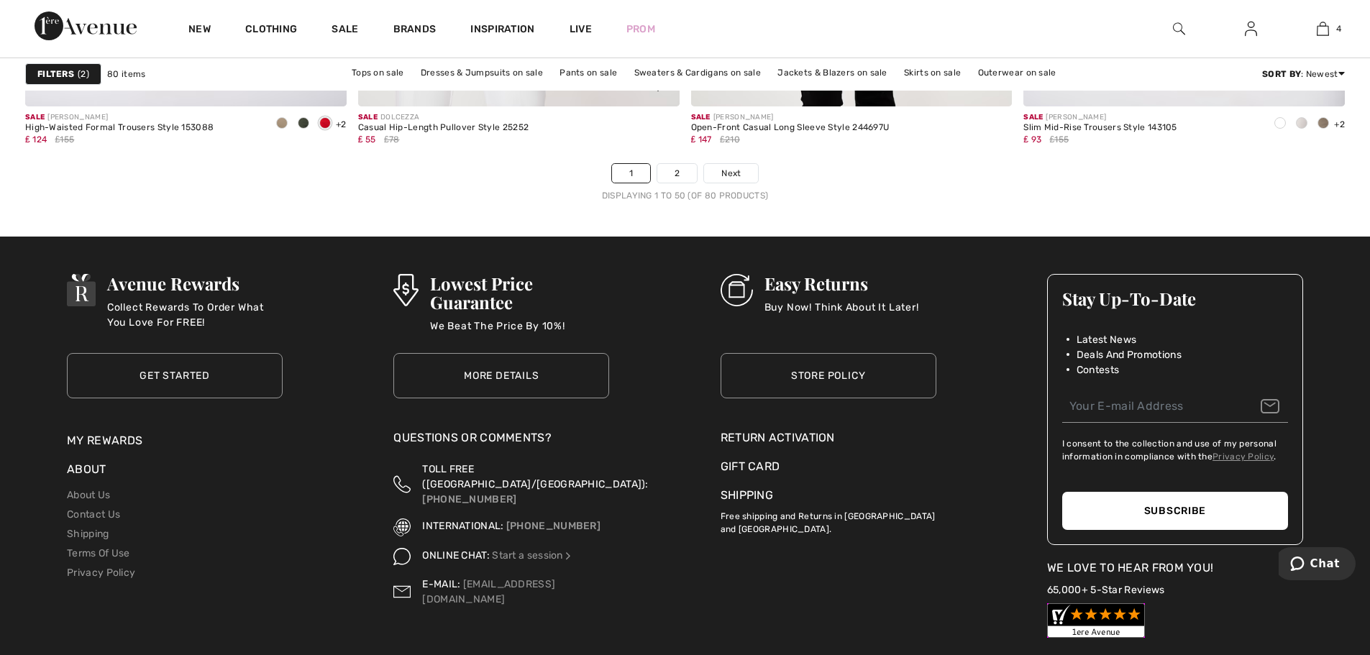
scroll to position [8416, 0]
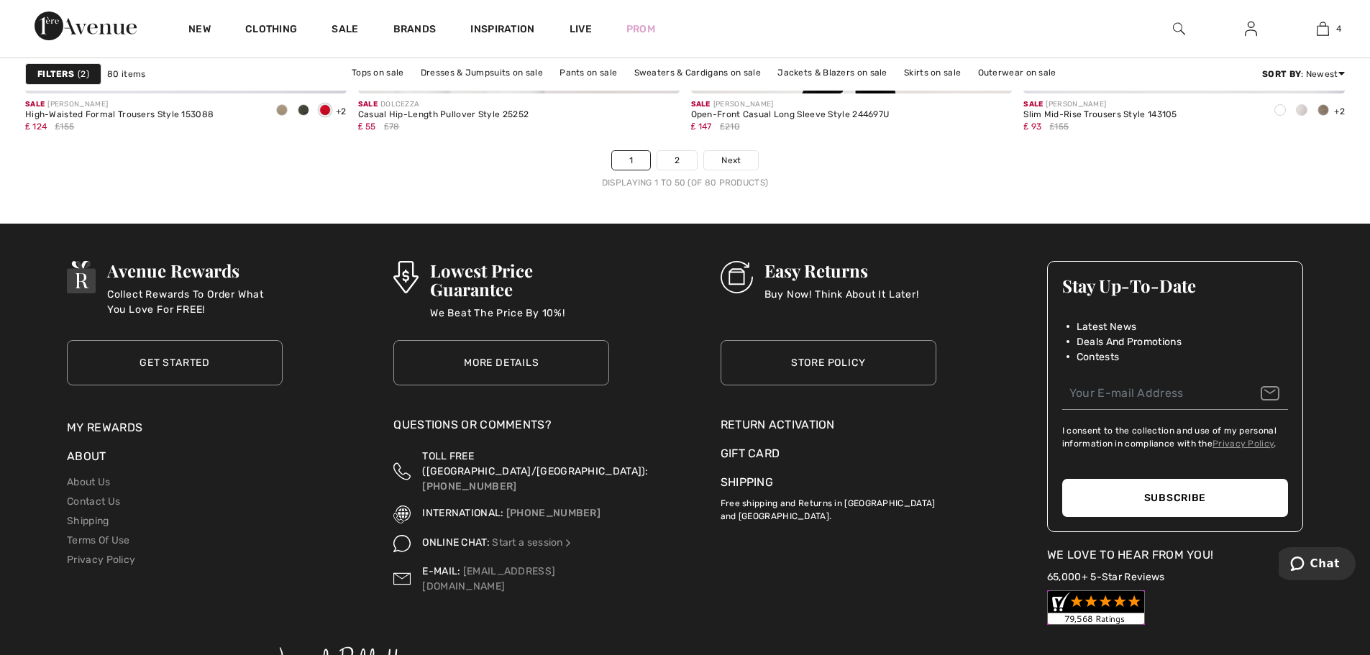
click at [725, 150] on div "Sale FRANK LYMAN Open-Front Casual Long Sleeve Style 244697U ₤ 147 ₤210" at bounding box center [852, 122] width 322 height 57
click at [732, 161] on span "Next" at bounding box center [730, 160] width 19 height 13
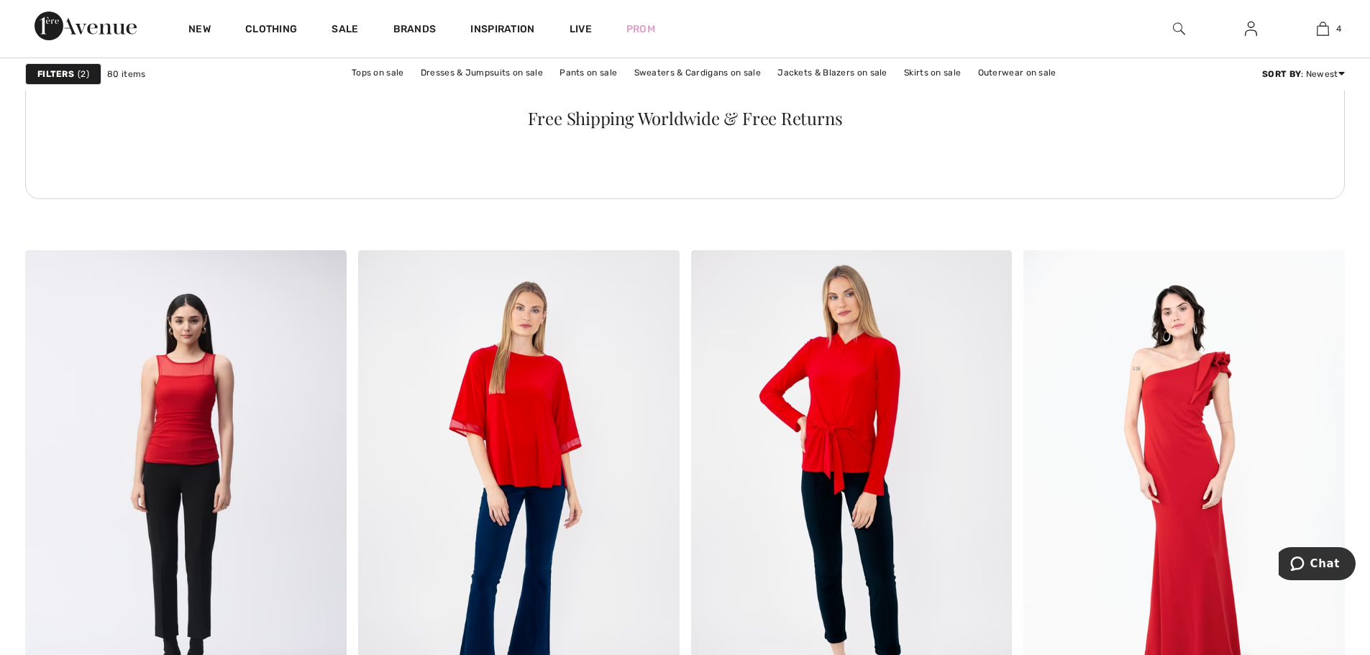
scroll to position [2374, 0]
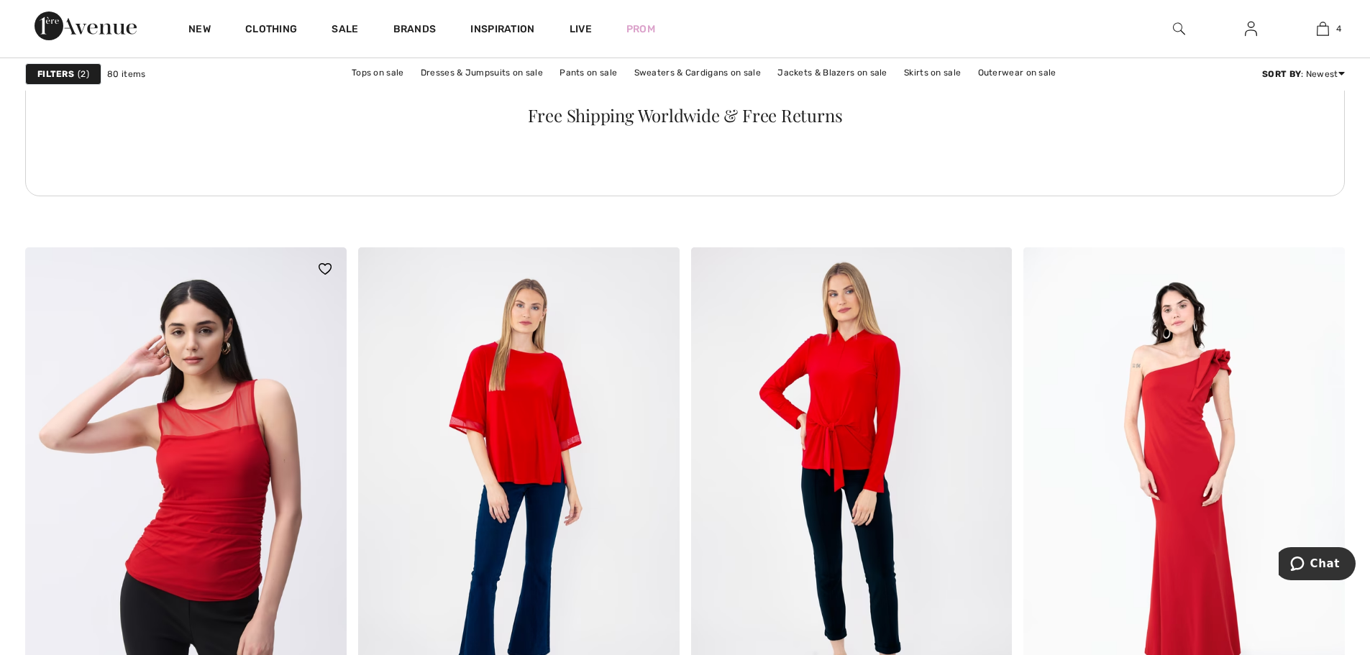
click at [235, 498] on img at bounding box center [186, 488] width 322 height 482
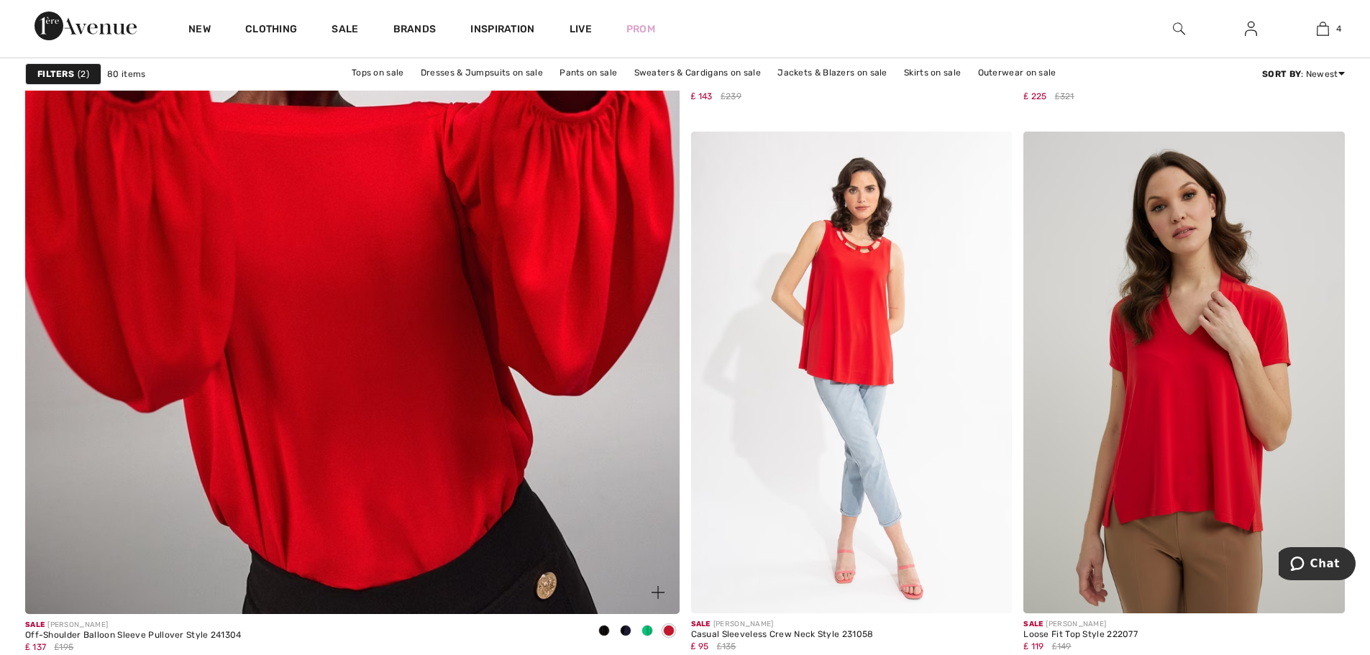
scroll to position [4963, 0]
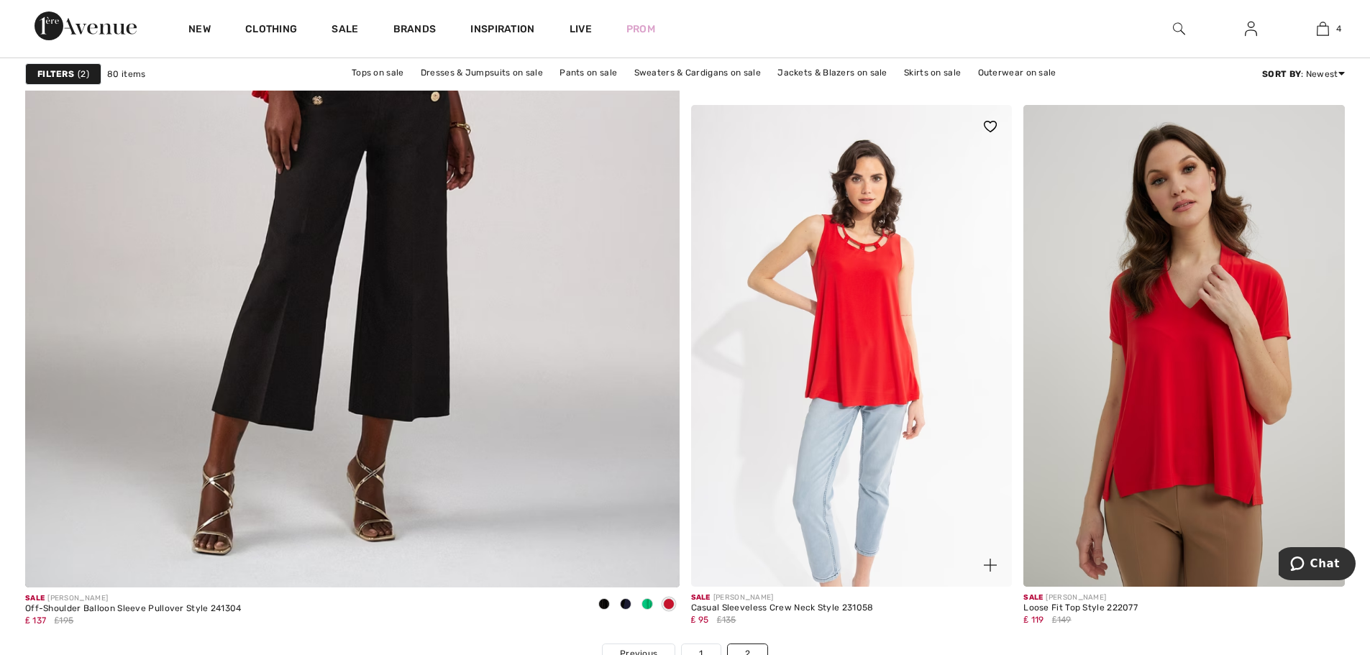
click at [881, 383] on img at bounding box center [852, 346] width 322 height 482
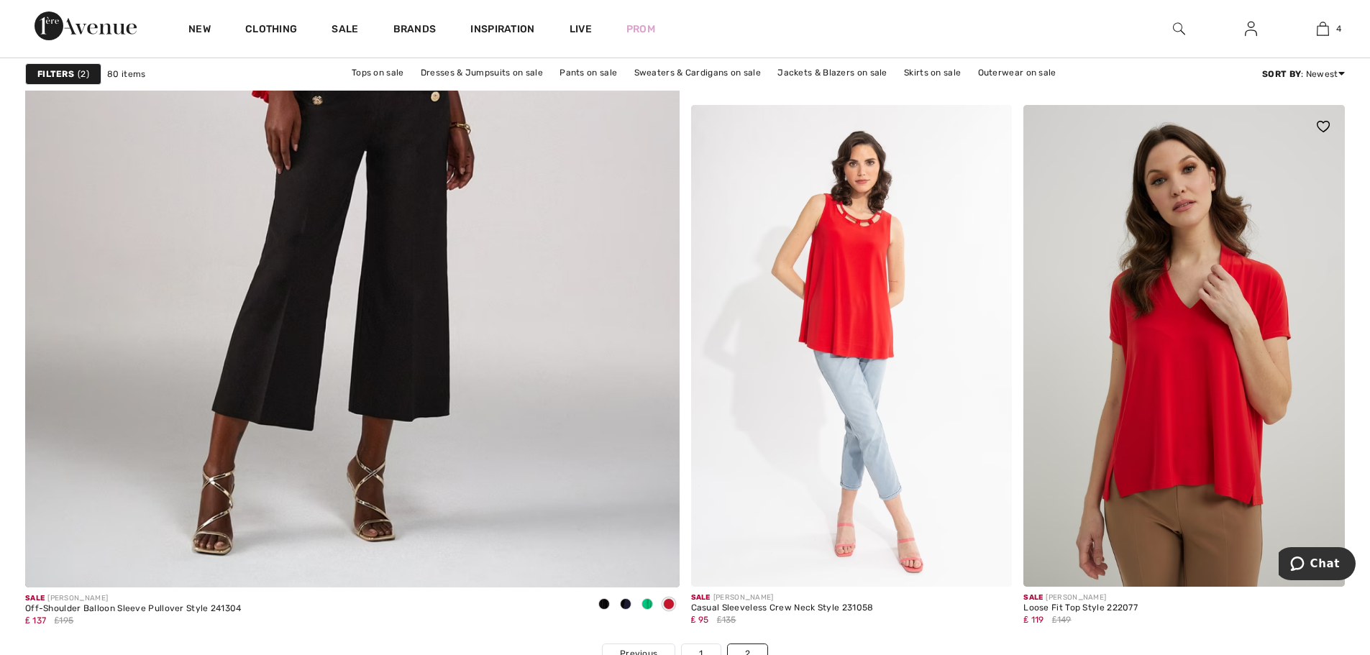
click at [1191, 454] on img at bounding box center [1185, 346] width 322 height 482
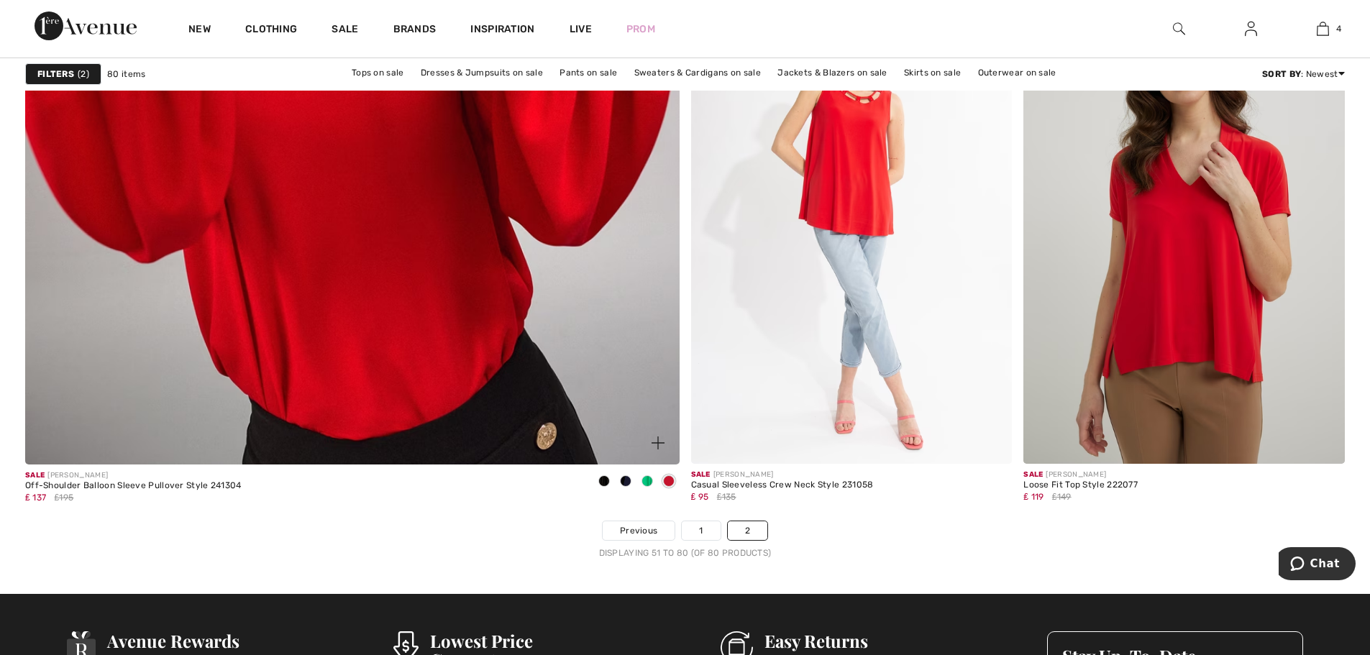
scroll to position [5107, 0]
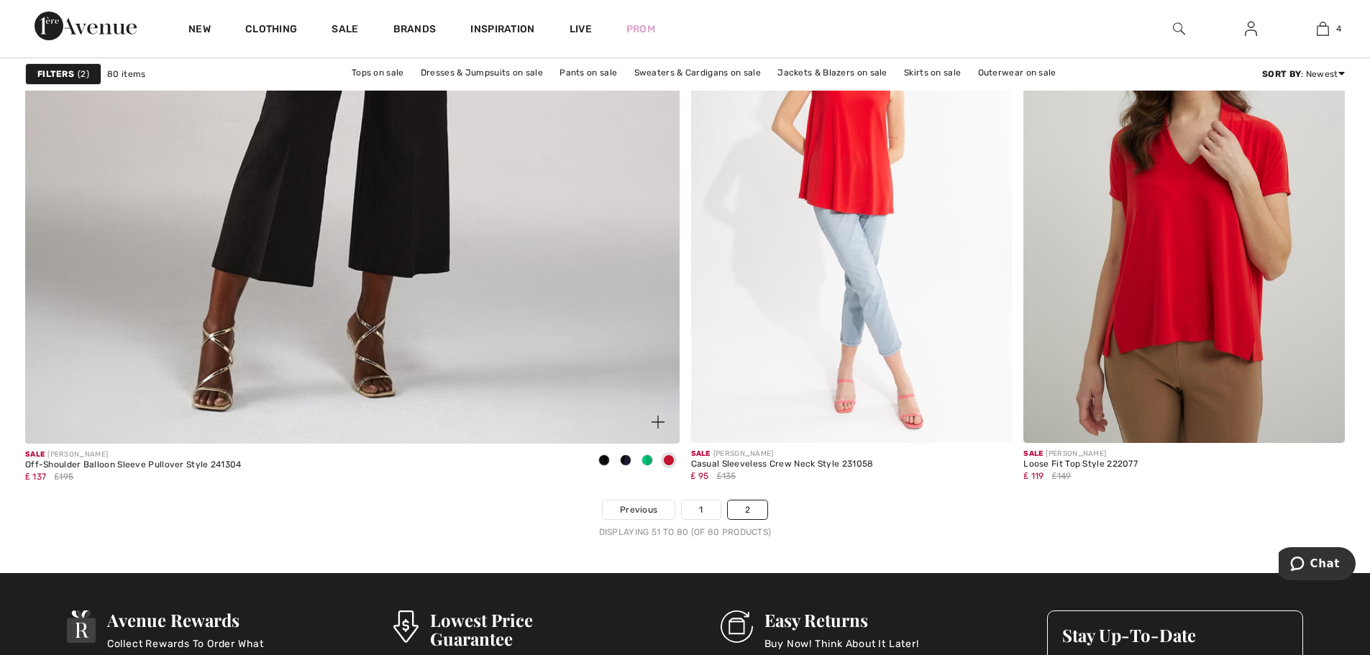
click at [650, 457] on span at bounding box center [648, 461] width 12 height 12
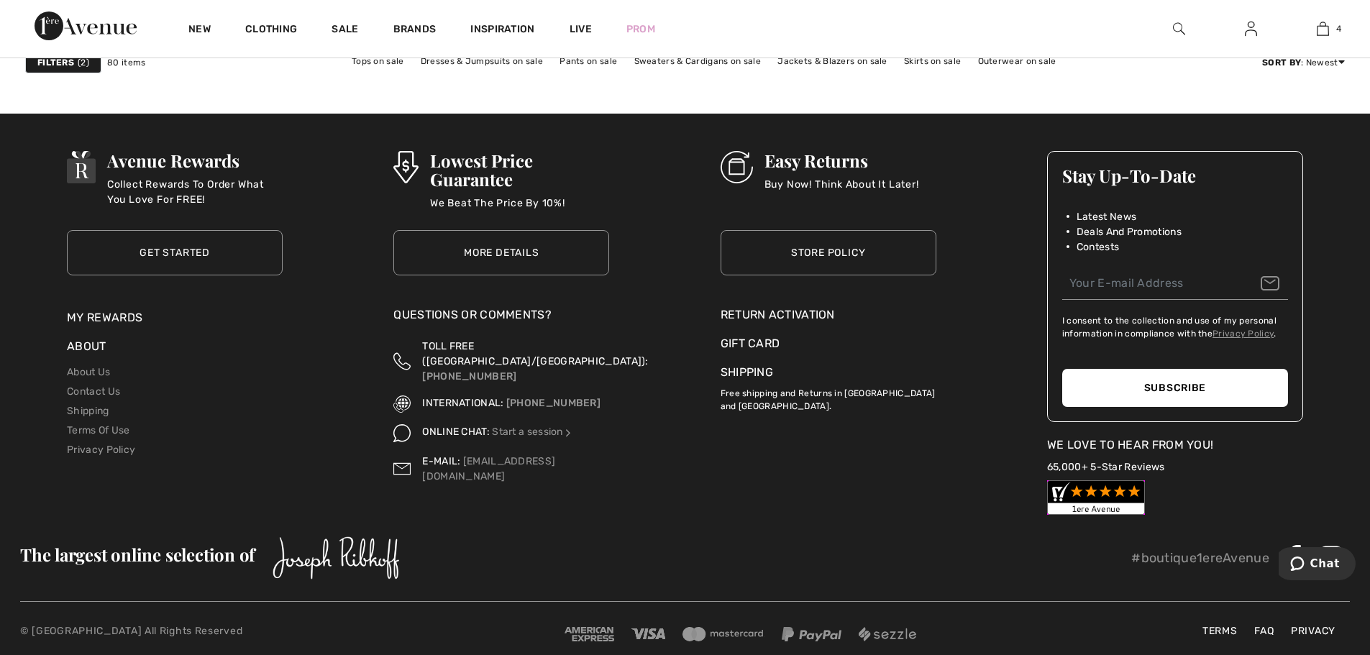
scroll to position [5587, 0]
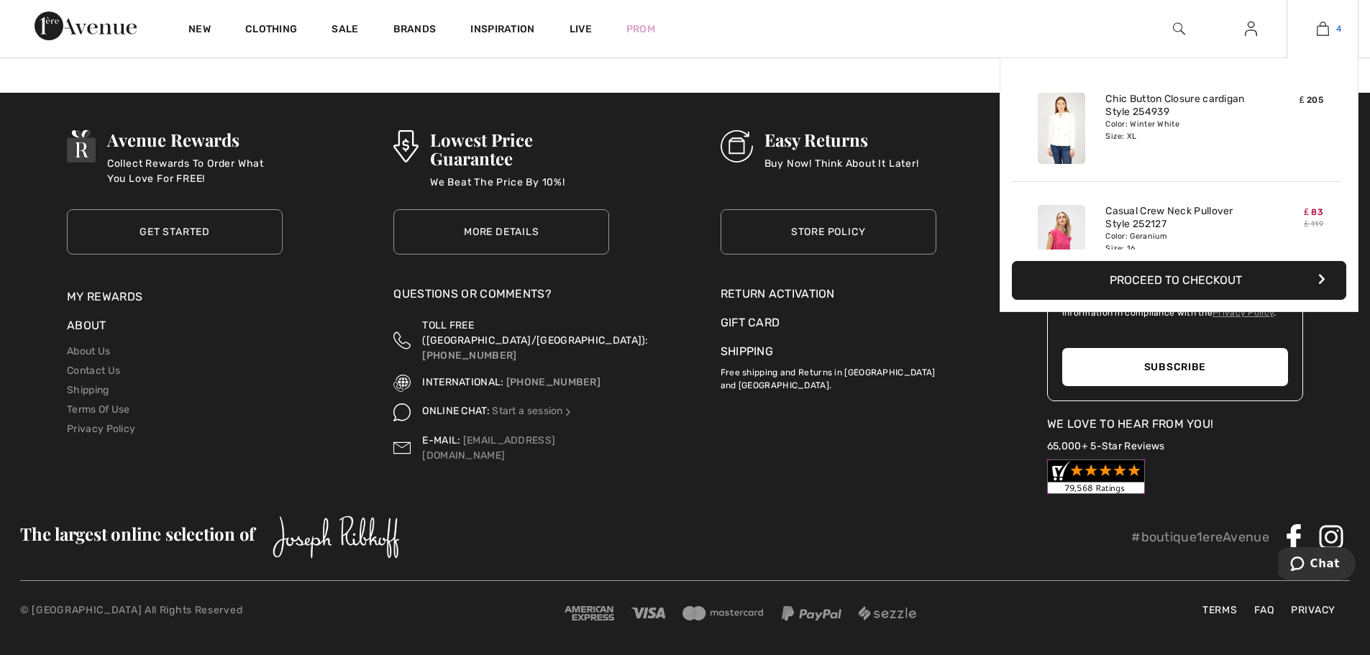
click at [1331, 29] on link "4" at bounding box center [1323, 28] width 70 height 17
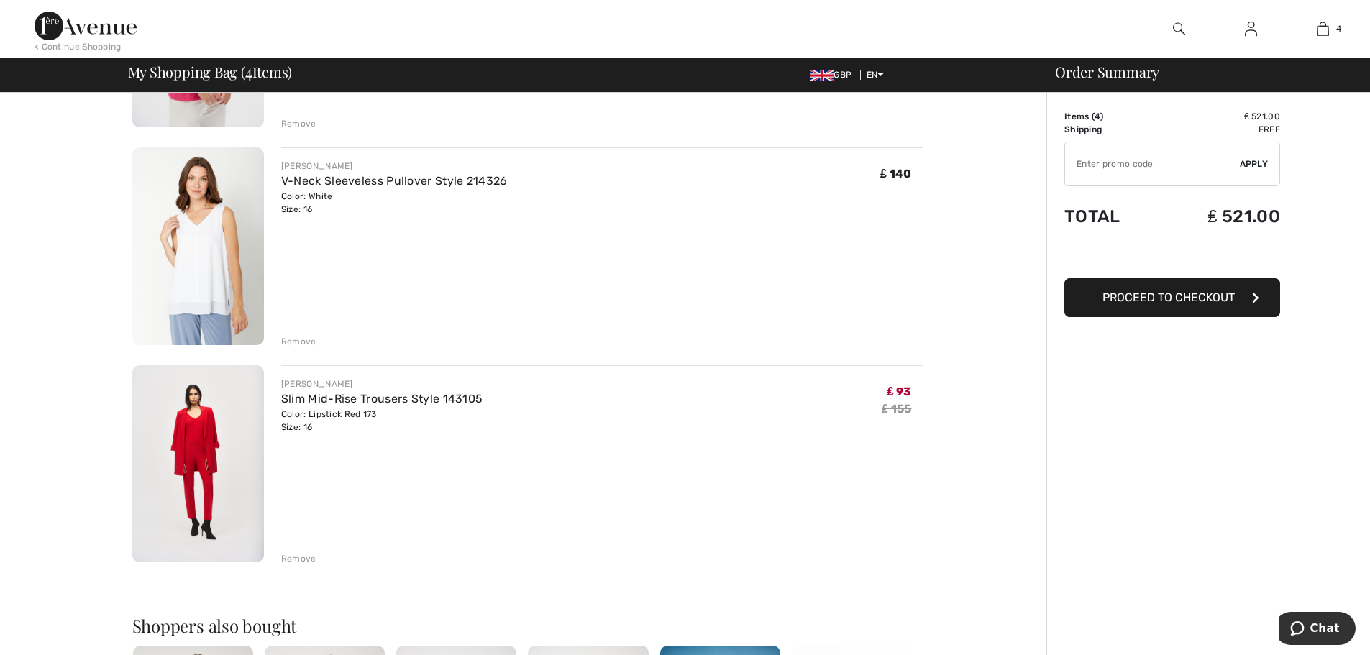
scroll to position [503, 0]
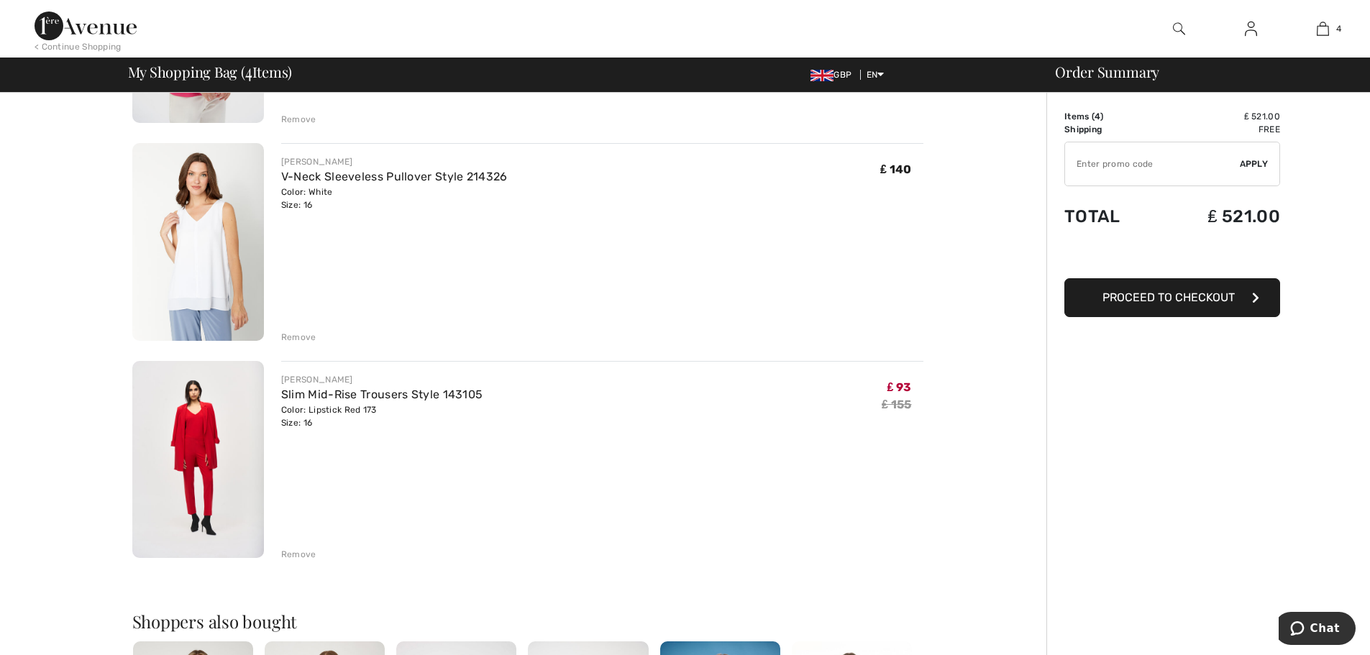
click at [205, 458] on img at bounding box center [198, 460] width 132 height 198
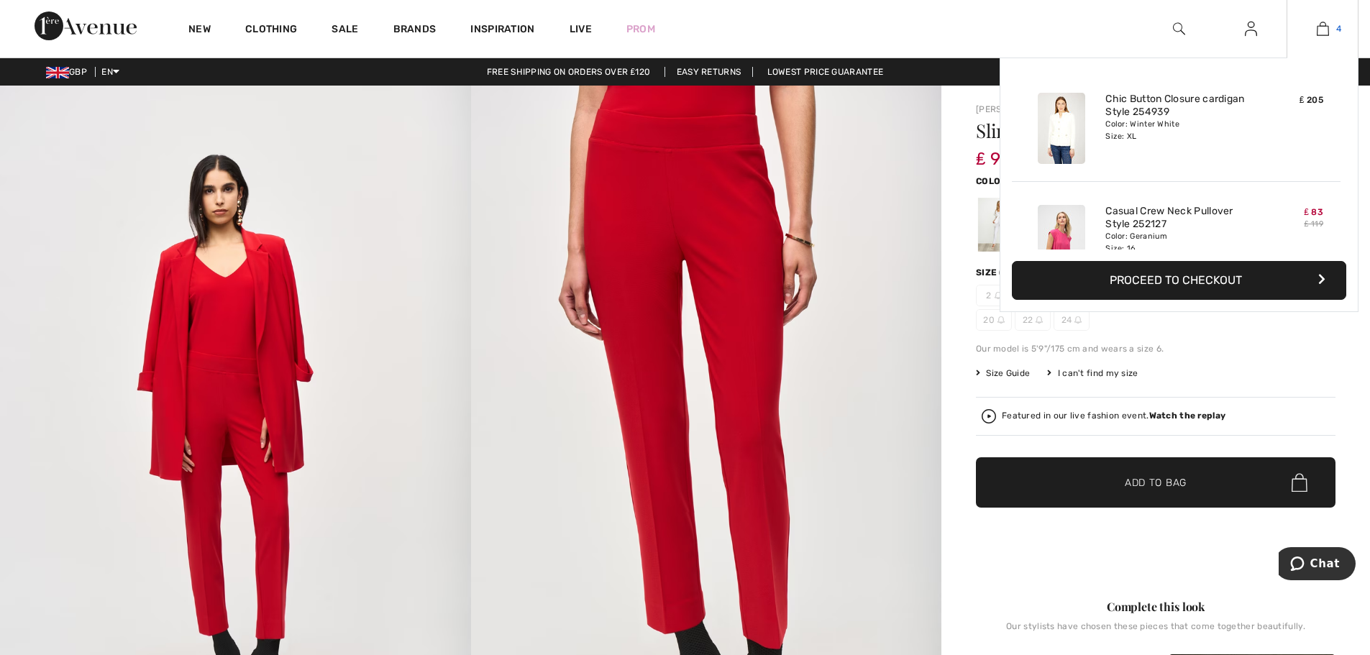
click at [1329, 29] on img at bounding box center [1323, 28] width 12 height 17
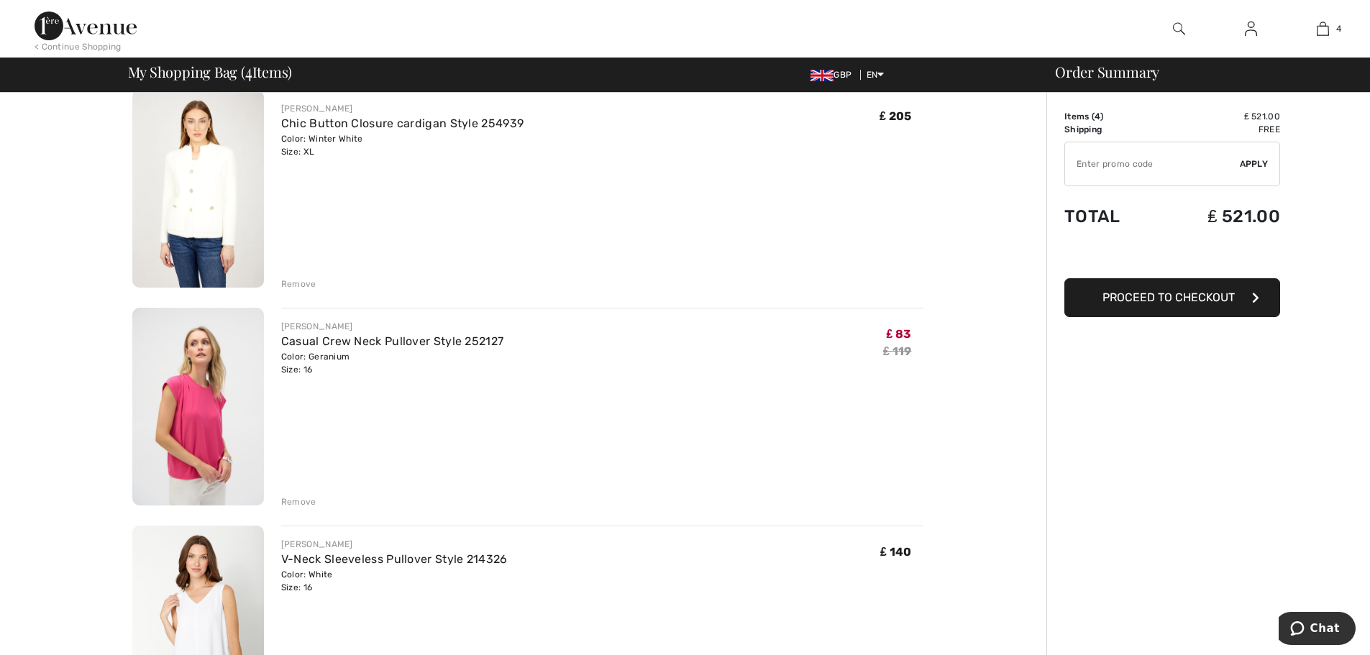
scroll to position [144, 0]
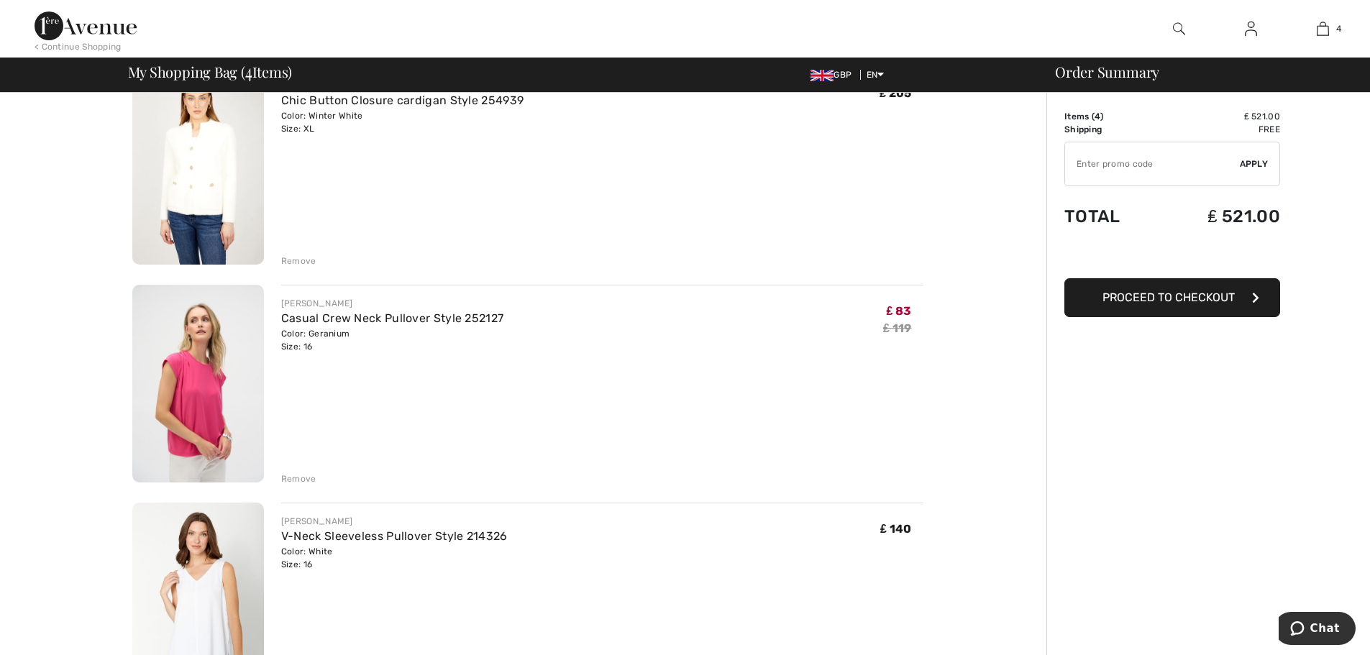
click at [304, 477] on div "Remove" at bounding box center [298, 479] width 35 height 13
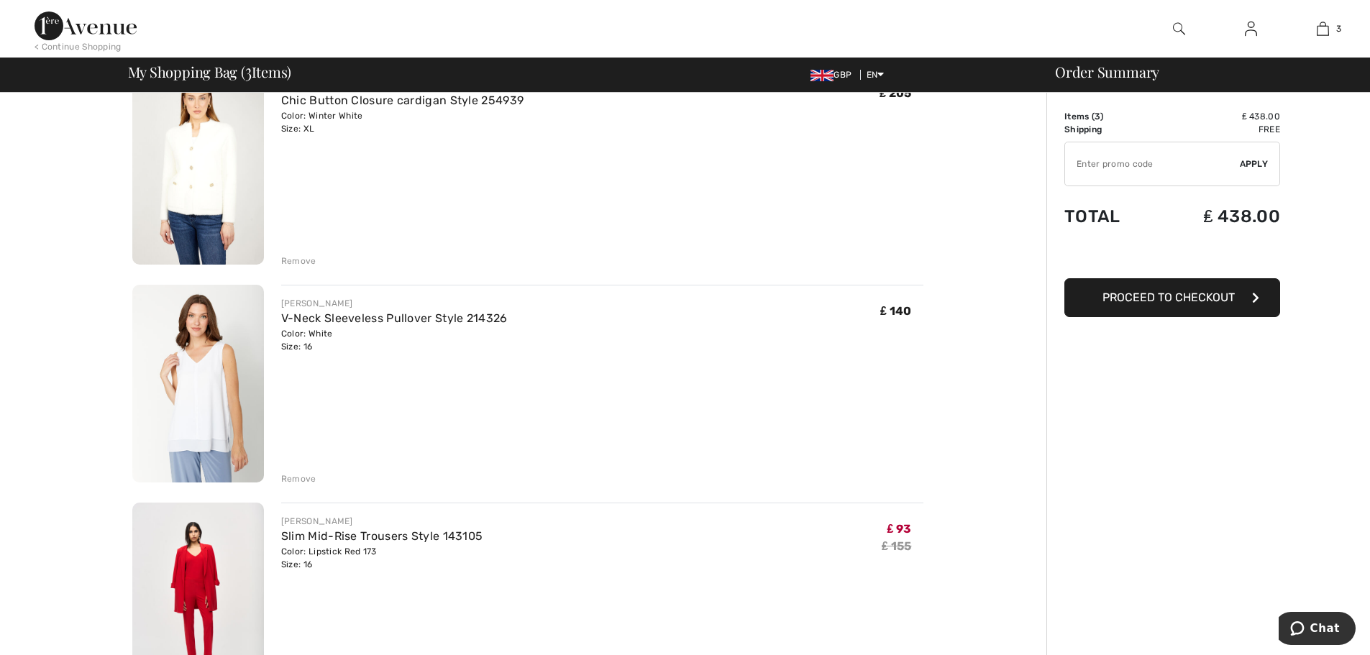
click at [301, 479] on div "Remove" at bounding box center [298, 479] width 35 height 13
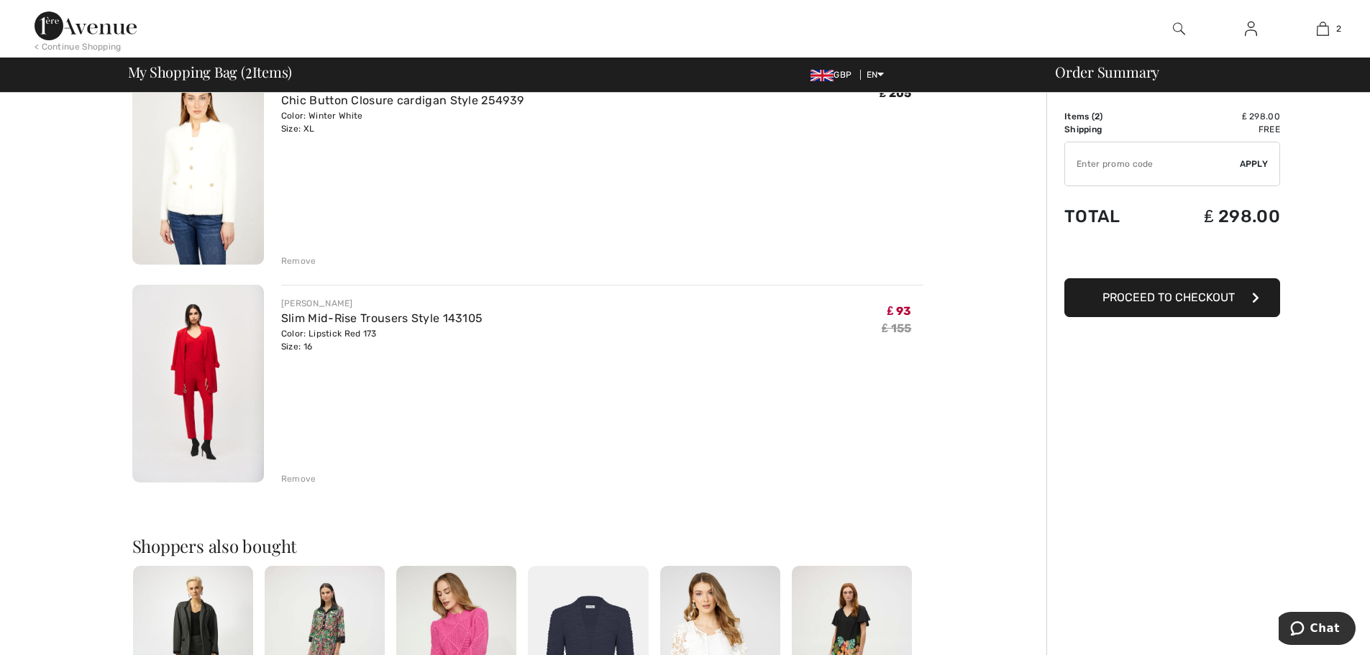
click at [301, 479] on div "Remove" at bounding box center [298, 479] width 35 height 13
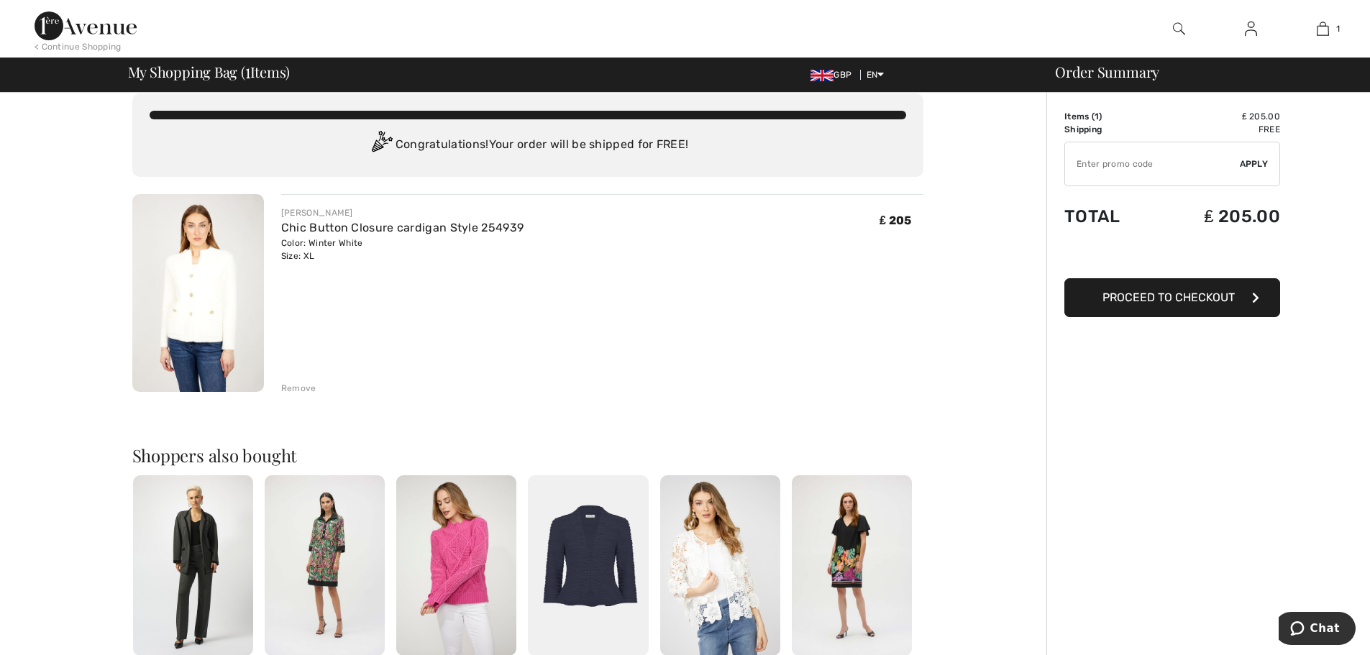
scroll to position [0, 0]
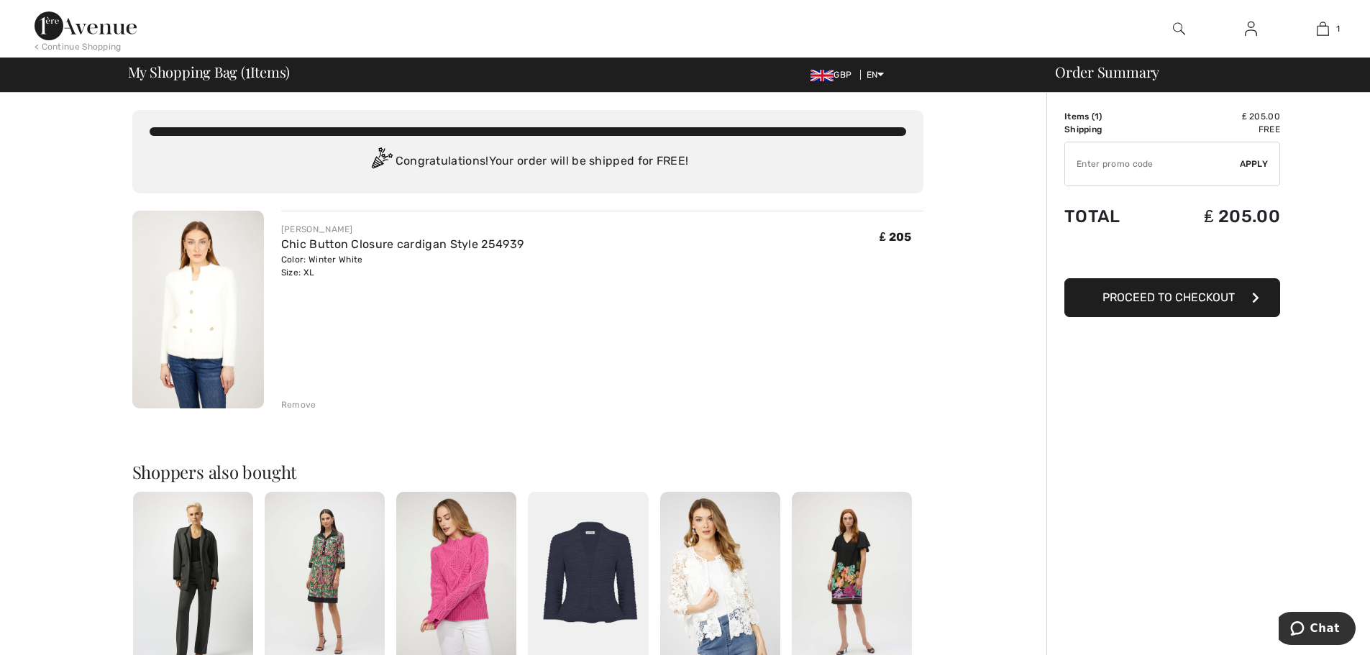
click at [214, 336] on img at bounding box center [198, 310] width 132 height 198
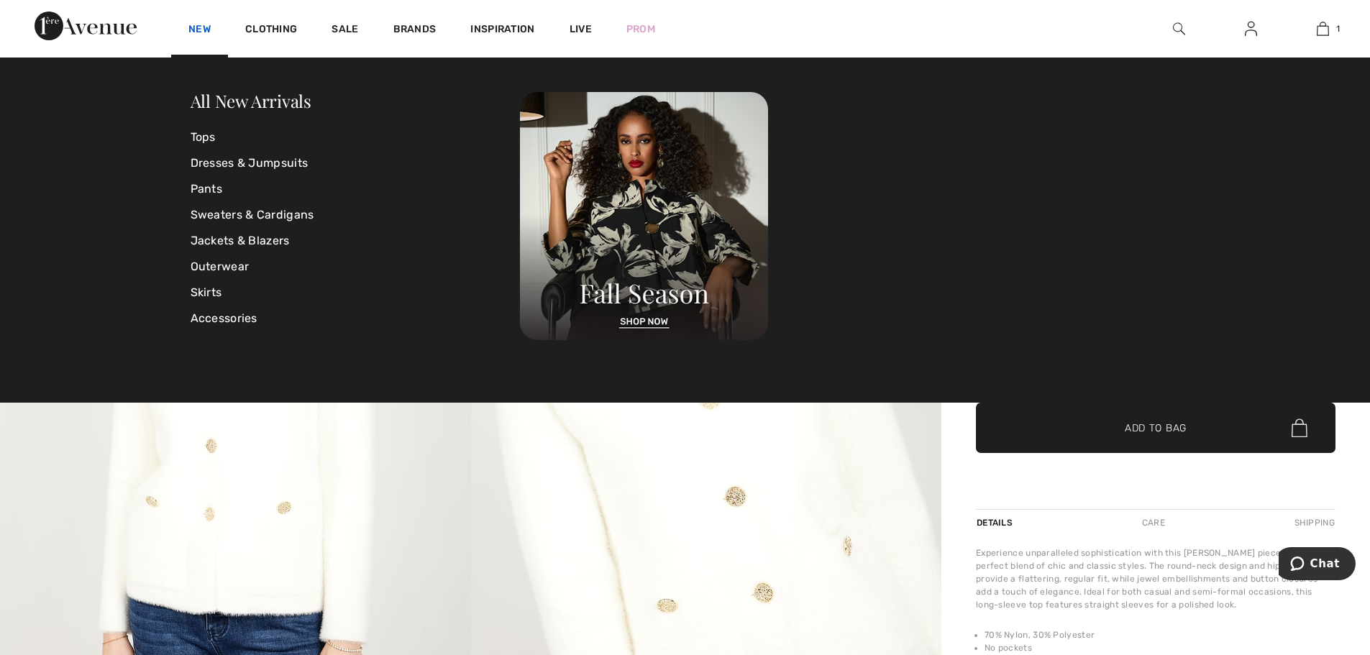
click at [207, 27] on link "New" at bounding box center [199, 30] width 22 height 15
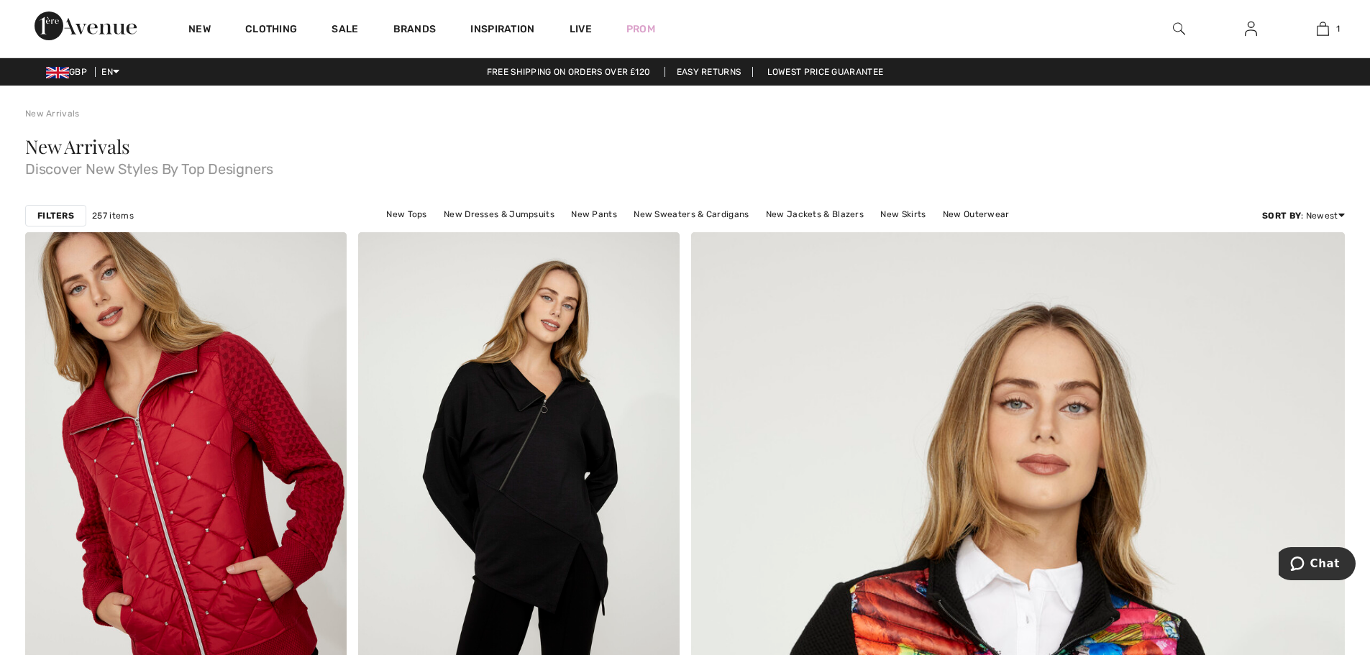
click at [71, 213] on strong "Filters" at bounding box center [55, 215] width 37 height 13
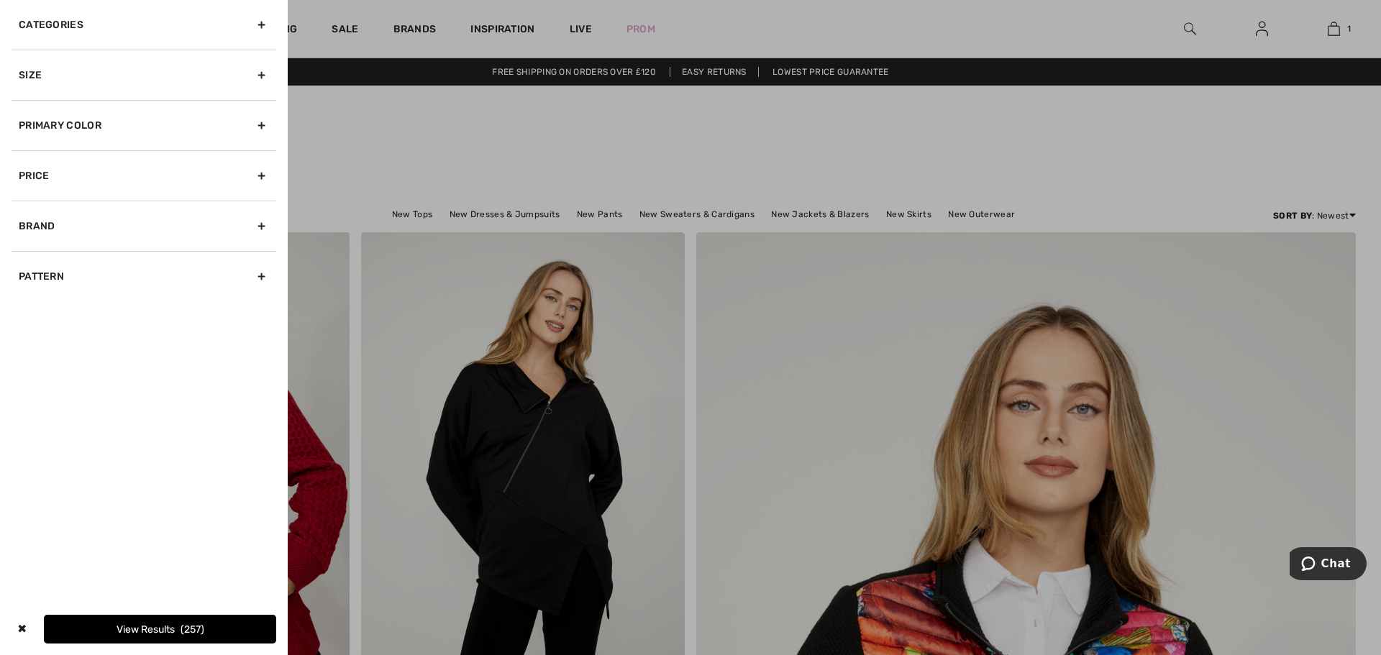
click at [65, 228] on div "Brand" at bounding box center [144, 226] width 265 height 50
click at [26, 291] on input"] "Dolcezza" at bounding box center [24, 288] width 11 height 11
checkbox input"] "true"
click at [26, 251] on div "Brand" at bounding box center [144, 226] width 265 height 50
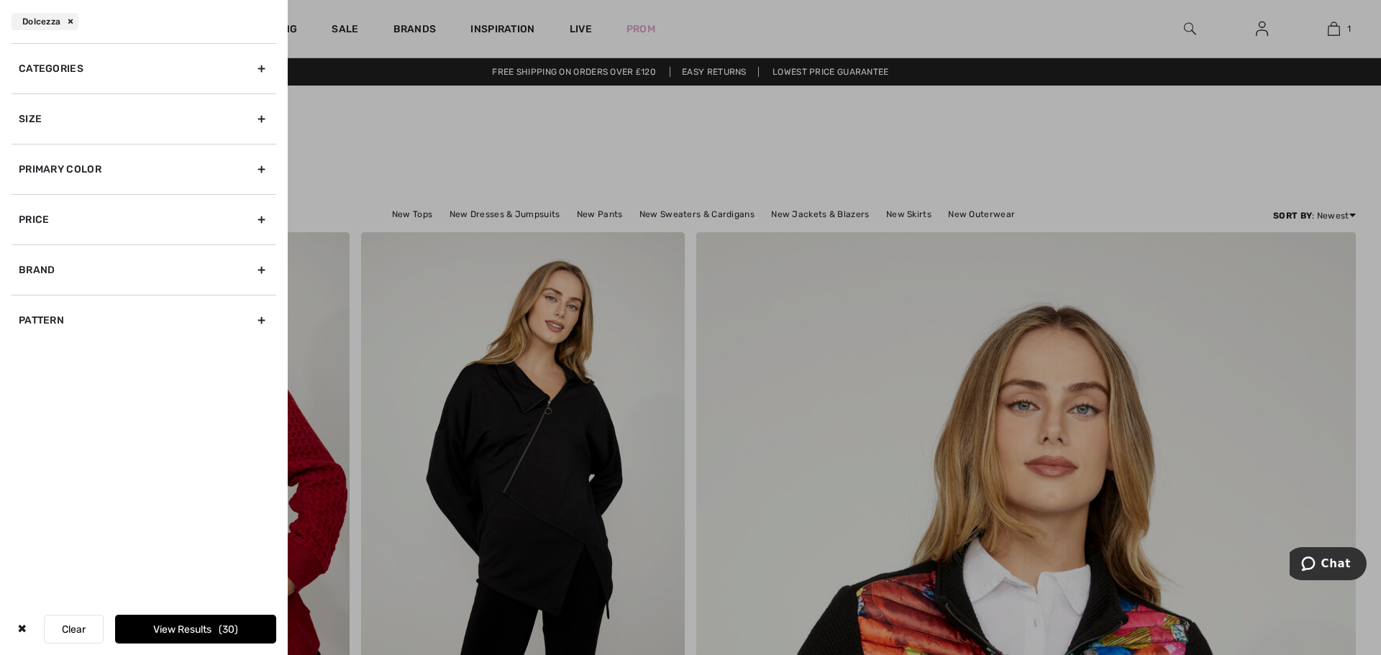
click at [202, 632] on button "View Results 30" at bounding box center [195, 629] width 161 height 29
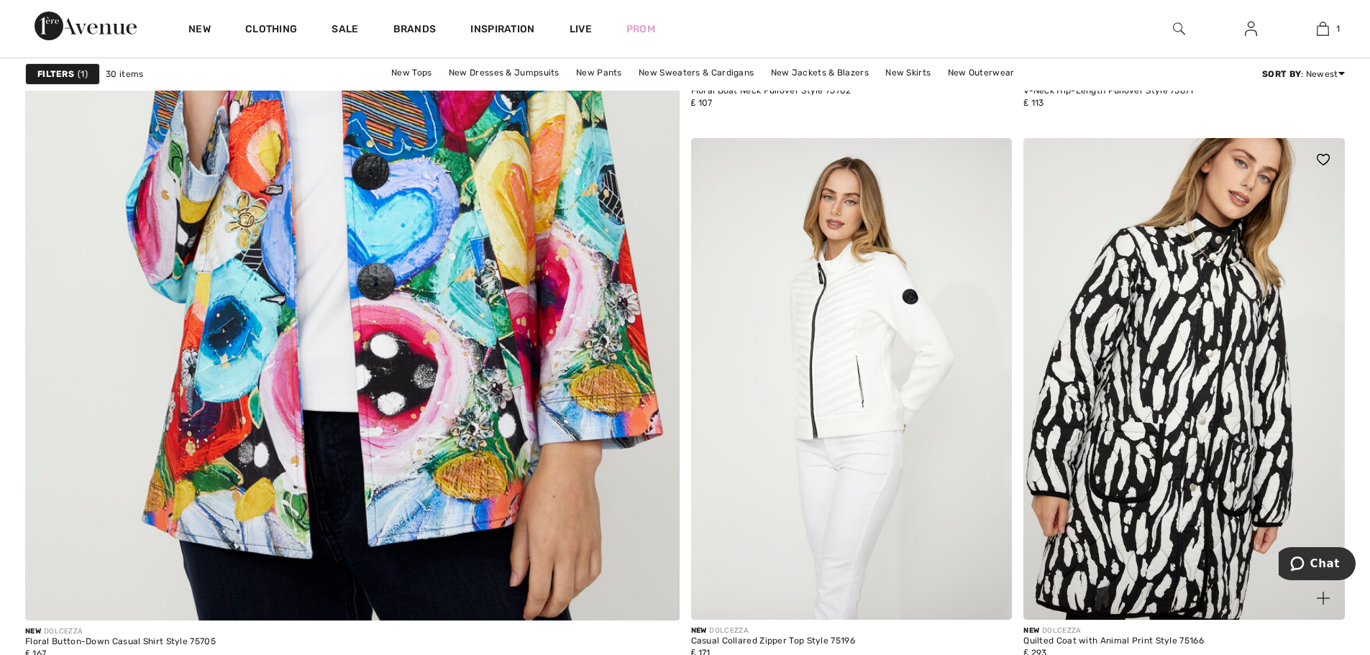
scroll to position [4963, 0]
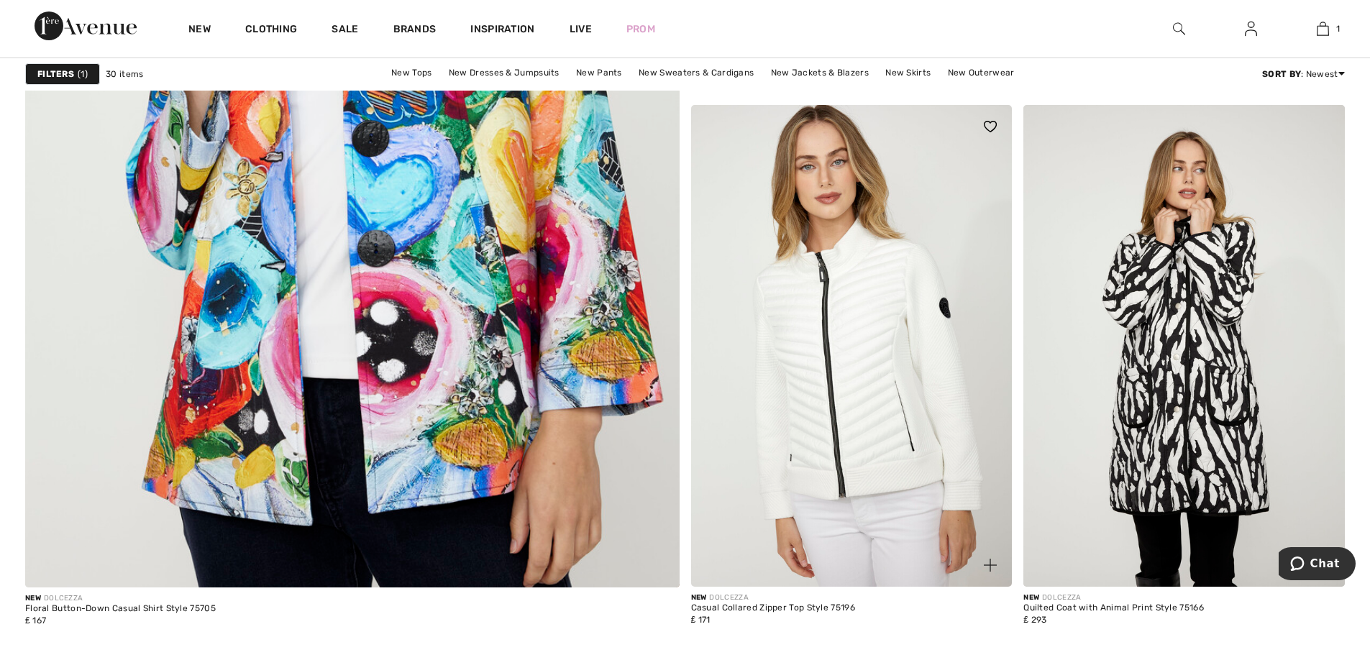
click at [860, 388] on img at bounding box center [852, 346] width 322 height 482
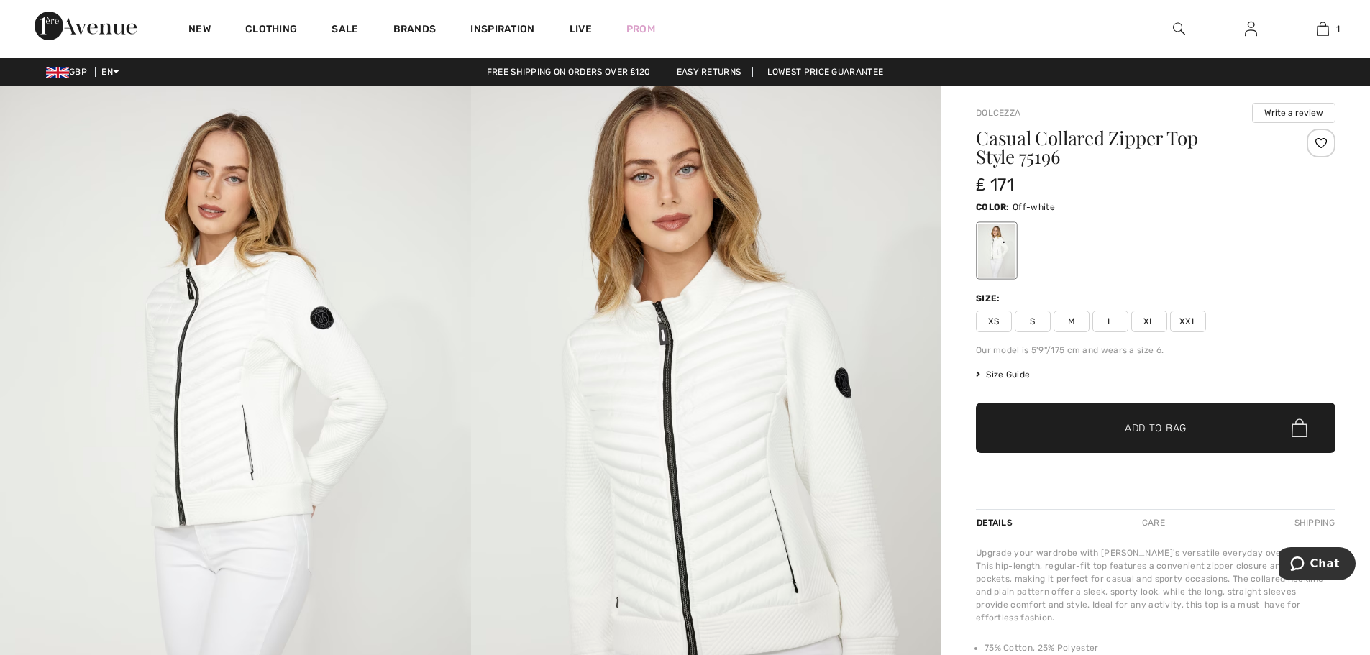
click at [1160, 327] on span "XL" at bounding box center [1149, 322] width 36 height 22
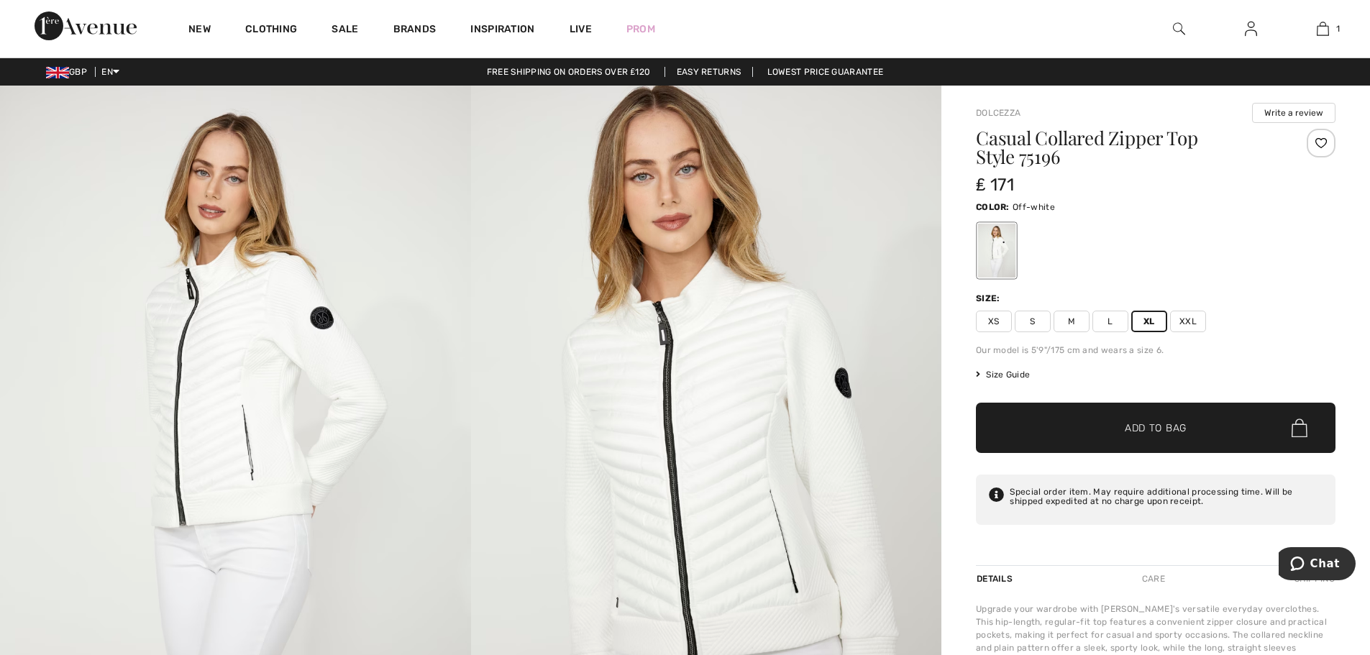
click at [1188, 325] on span "XXL" at bounding box center [1188, 322] width 36 height 22
click at [1019, 374] on span "Size Guide" at bounding box center [1003, 374] width 54 height 13
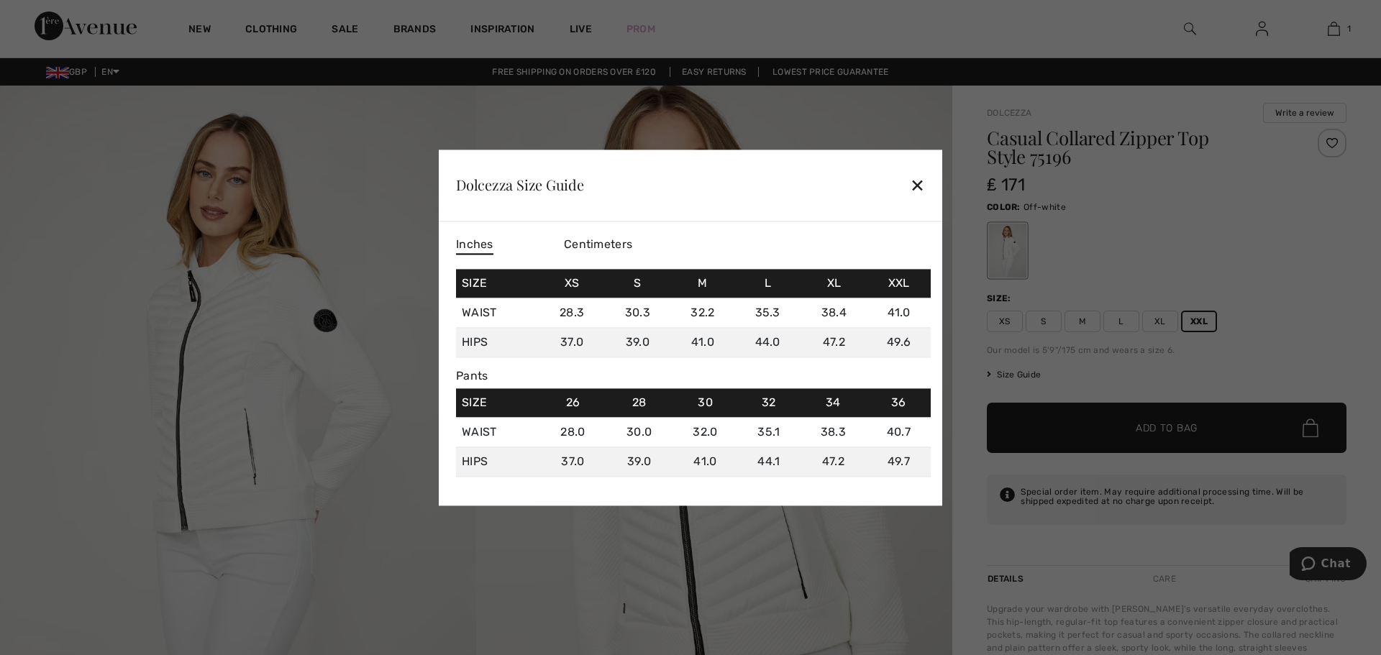
click at [921, 187] on div "✕" at bounding box center [917, 185] width 15 height 30
click at [921, 187] on img at bounding box center [714, 443] width 476 height 714
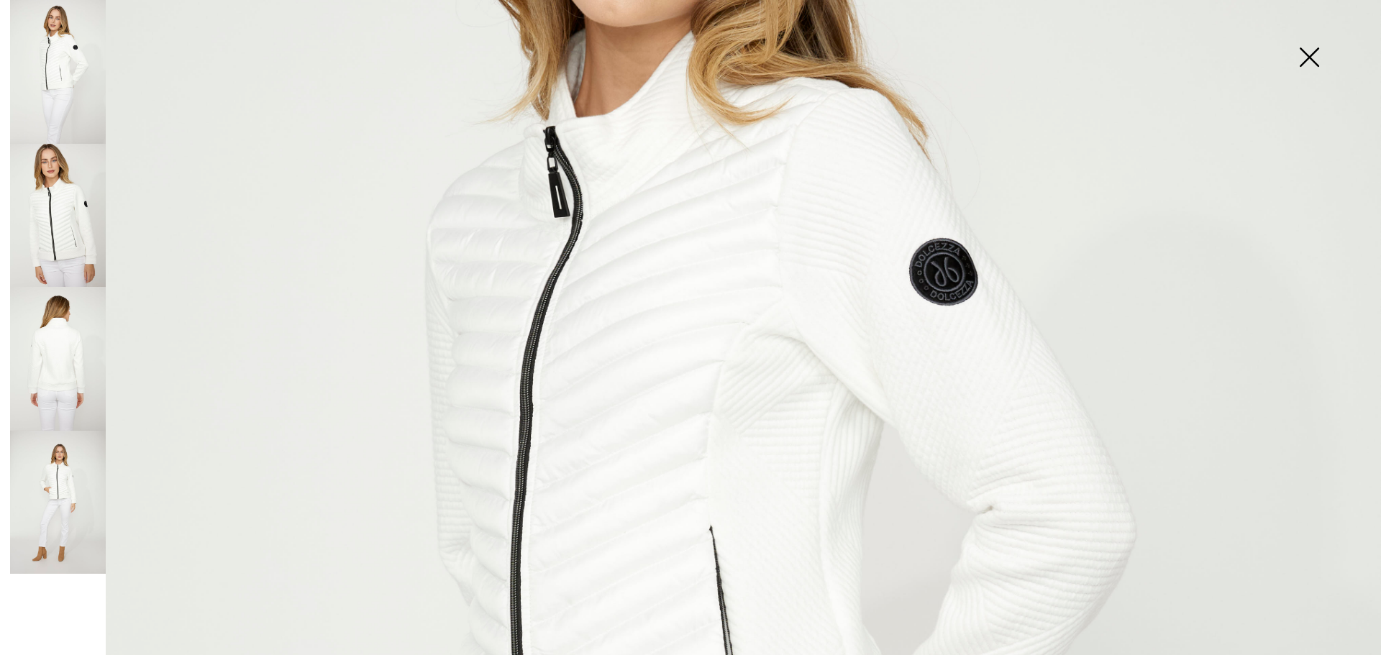
scroll to position [432, 0]
